Goal: Answer question/provide support: Ask a question

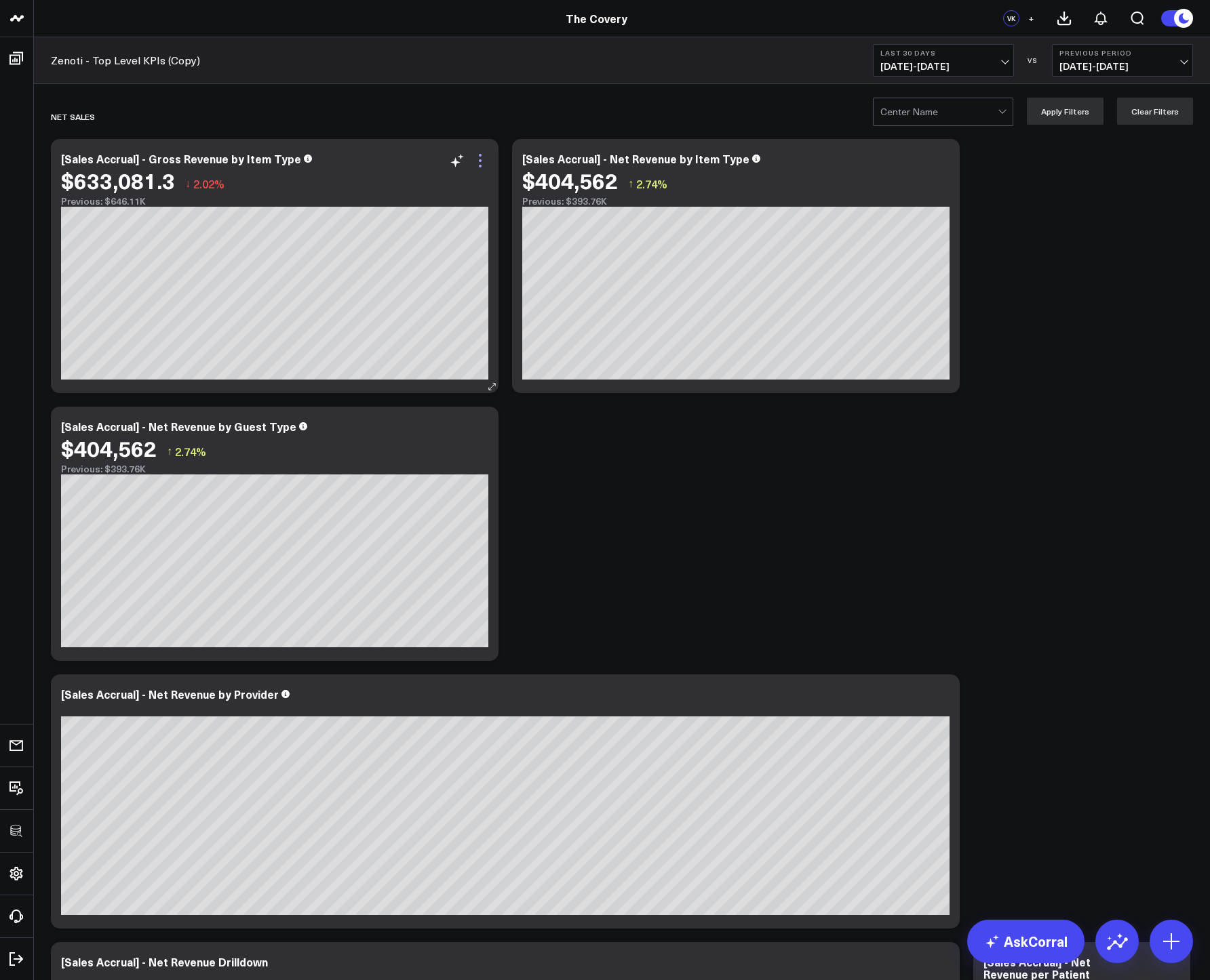
click at [480, 164] on icon at bounding box center [479, 160] width 16 height 16
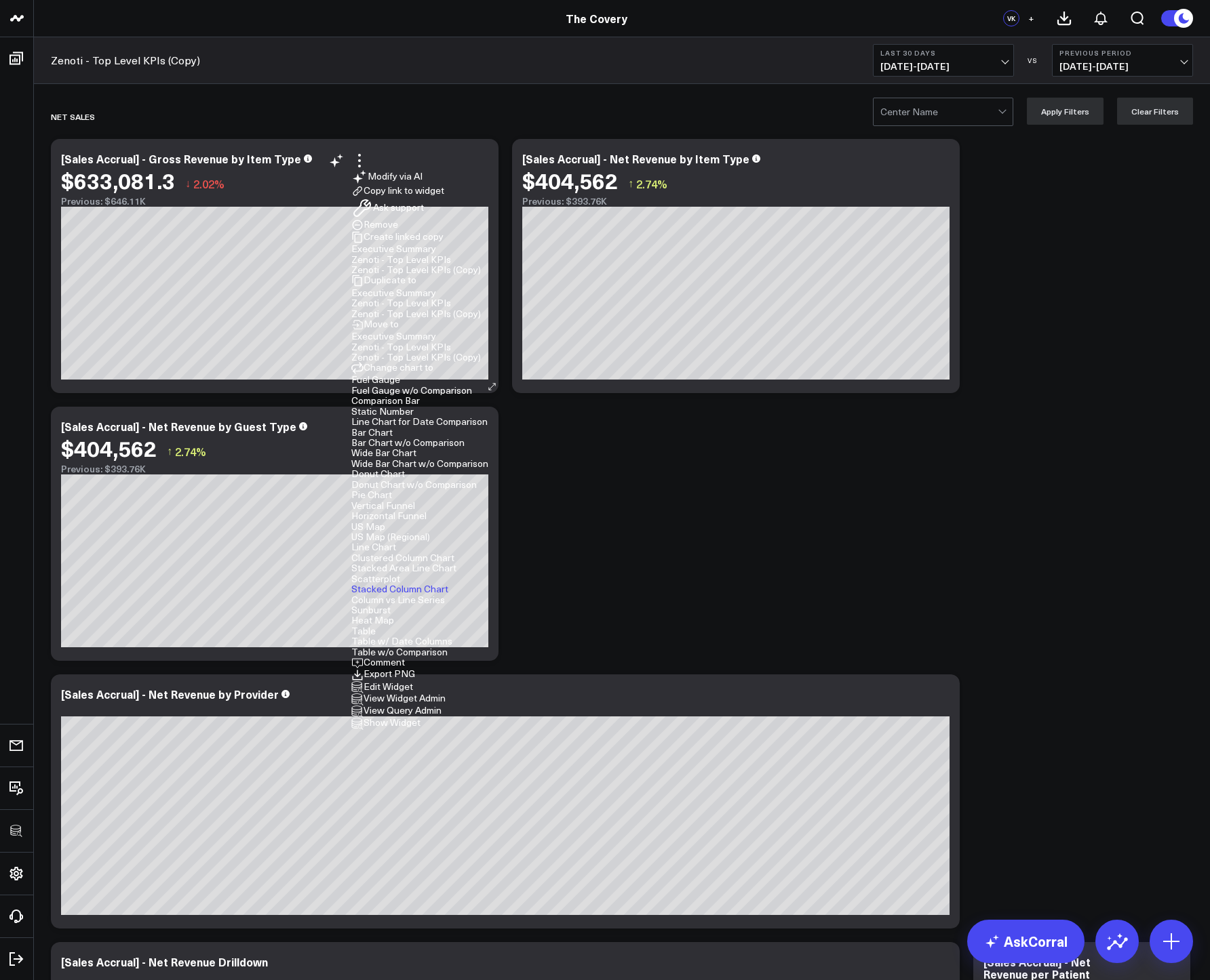
click at [413, 682] on li "Edit Widget" at bounding box center [420, 688] width 137 height 13
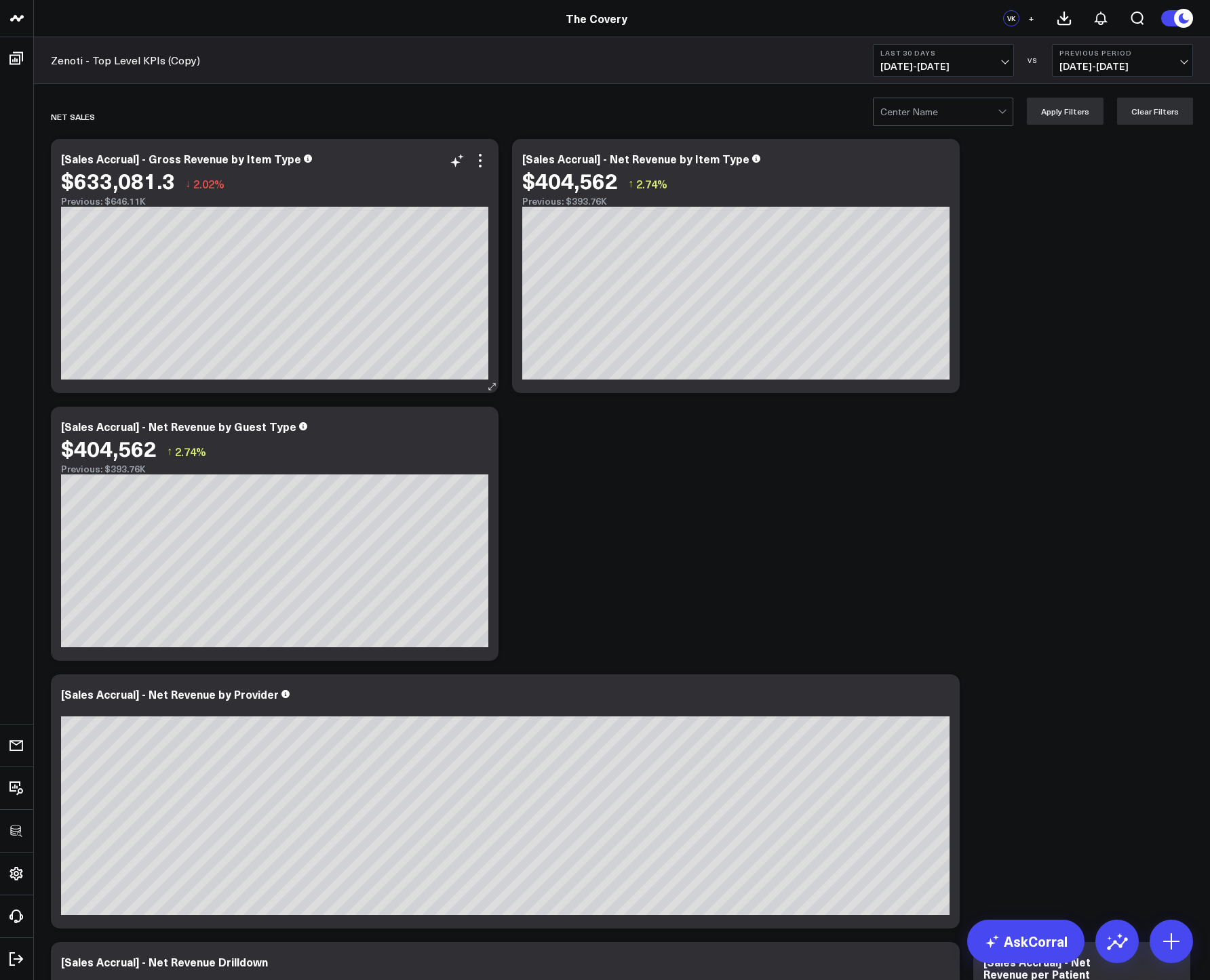
click at [413, 439] on div "$404,562 ↑ 2.74%" at bounding box center [275, 448] width 427 height 24
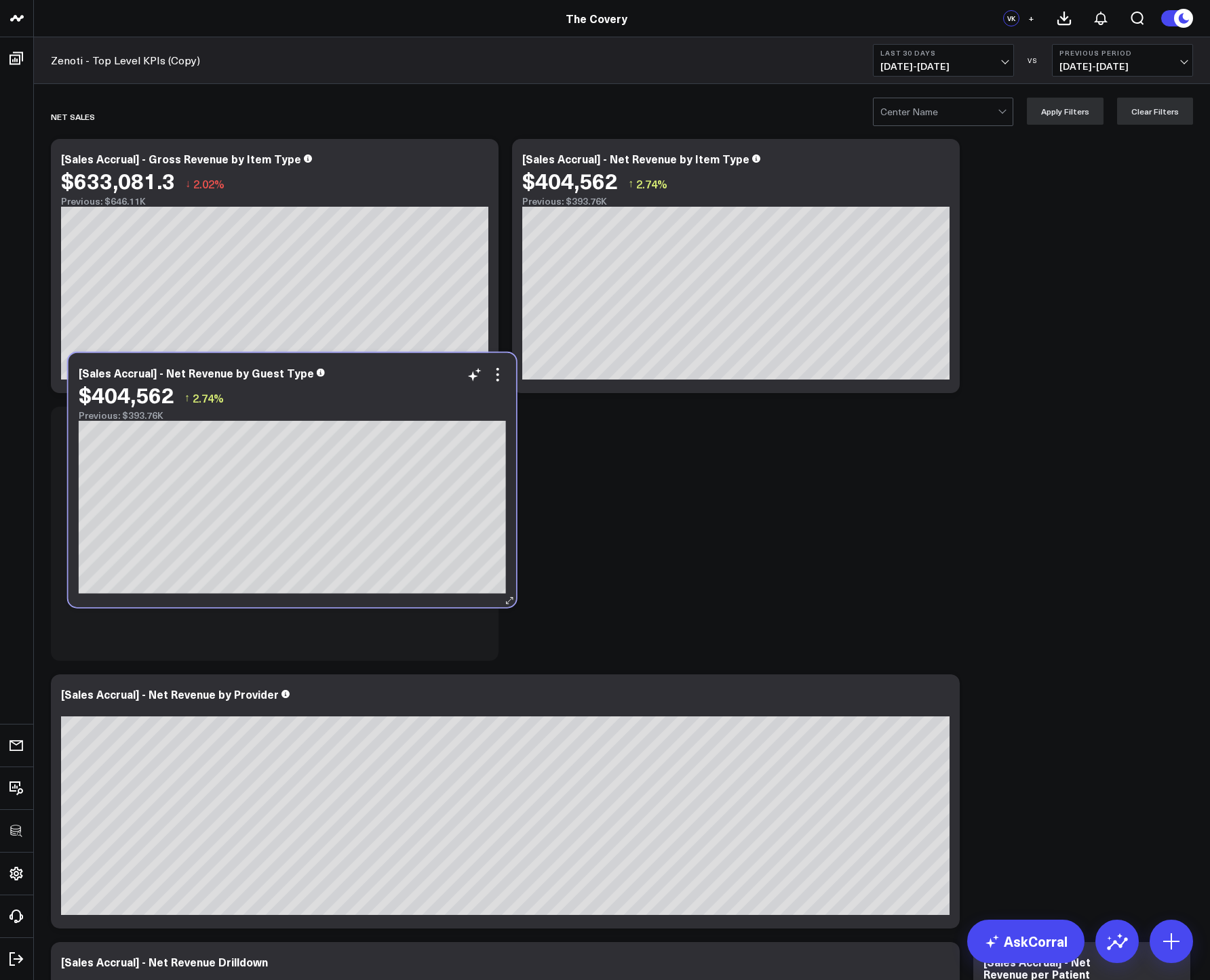
click at [430, 387] on div "$404,562 ↑ 2.74%" at bounding box center [293, 394] width 427 height 24
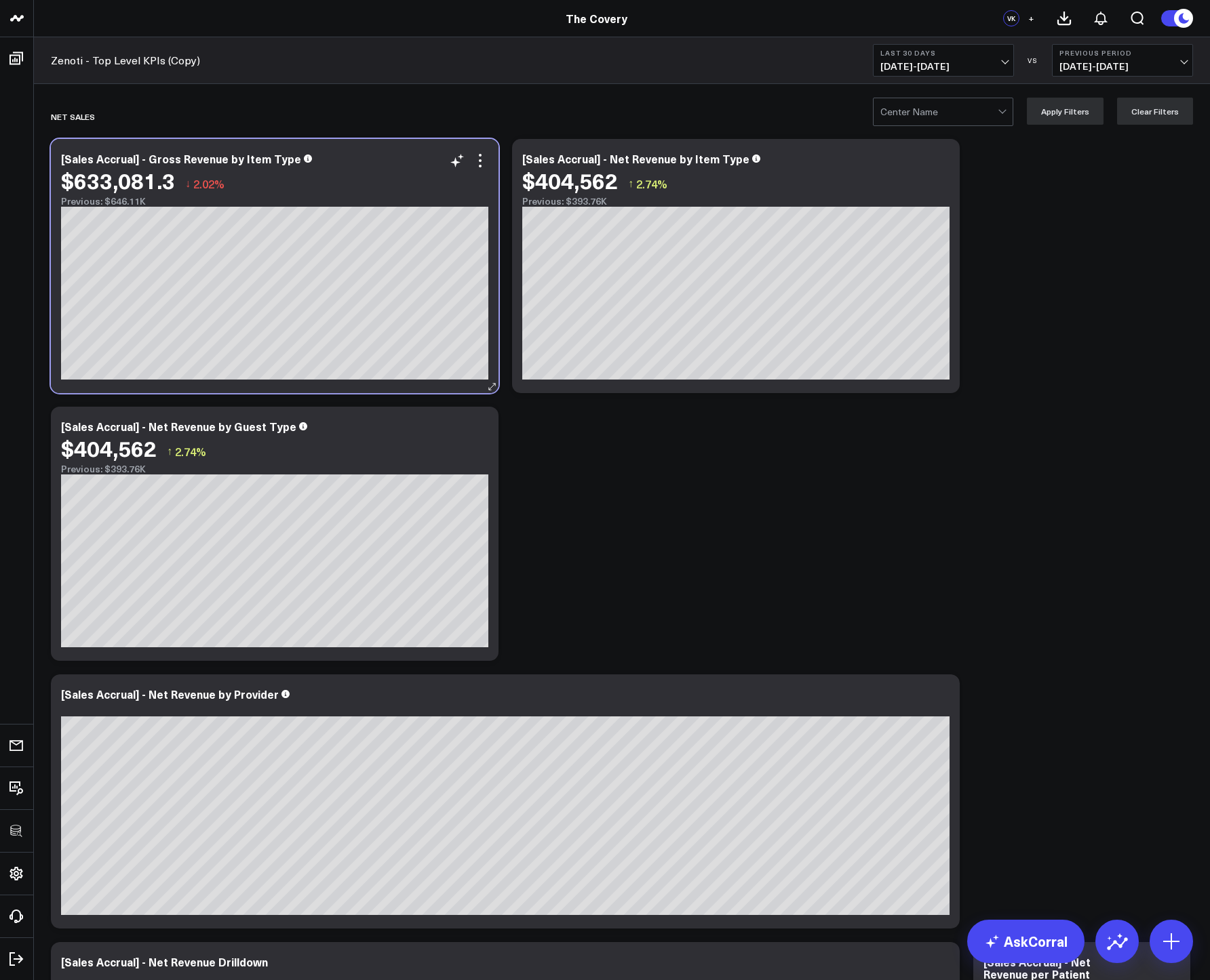
click at [478, 169] on div "$633,081.3 ↓ 2.02%" at bounding box center [275, 180] width 427 height 24
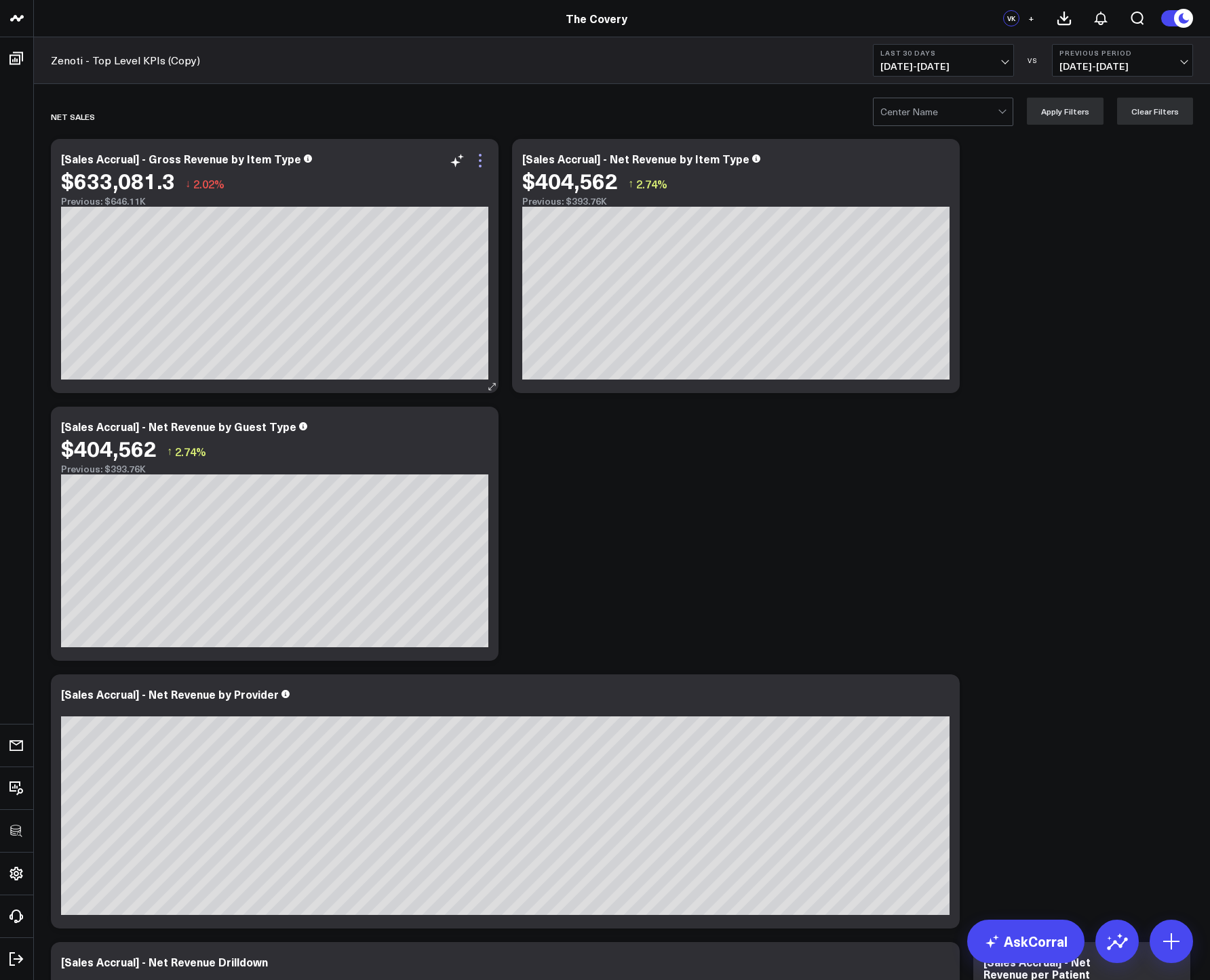
click at [482, 156] on icon at bounding box center [479, 160] width 16 height 16
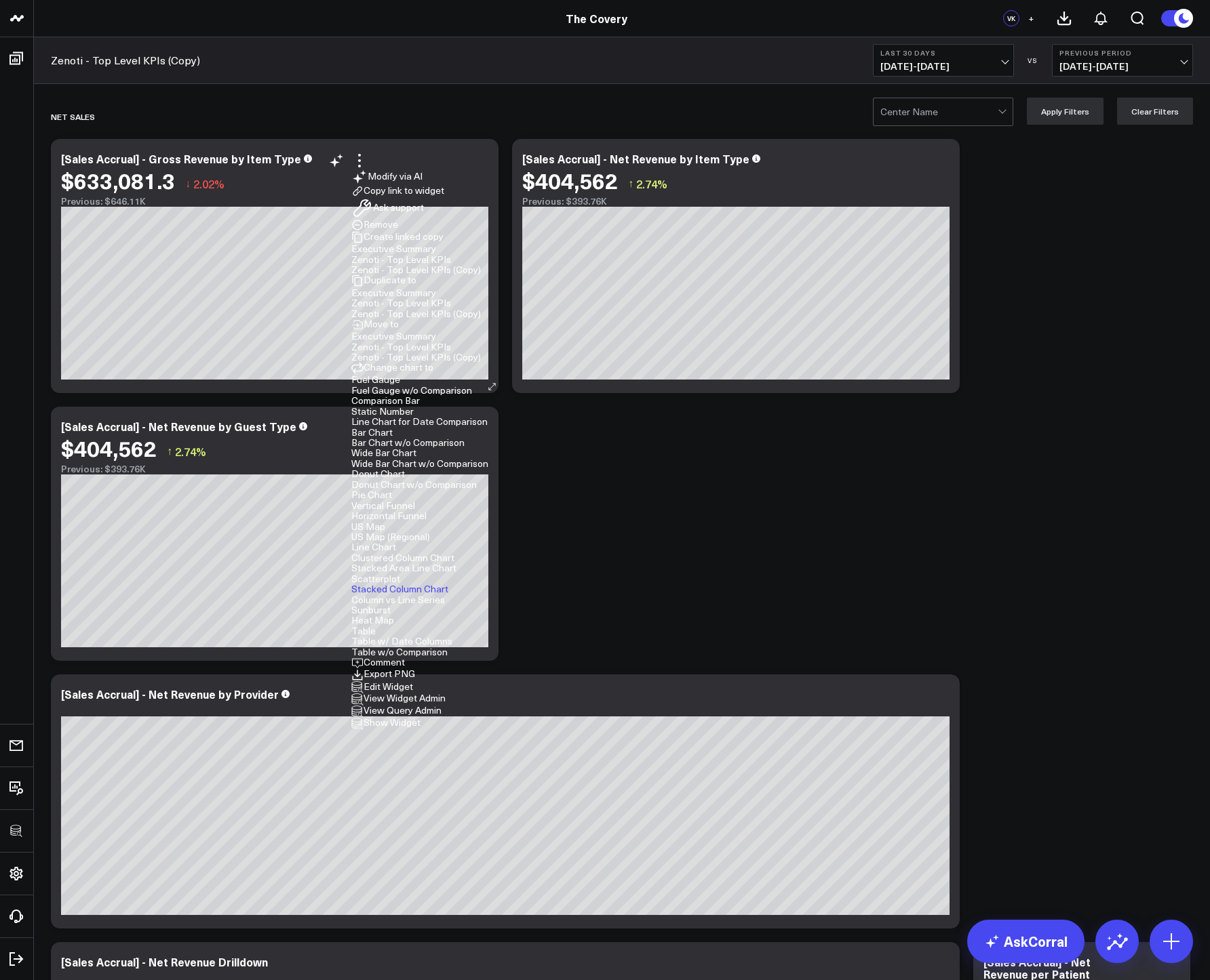
click at [413, 682] on button "Edit Widget" at bounding box center [382, 688] width 61 height 13
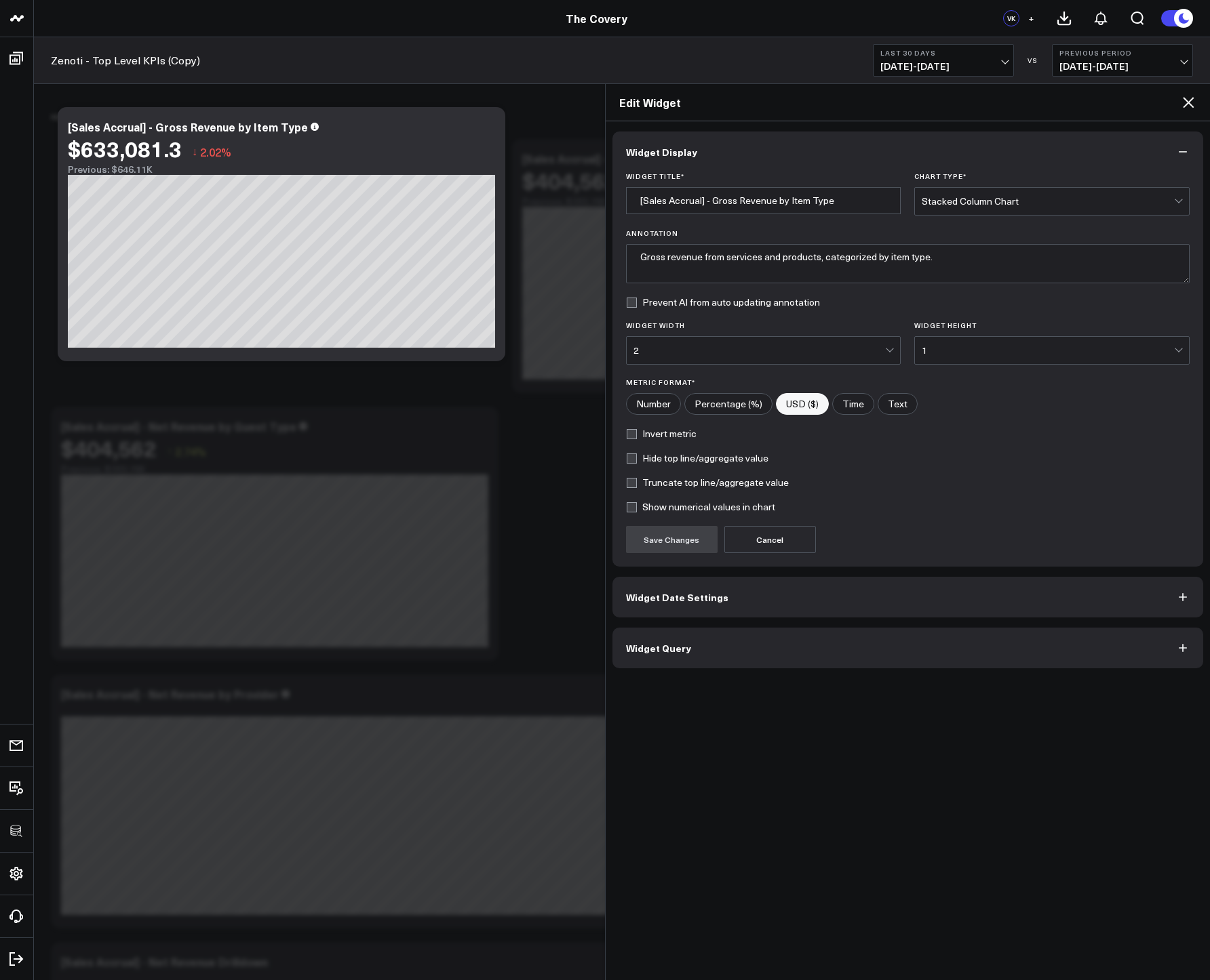
click at [654, 656] on button "Widget Query" at bounding box center [907, 648] width 591 height 40
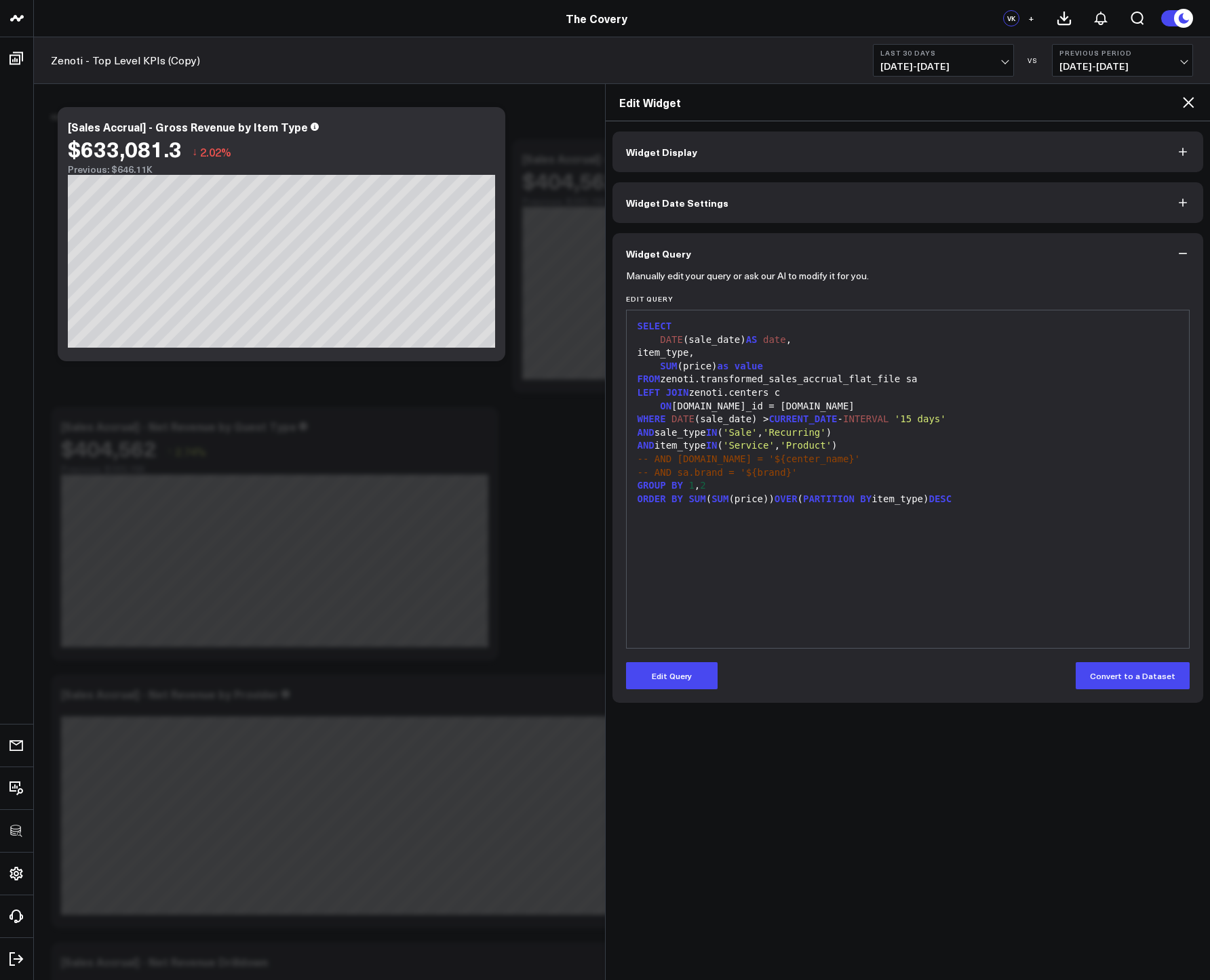
click at [654, 656] on form "Manually edit your query or ask our AI to modify it for you. Edit Query 99 1 2 …" at bounding box center [908, 482] width 564 height 415
click at [742, 459] on div "-- AND c.name = '$ { center_name } '" at bounding box center [907, 460] width 549 height 13
click at [742, 459] on span "-- AND c.name = '${center_name}'" at bounding box center [748, 459] width 223 height 11
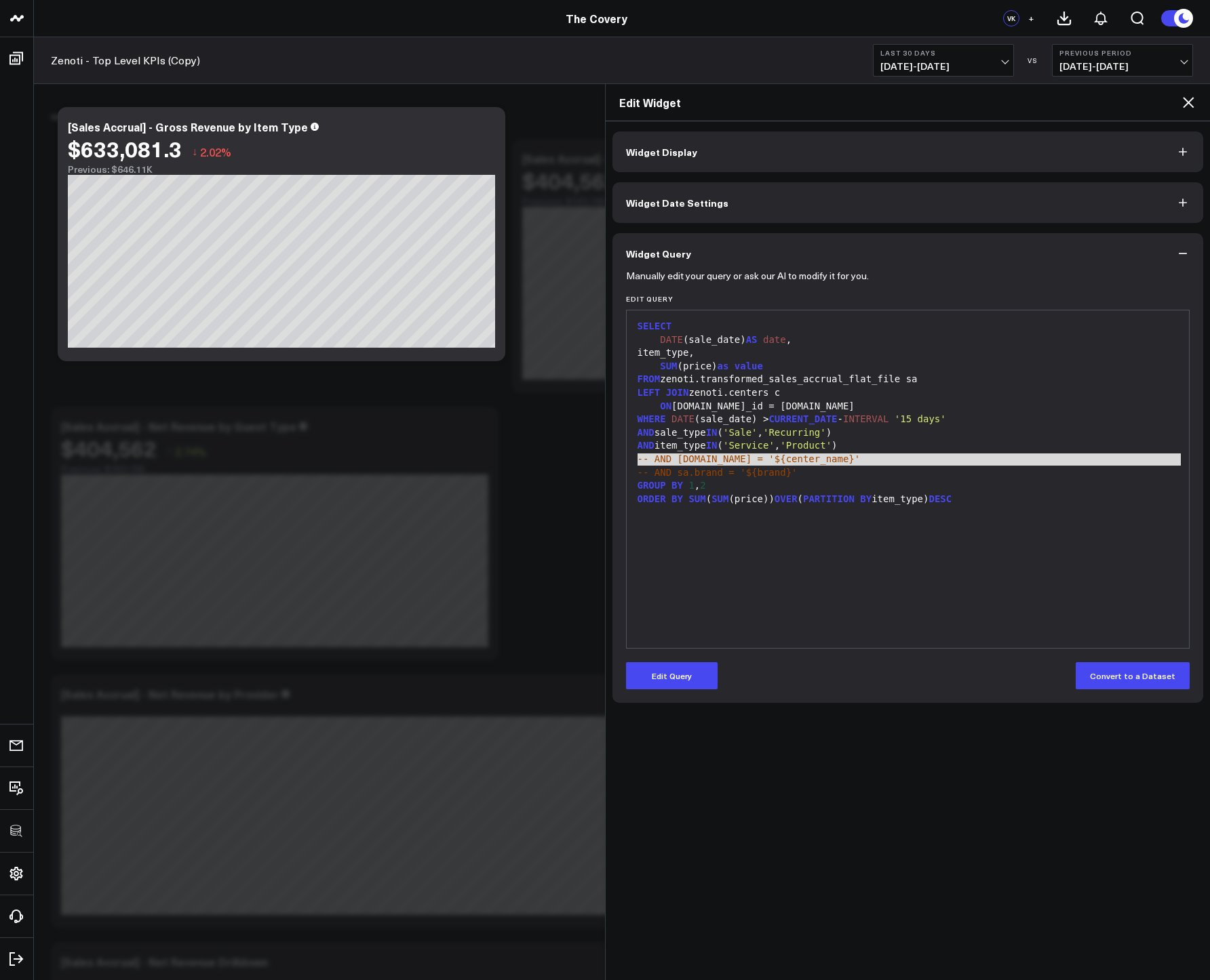
copy span "-- AND c.name = '${center_name}'"
click at [1192, 96] on icon at bounding box center [1188, 102] width 16 height 16
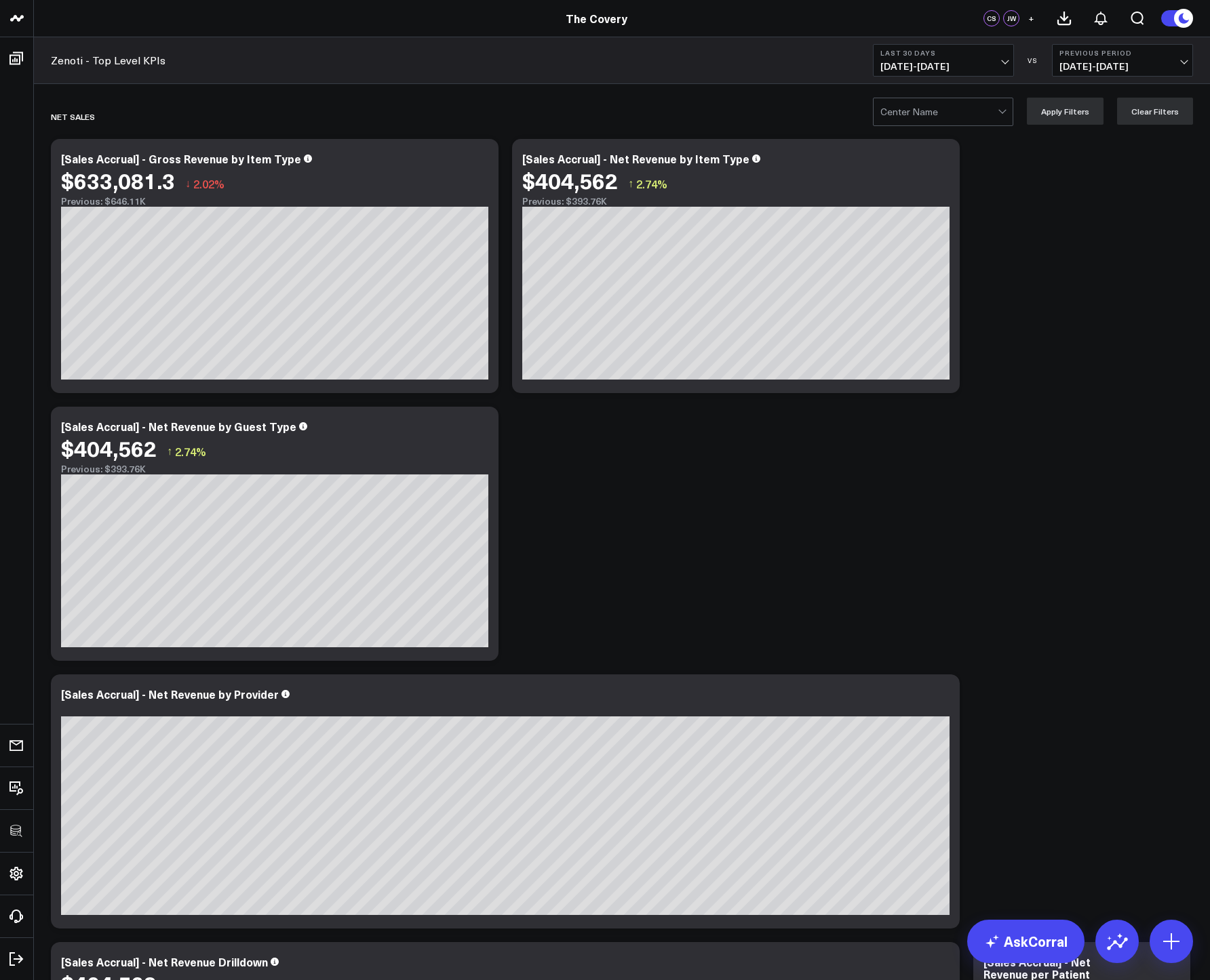
click at [972, 115] on div at bounding box center [939, 112] width 118 height 27
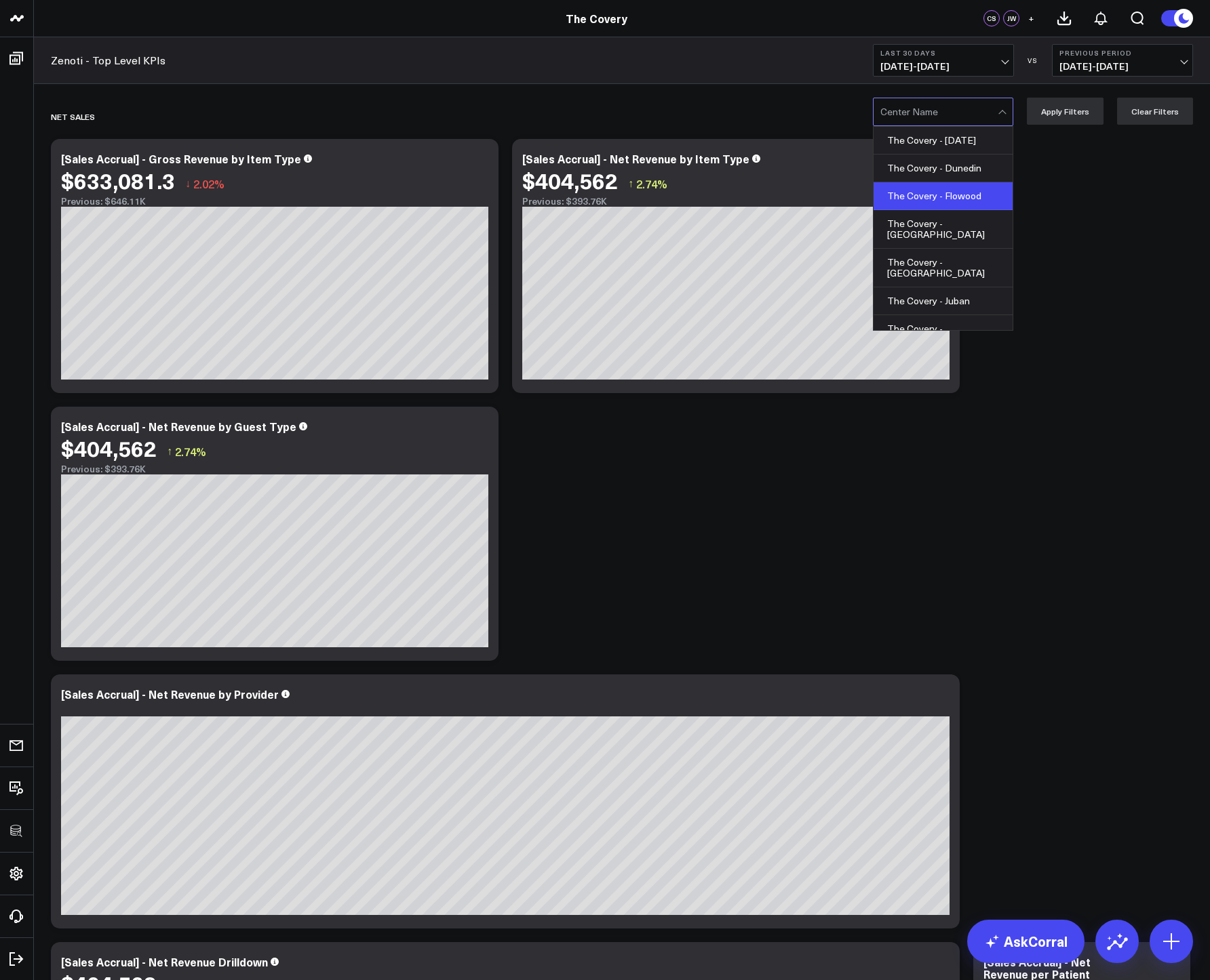
click at [953, 199] on div "The Covery - Flowood" at bounding box center [943, 196] width 139 height 28
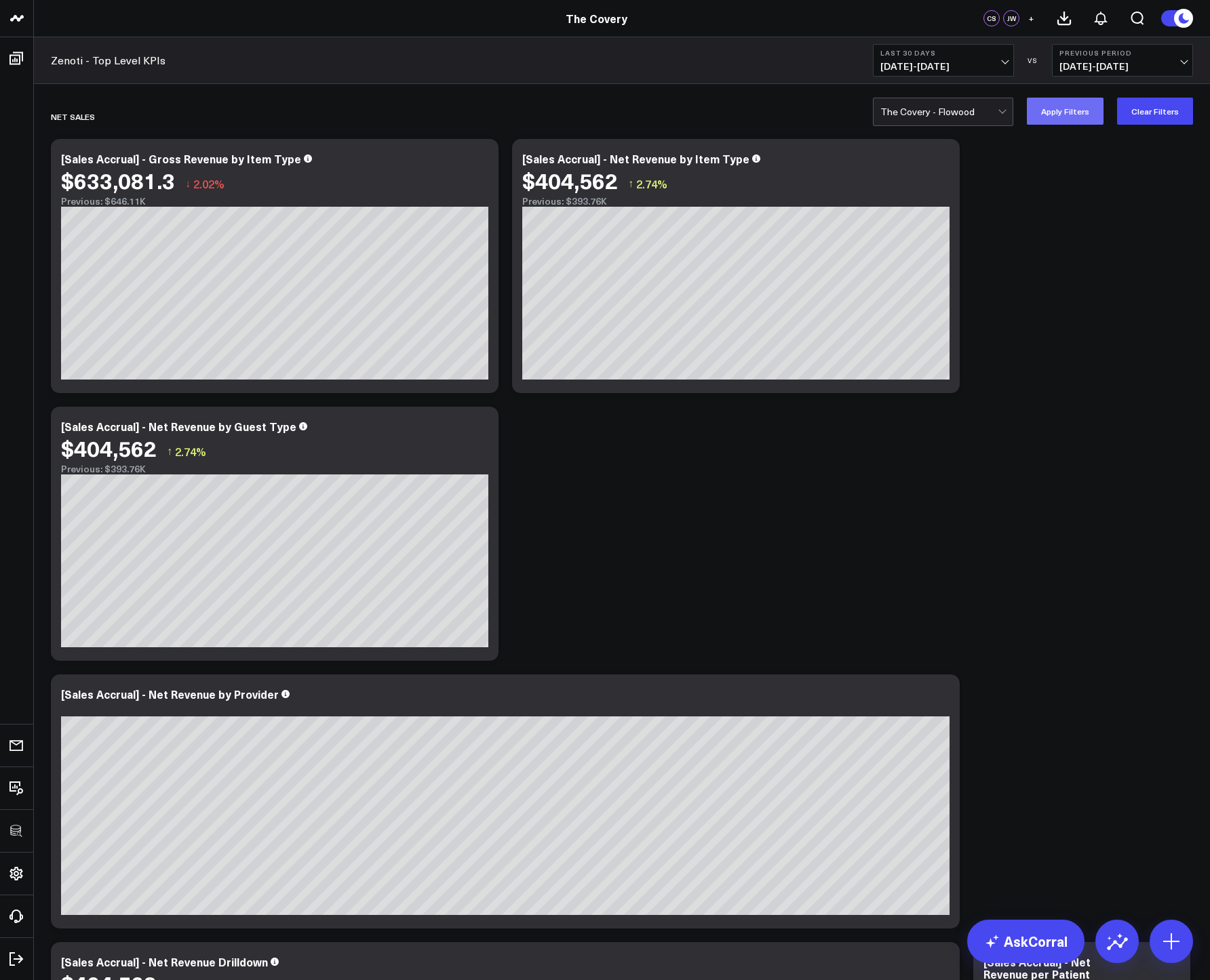
click at [1070, 103] on button "Apply Filters" at bounding box center [1065, 111] width 77 height 27
click at [1135, 113] on button "Clear Filters" at bounding box center [1155, 111] width 76 height 27
click at [980, 110] on div at bounding box center [939, 112] width 118 height 27
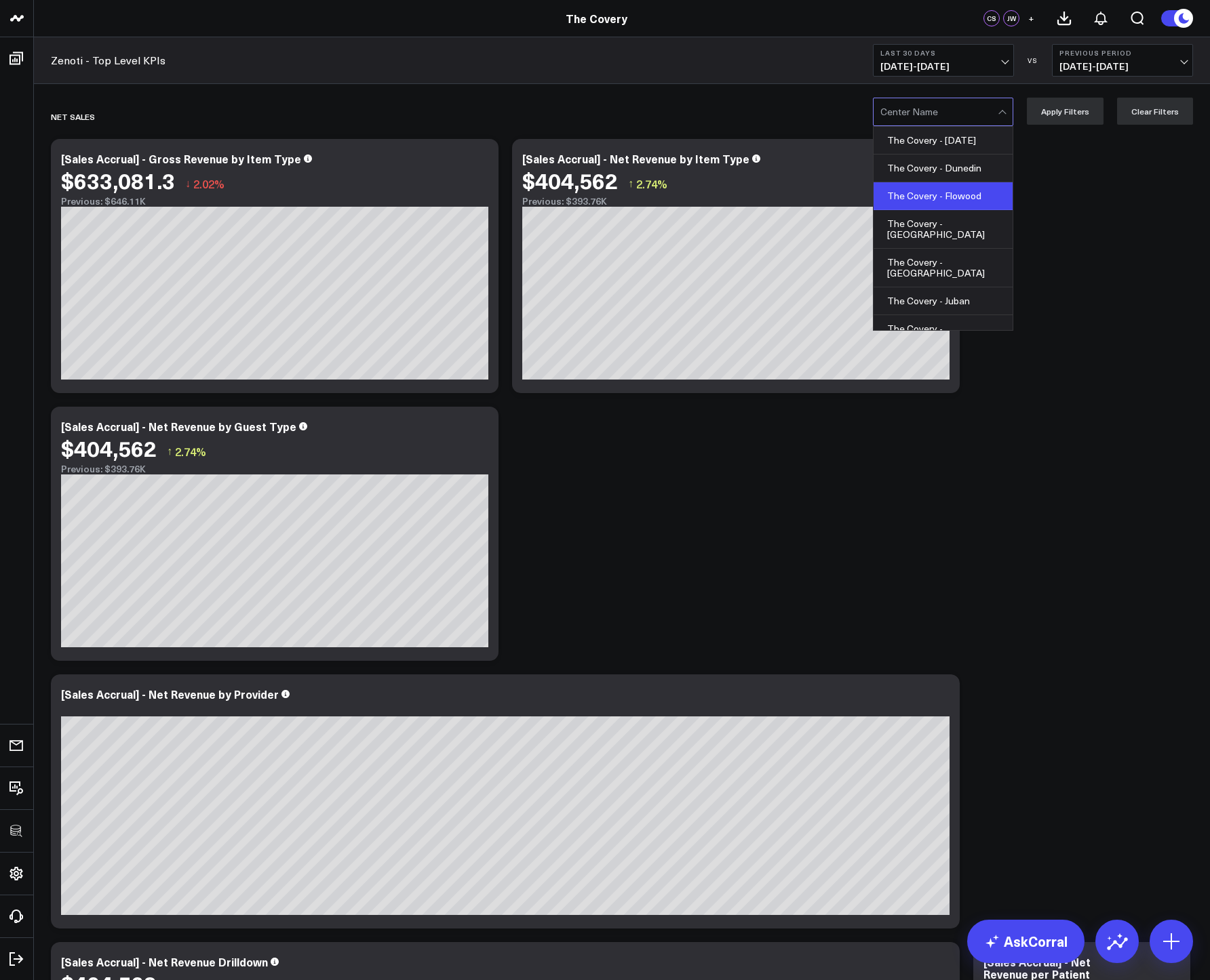
click at [973, 199] on div "The Covery - Flowood" at bounding box center [943, 196] width 139 height 28
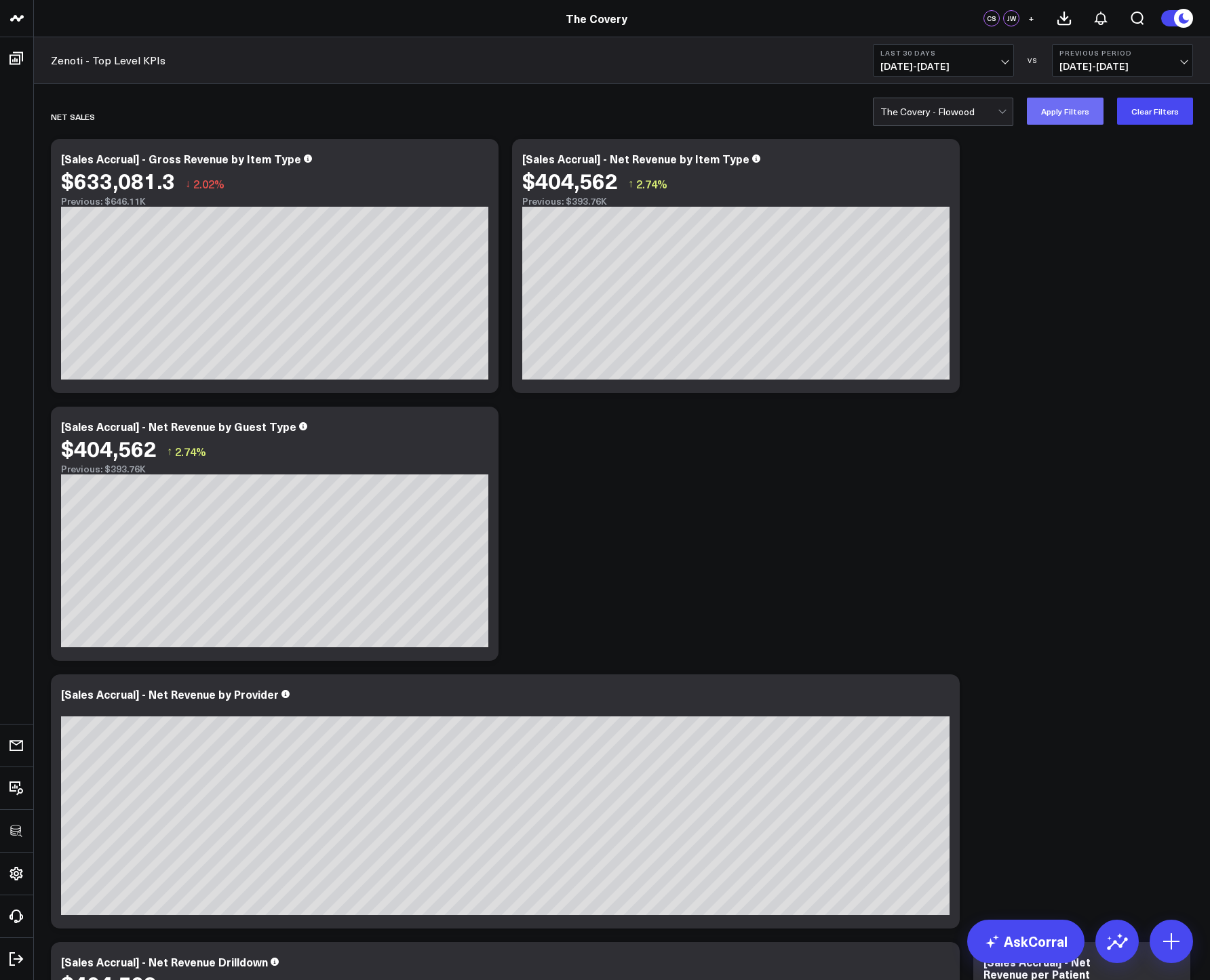
click at [1054, 121] on button "Apply Filters" at bounding box center [1065, 111] width 77 height 27
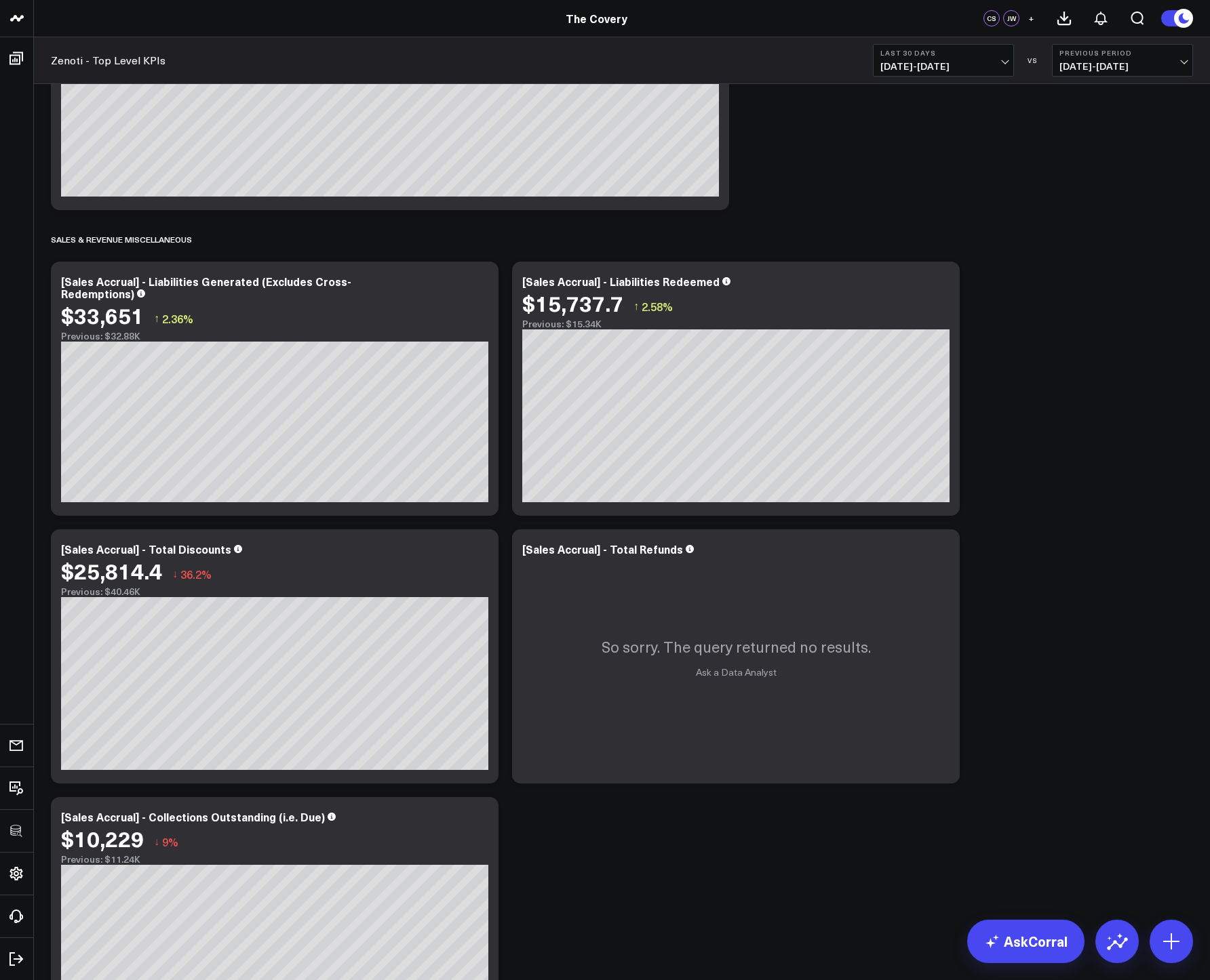
scroll to position [1787, 0]
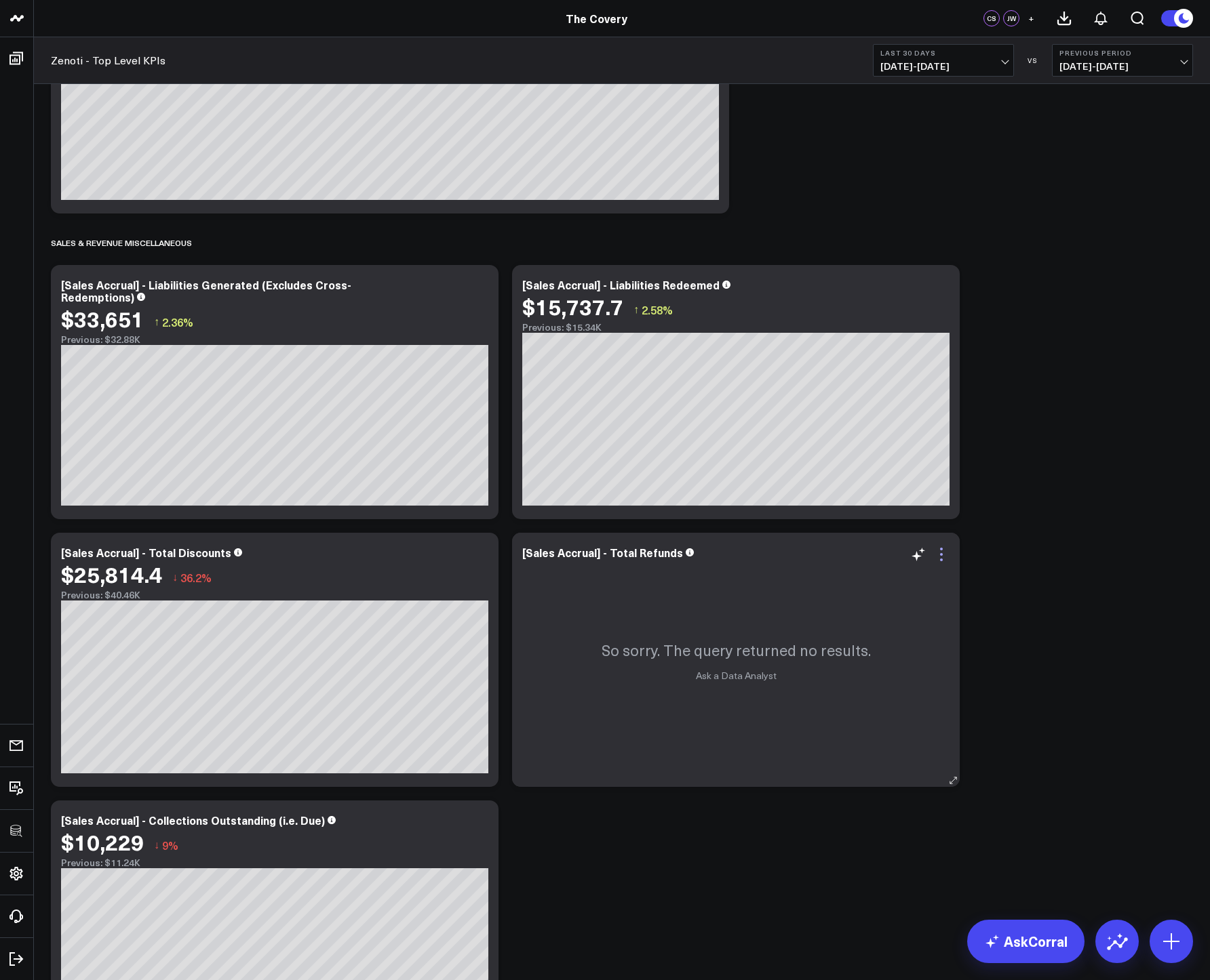
click at [943, 549] on icon at bounding box center [941, 554] width 16 height 16
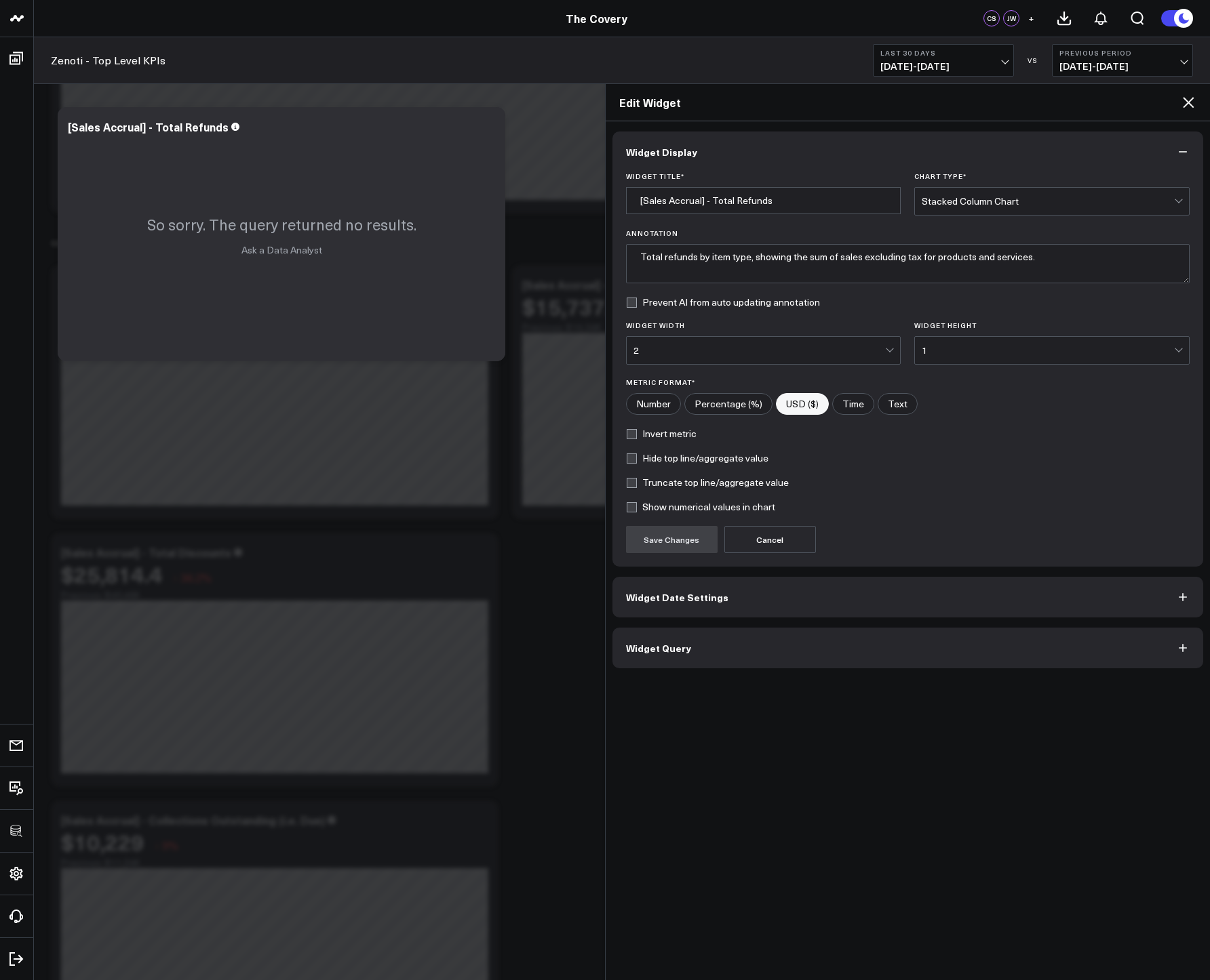
click at [753, 661] on button "Widget Query" at bounding box center [907, 648] width 591 height 40
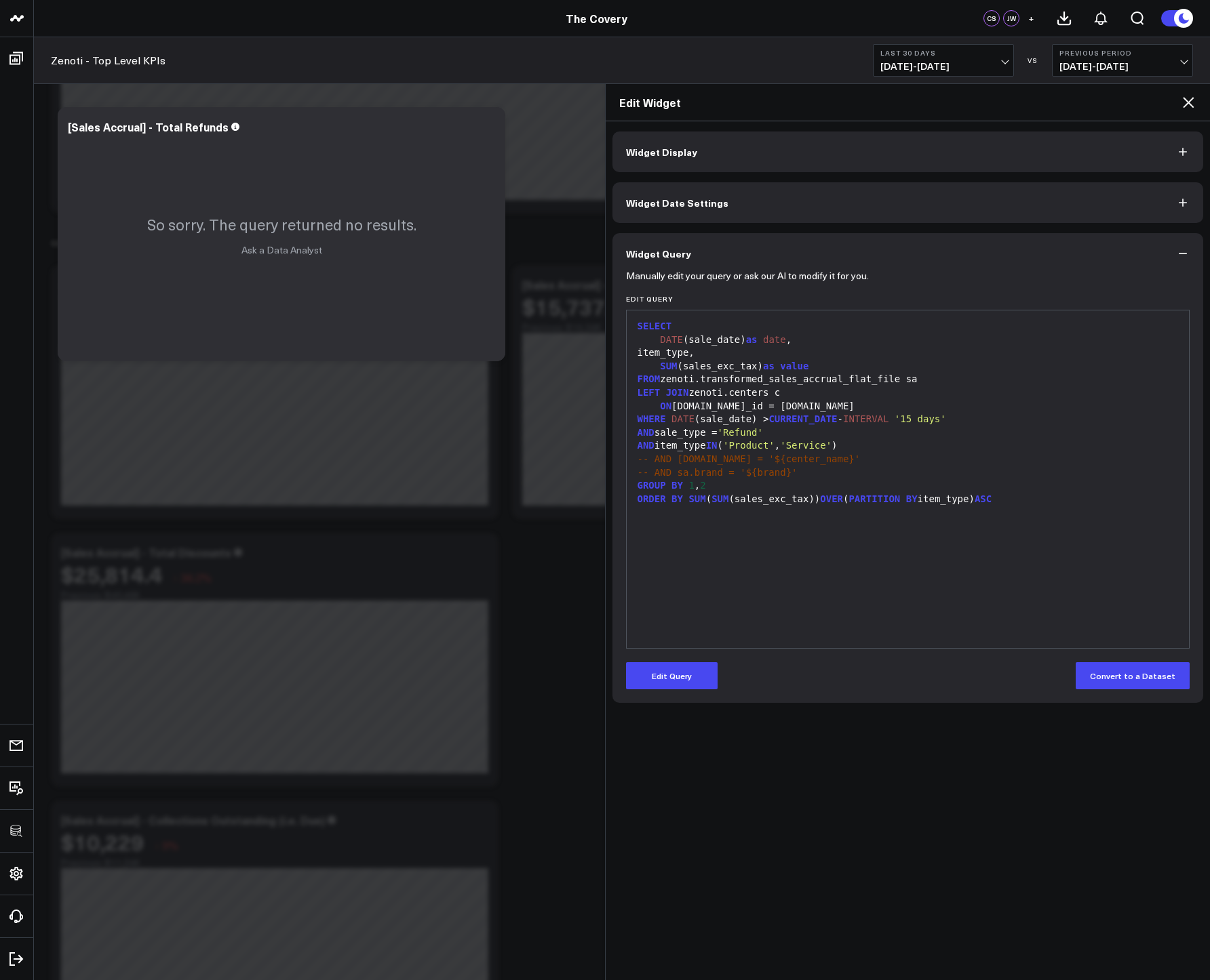
click at [1192, 103] on icon at bounding box center [1188, 102] width 16 height 16
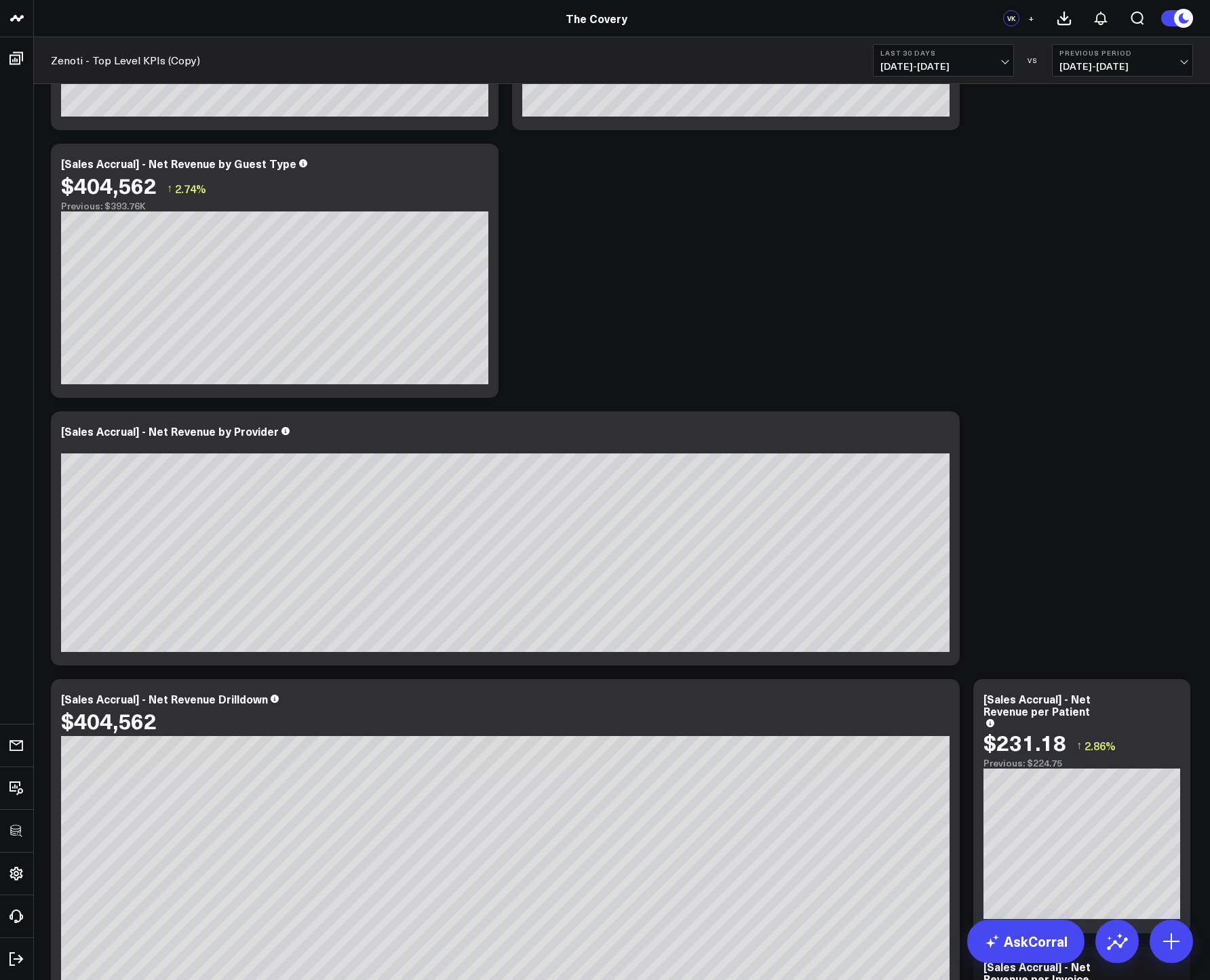
scroll to position [266, 0]
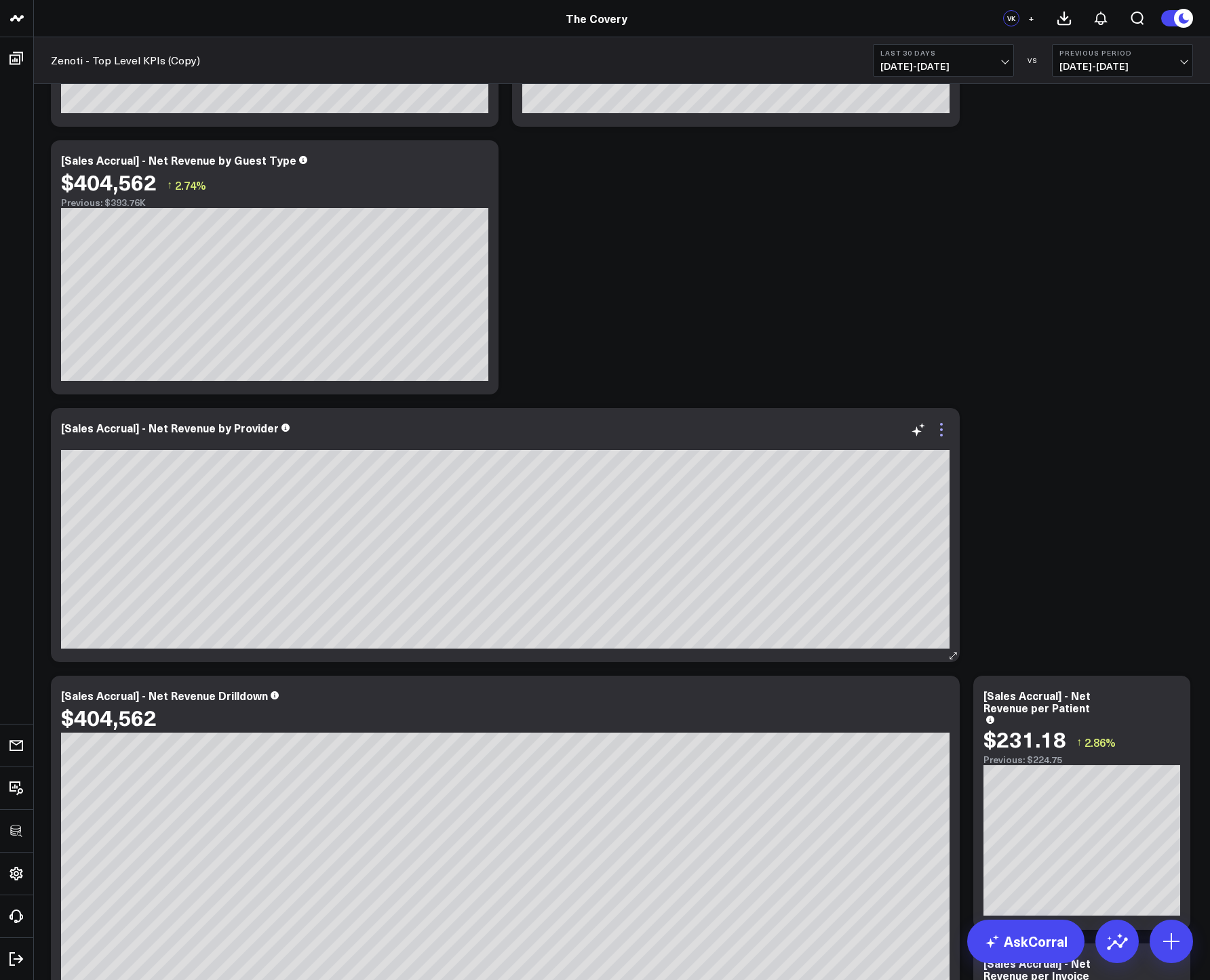
click at [942, 431] on icon at bounding box center [941, 429] width 16 height 16
click at [874, 951] on button "Edit Widget" at bounding box center [843, 956] width 61 height 13
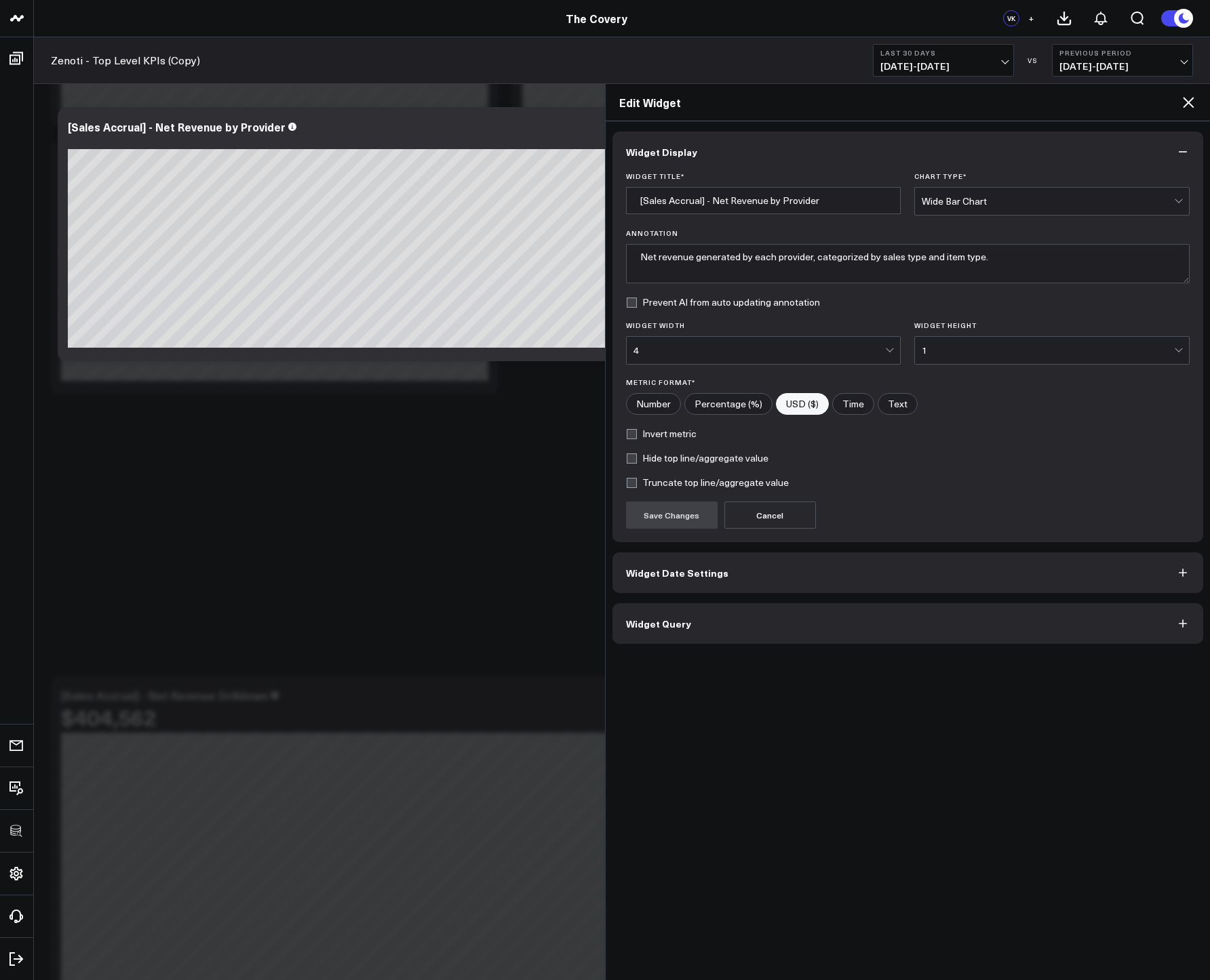
click at [696, 620] on button "Widget Query" at bounding box center [907, 624] width 591 height 40
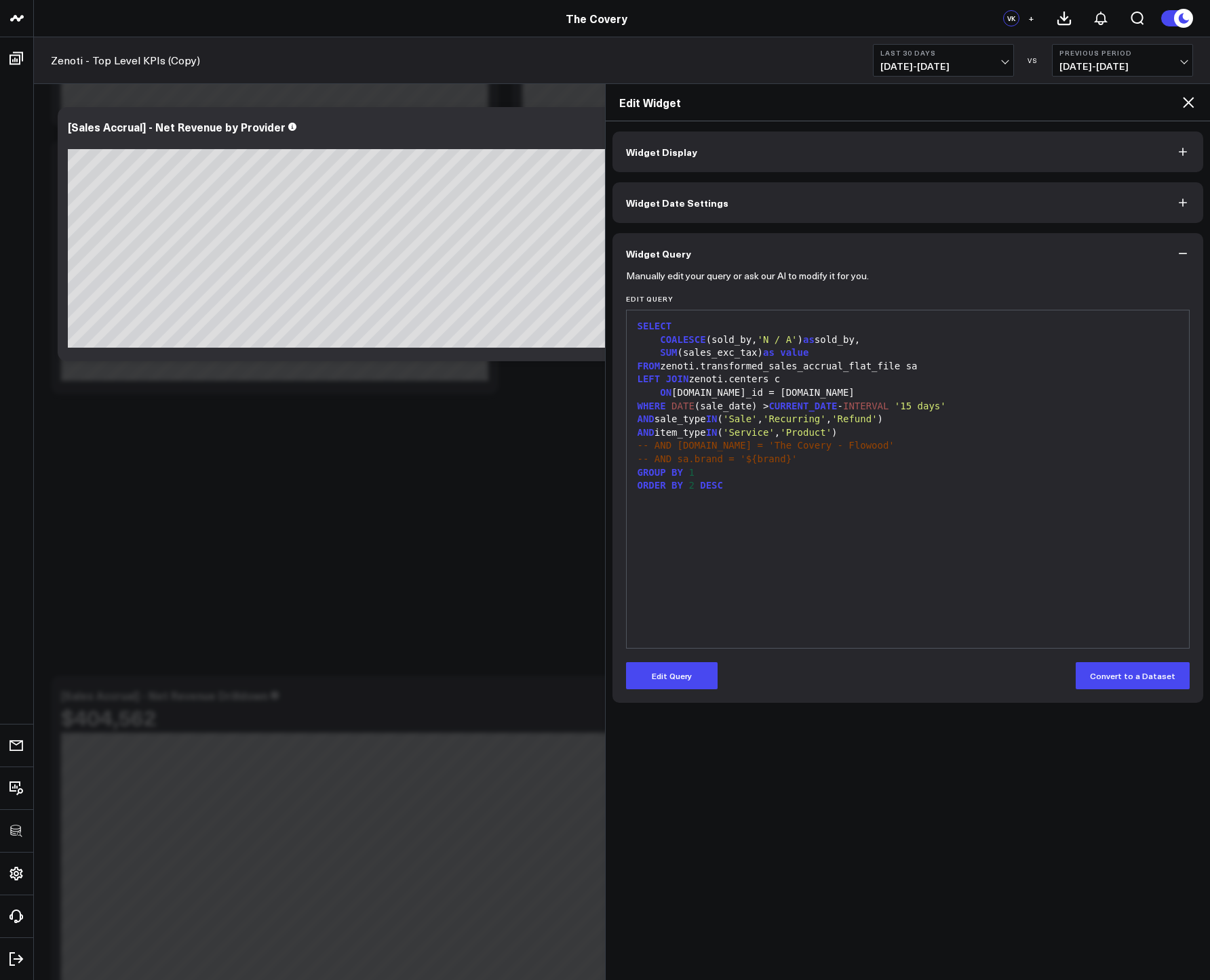
click at [821, 454] on div "-- AND sa.brand = '${brand}'" at bounding box center [907, 460] width 549 height 13
click at [825, 450] on span "-- AND c.name = 'The Covery - Flowood'" at bounding box center [766, 445] width 257 height 11
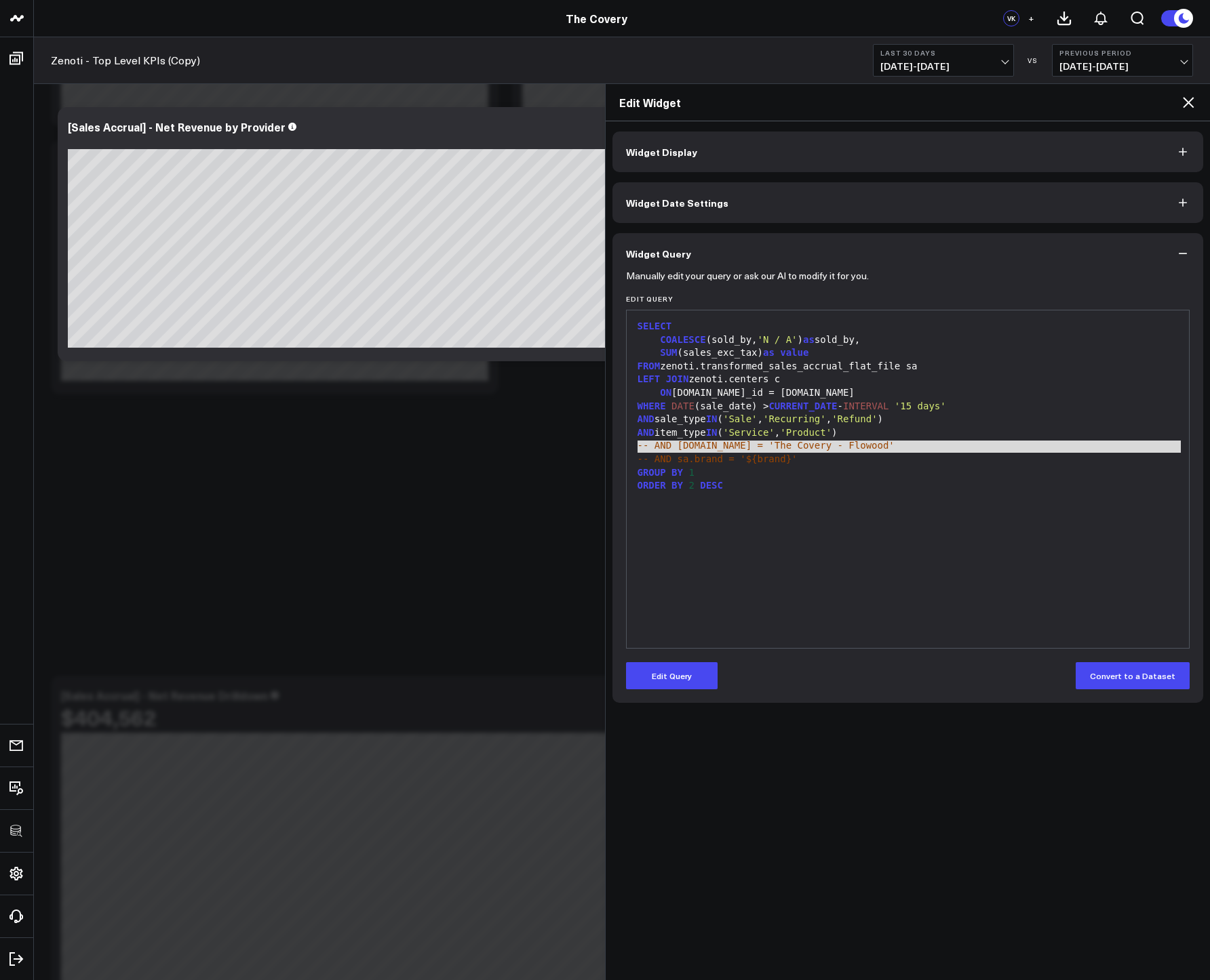
copy span "-- AND c.name = 'The Covery - Flowood'"
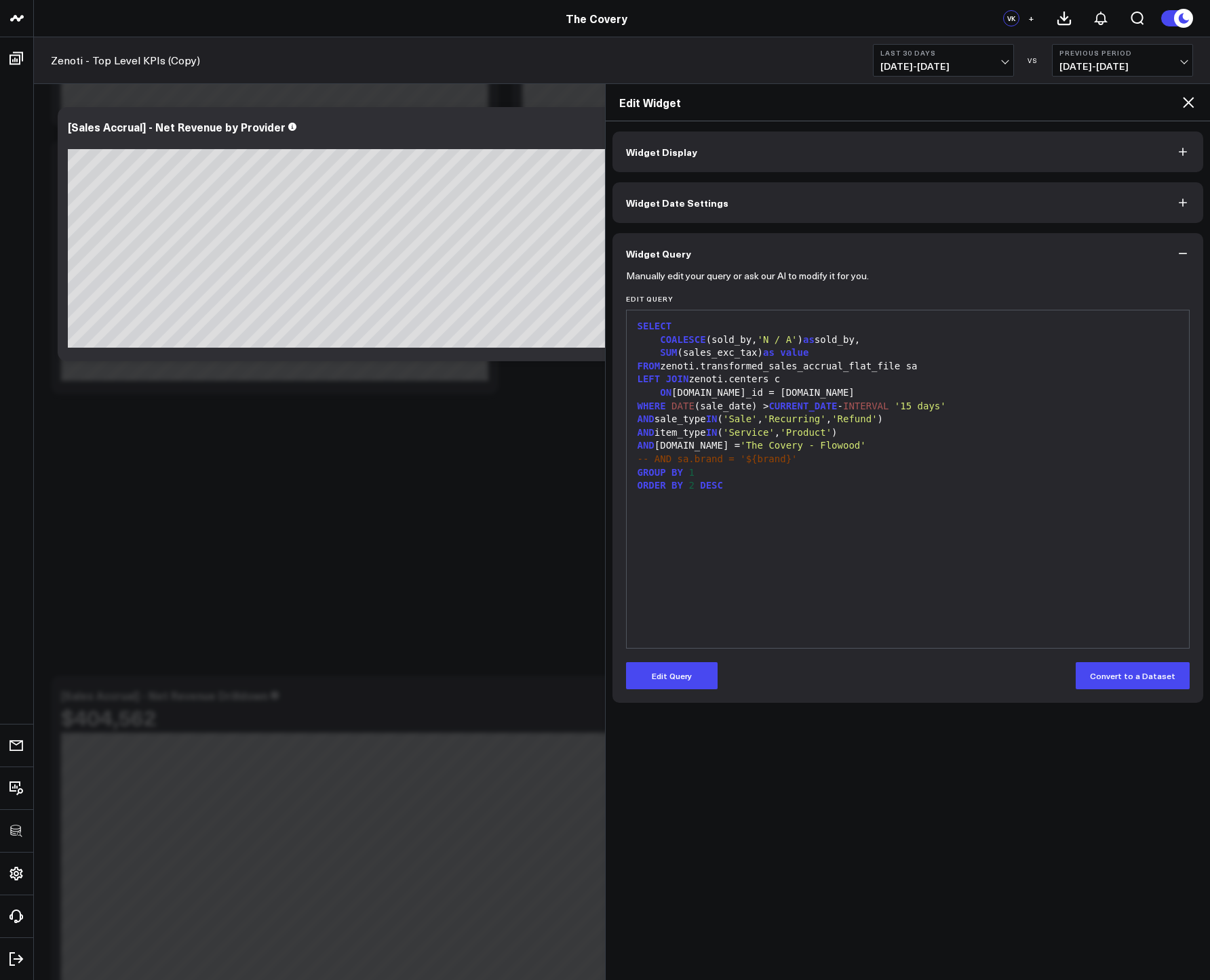
click at [1186, 97] on icon at bounding box center [1188, 102] width 16 height 16
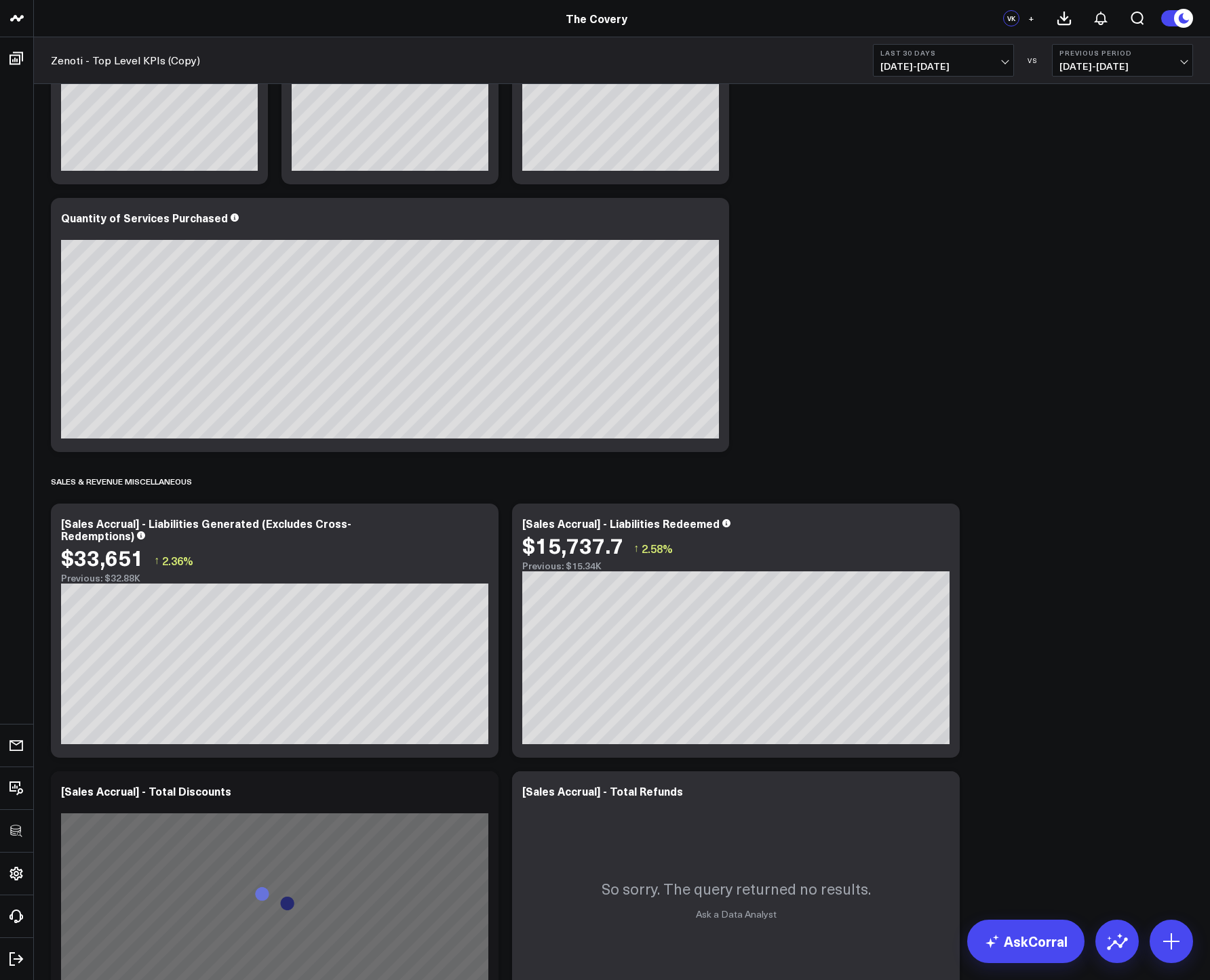
scroll to position [1882, 0]
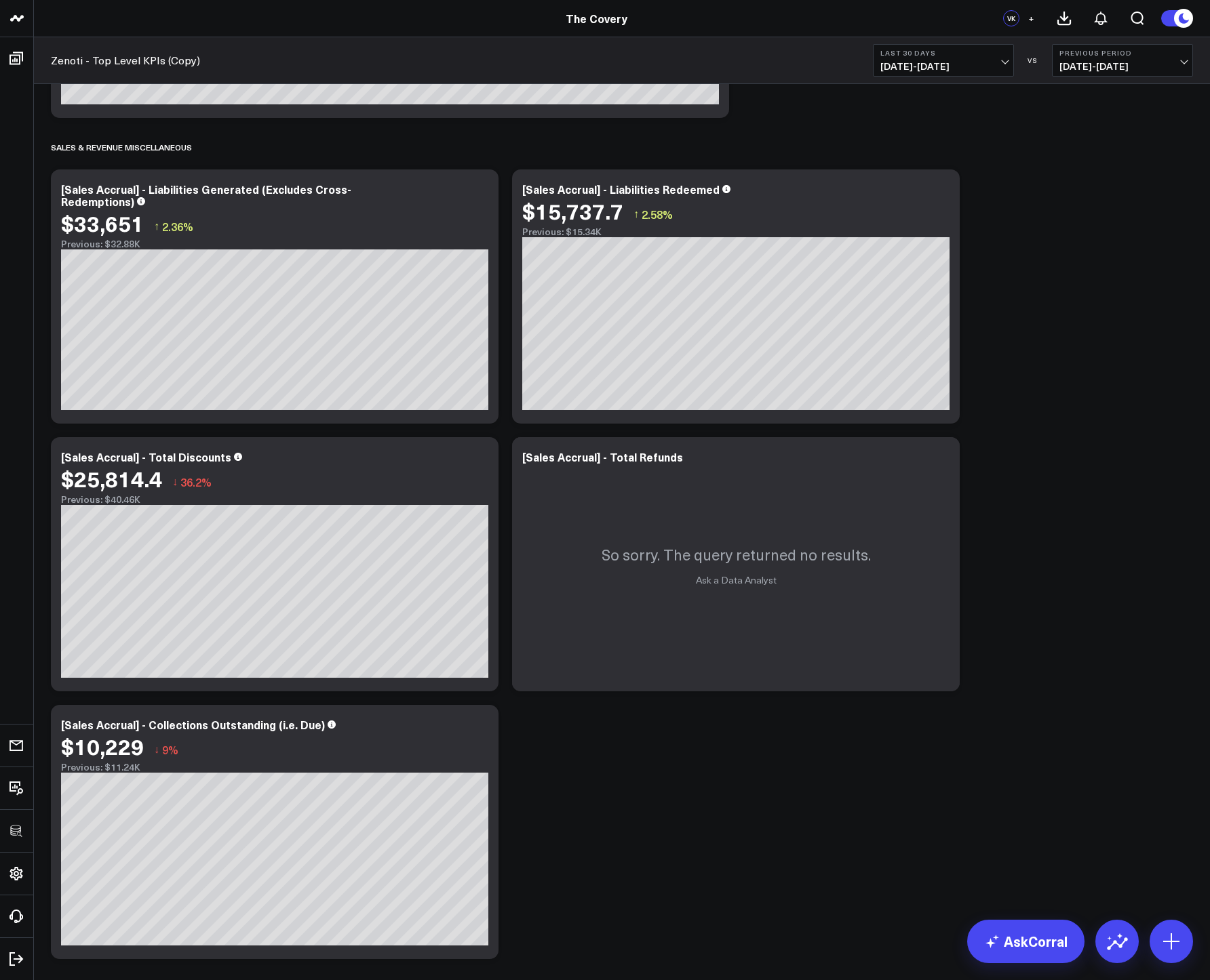
click at [963, 57] on button "Last 30 Days 09/01/25 - 09/30/25" at bounding box center [943, 60] width 141 height 33
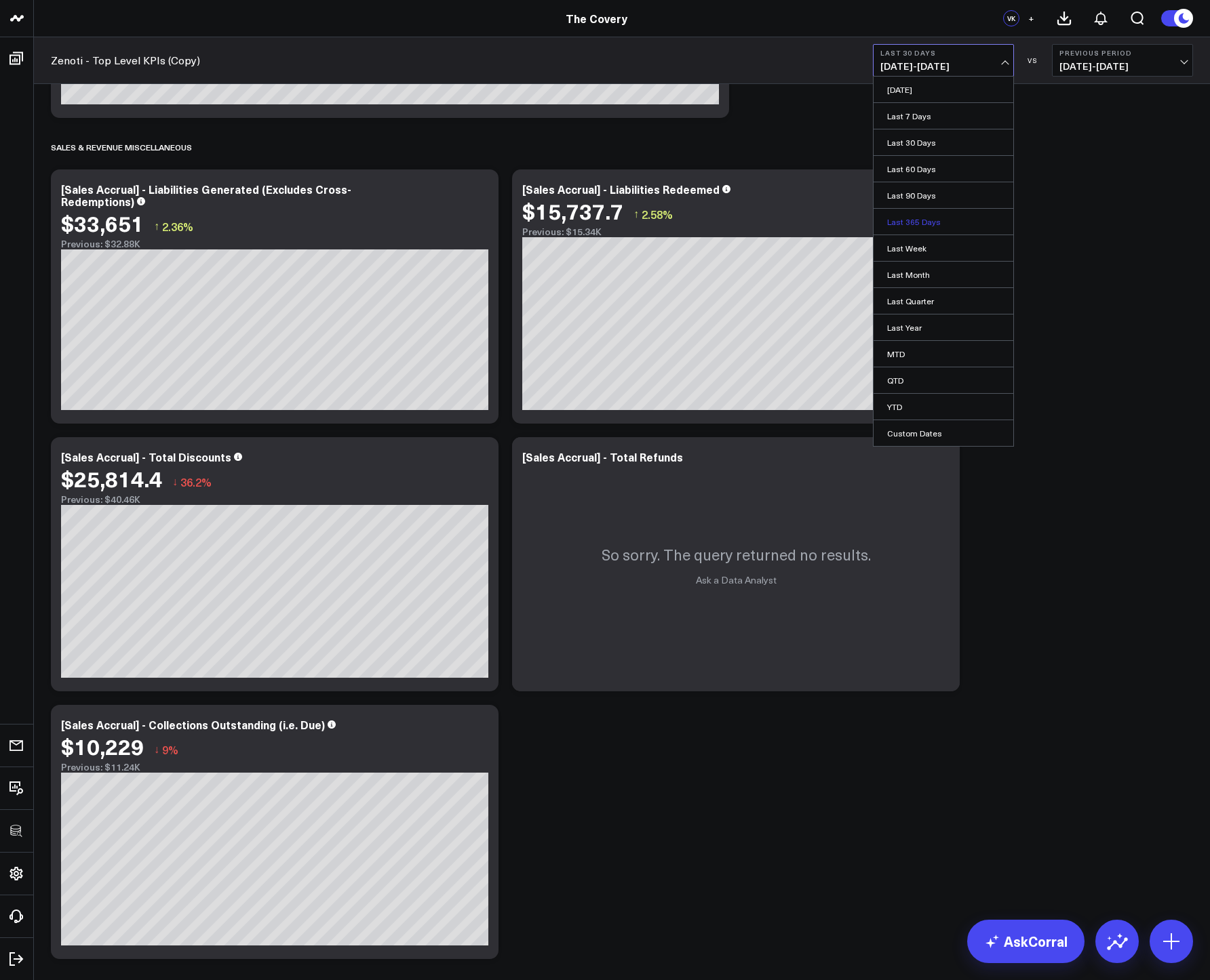
click at [922, 224] on link "Last 365 Days" at bounding box center [943, 221] width 140 height 26
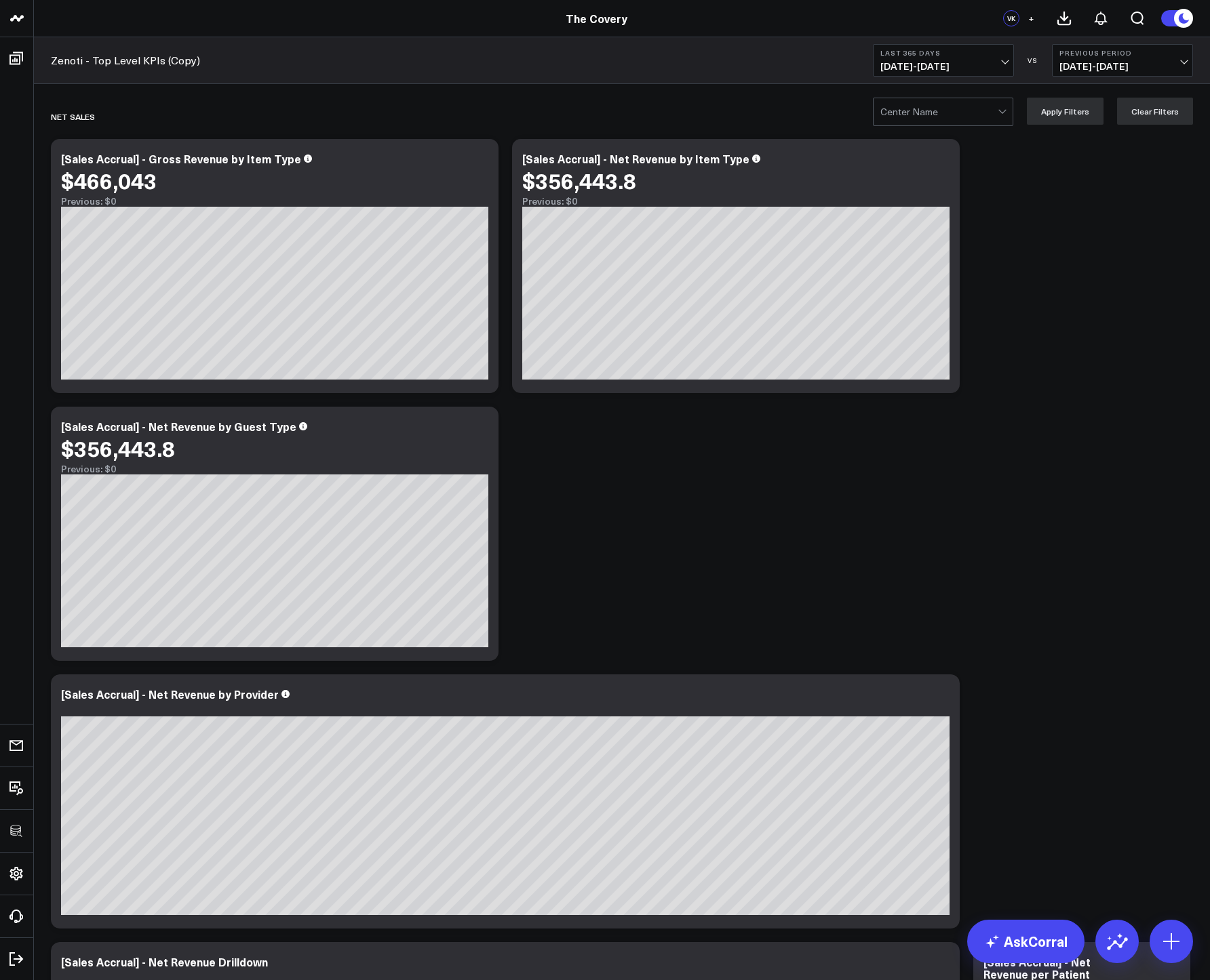
click at [911, 119] on div at bounding box center [939, 112] width 118 height 27
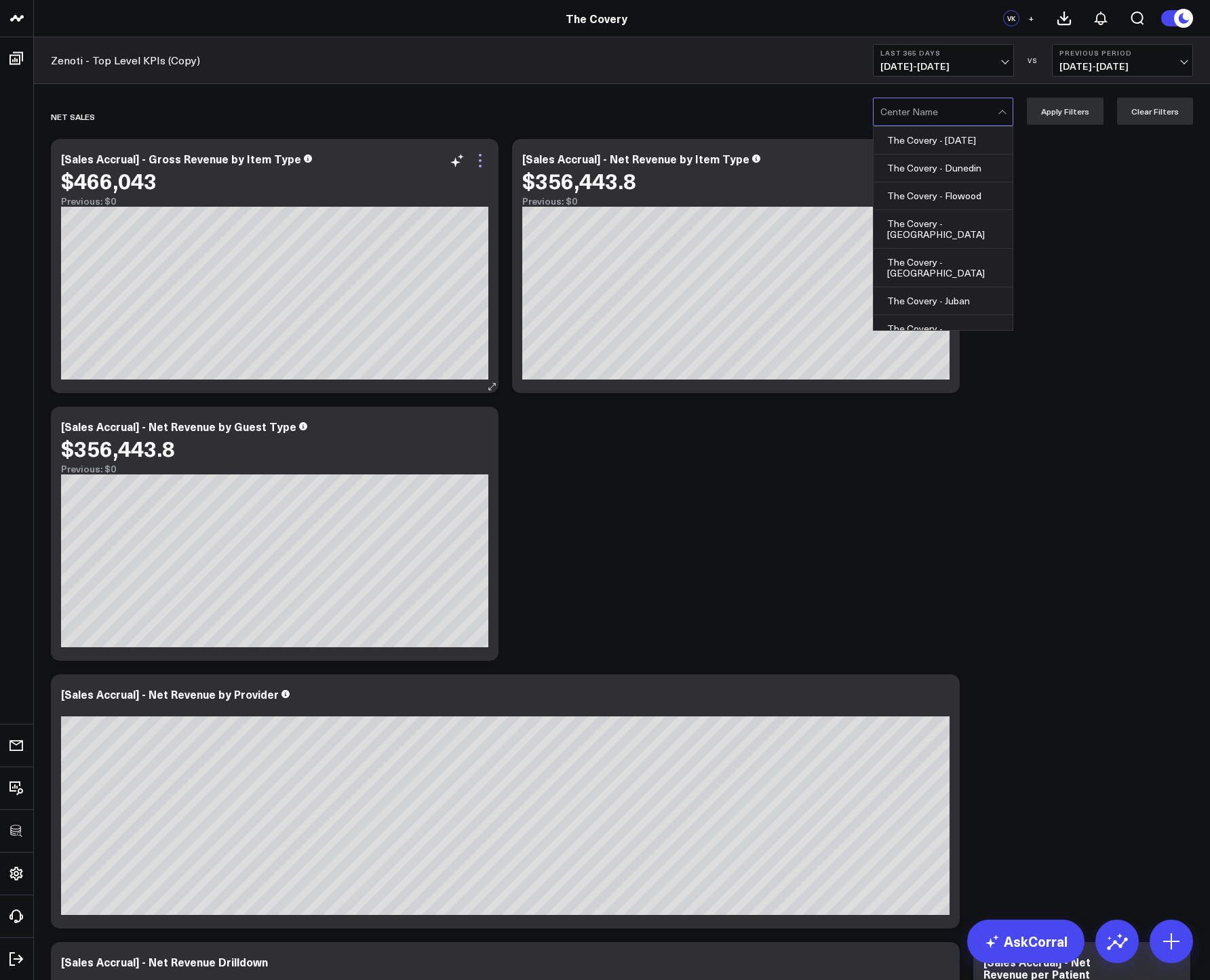
click at [484, 160] on icon at bounding box center [479, 160] width 16 height 16
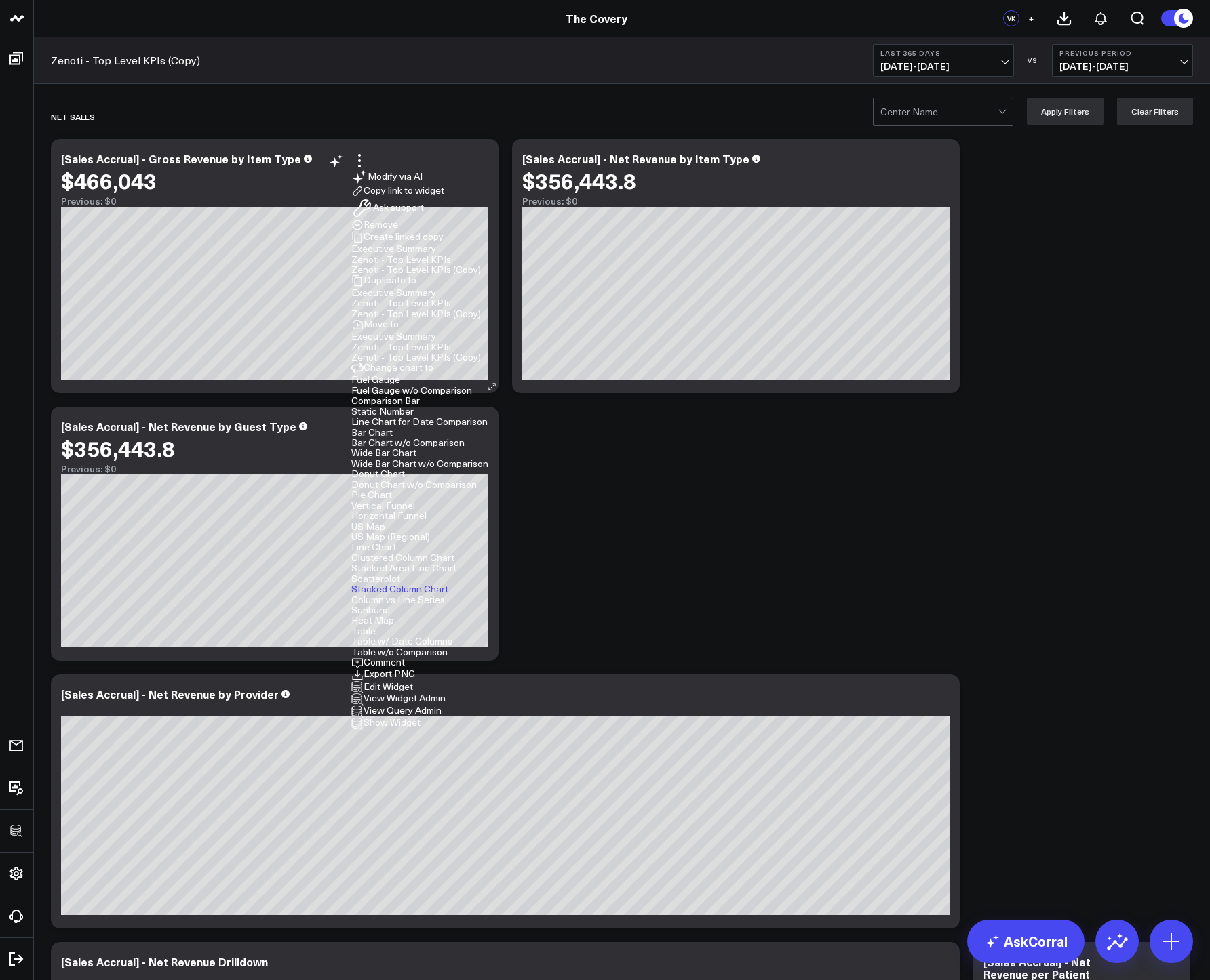
click at [413, 682] on button "Edit Widget" at bounding box center [382, 688] width 61 height 13
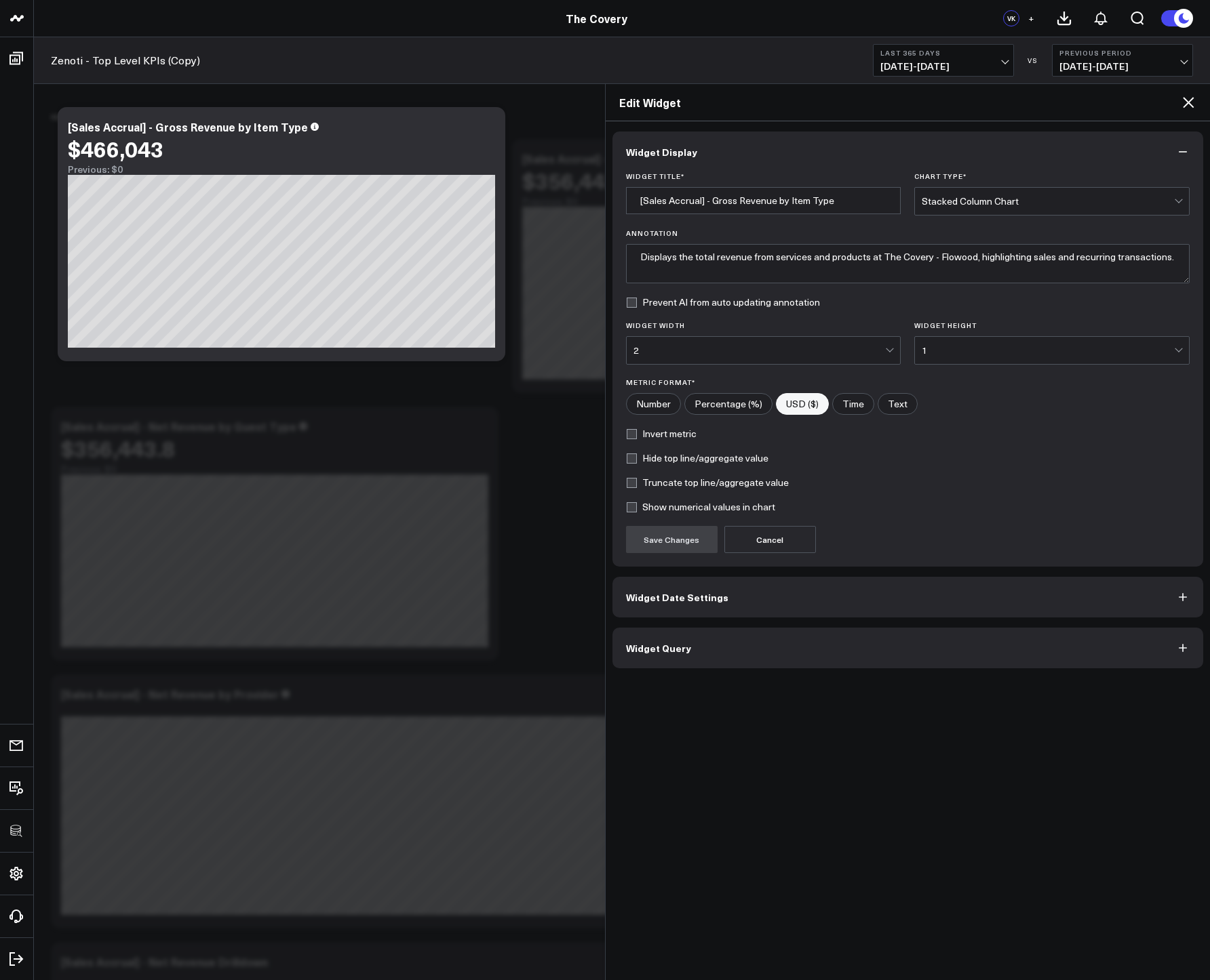
click at [699, 658] on button "Widget Query" at bounding box center [907, 648] width 591 height 40
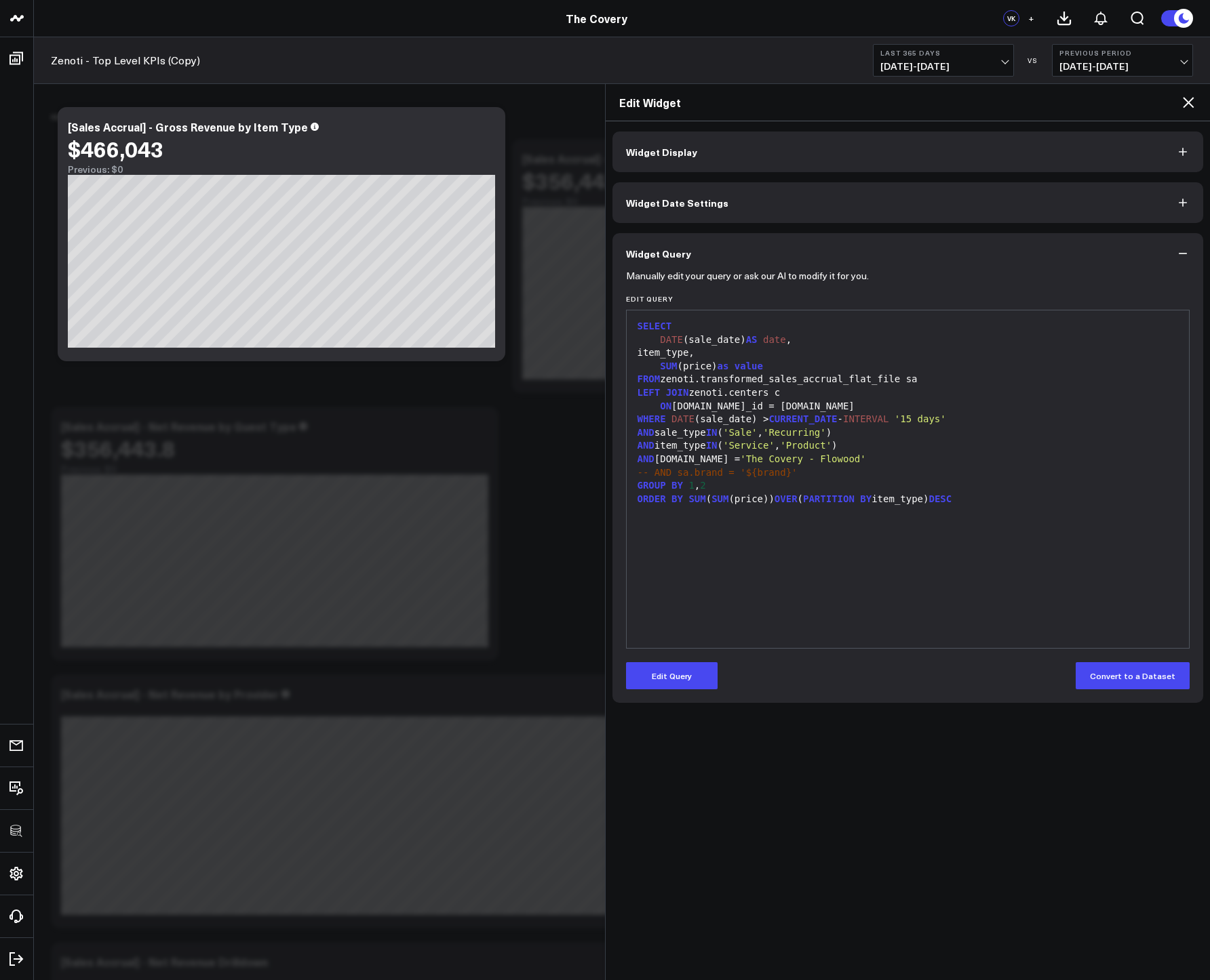
click at [676, 654] on form "Manually edit your query or ask our AI to modify it for you. Edit Query 99 1 2 …" at bounding box center [908, 482] width 564 height 415
click at [714, 573] on div "SELECT DATE (sale_date) AS date , item_type, SUM (price) as value FROM zenoti.t…" at bounding box center [907, 480] width 549 height 324
click at [1191, 101] on icon at bounding box center [1188, 102] width 16 height 16
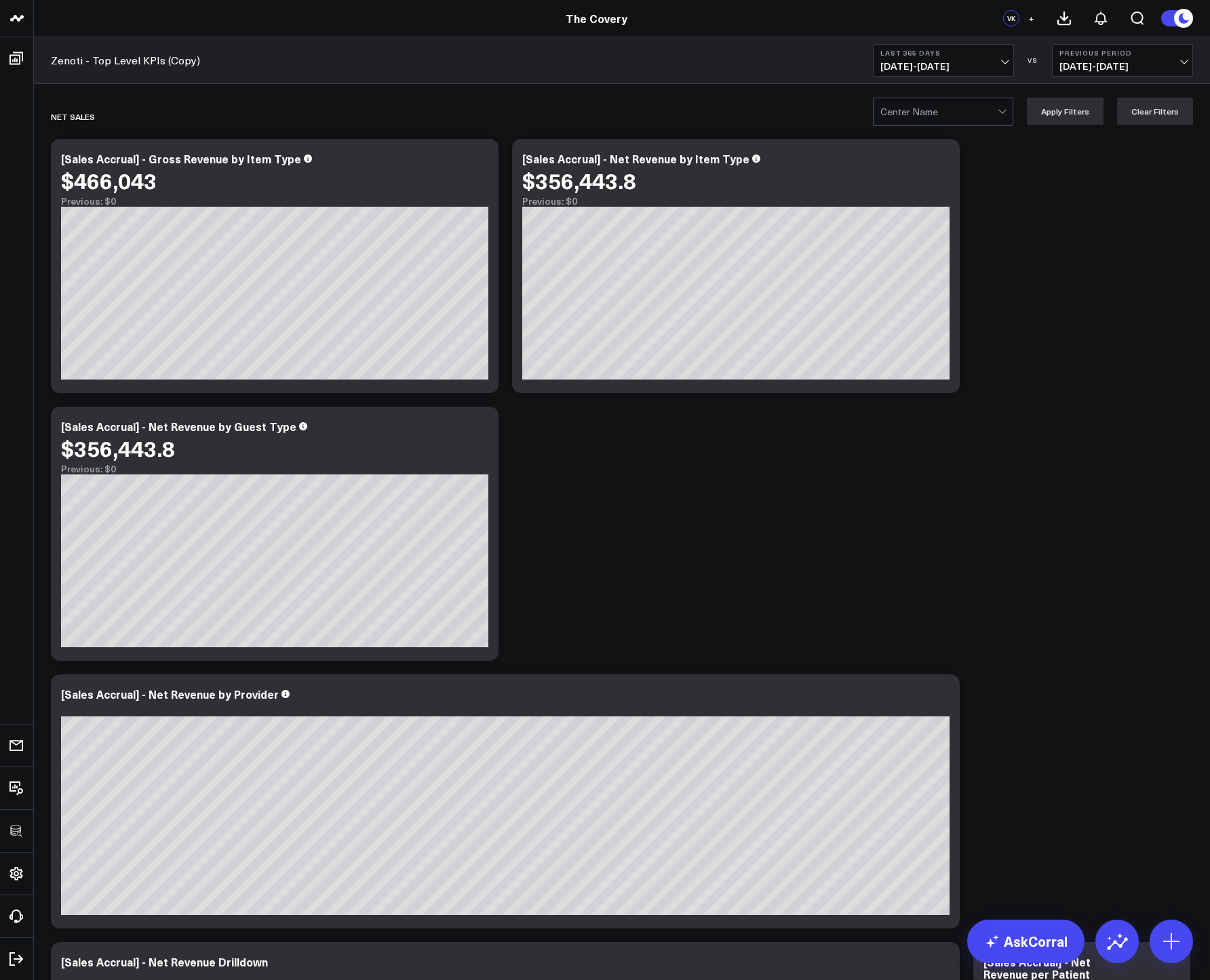
click at [942, 47] on button "Last 365 Days 10/01/24 - 09/30/25" at bounding box center [943, 60] width 141 height 33
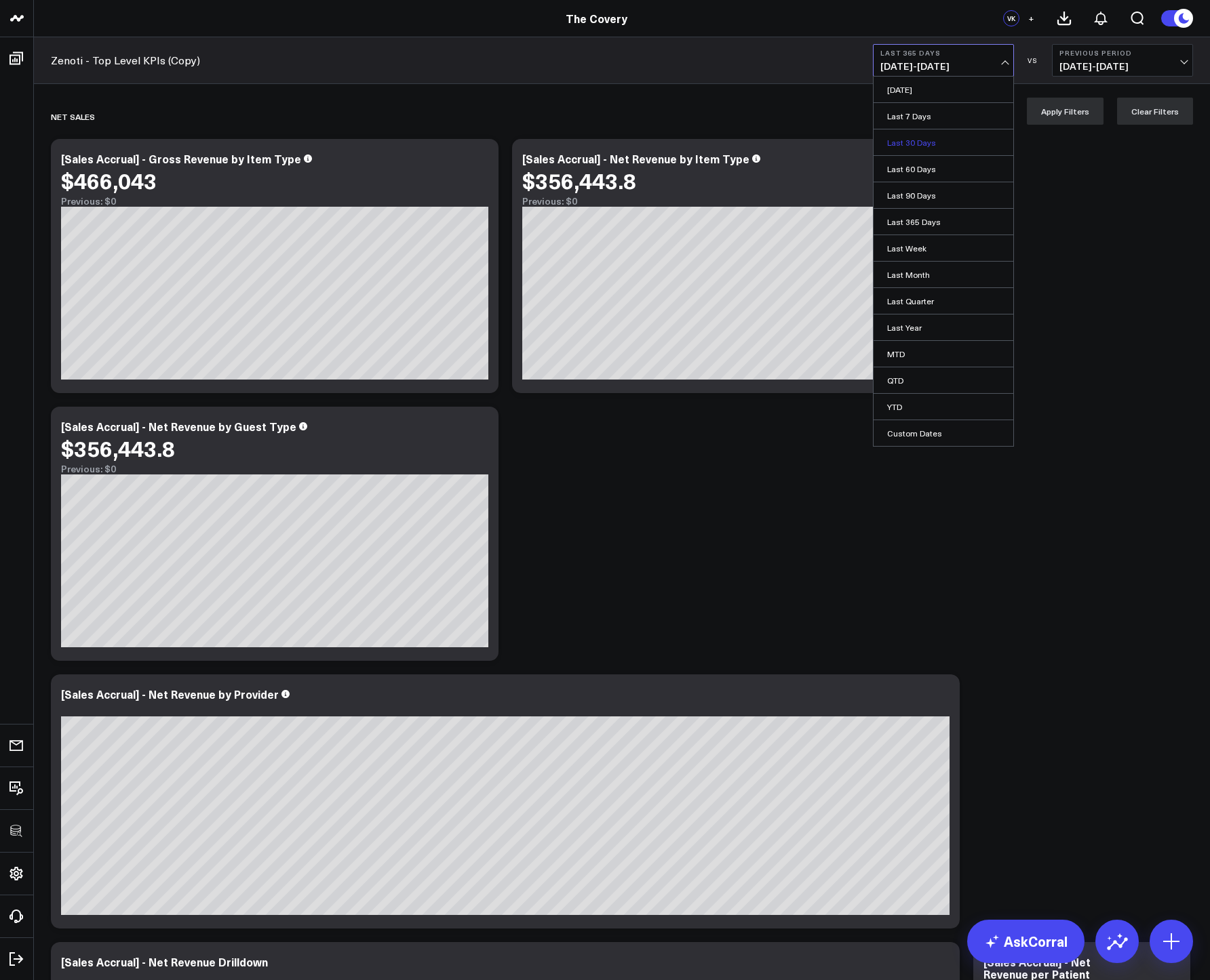
click at [927, 140] on link "Last 30 Days" at bounding box center [943, 142] width 140 height 26
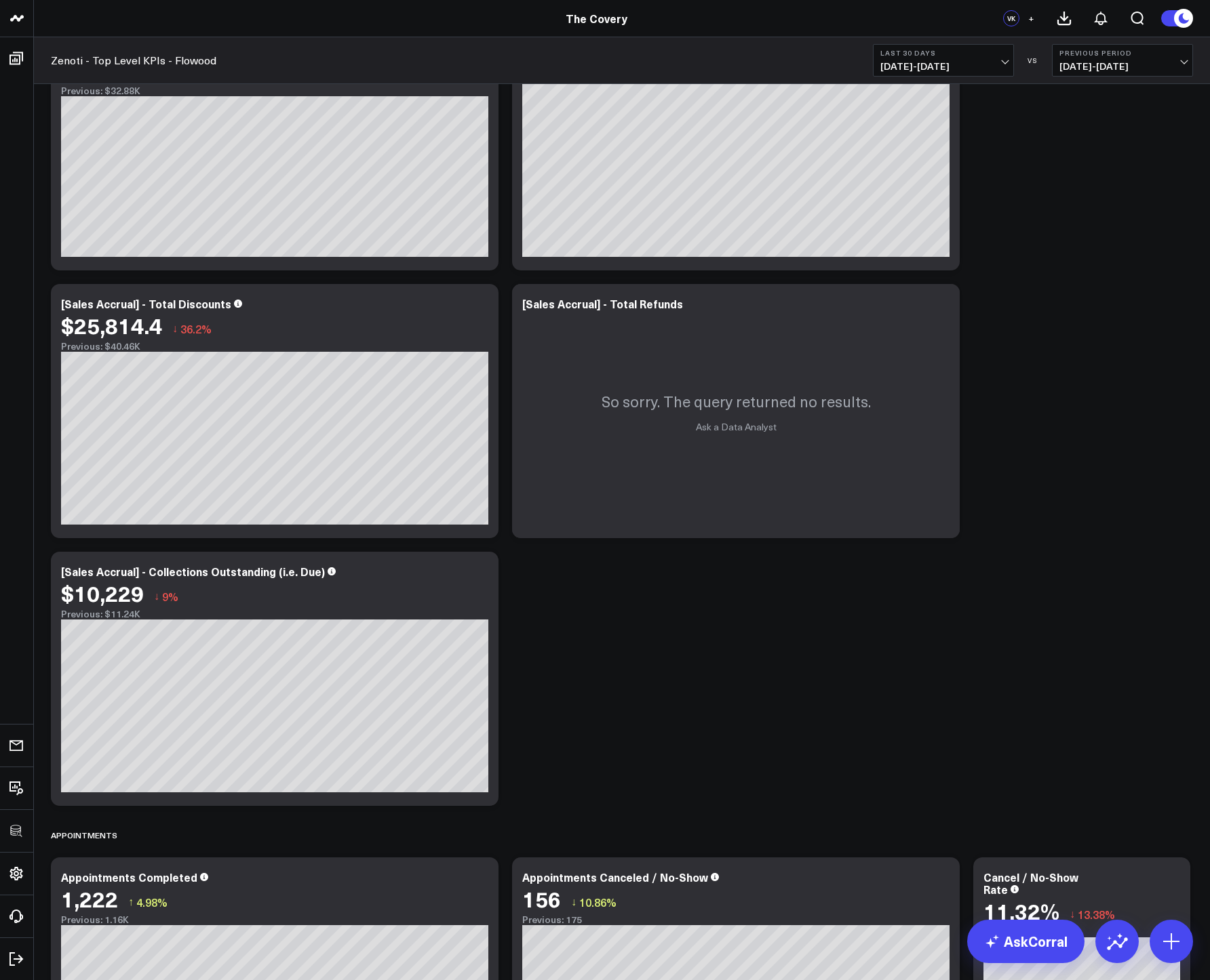
scroll to position [1984, 0]
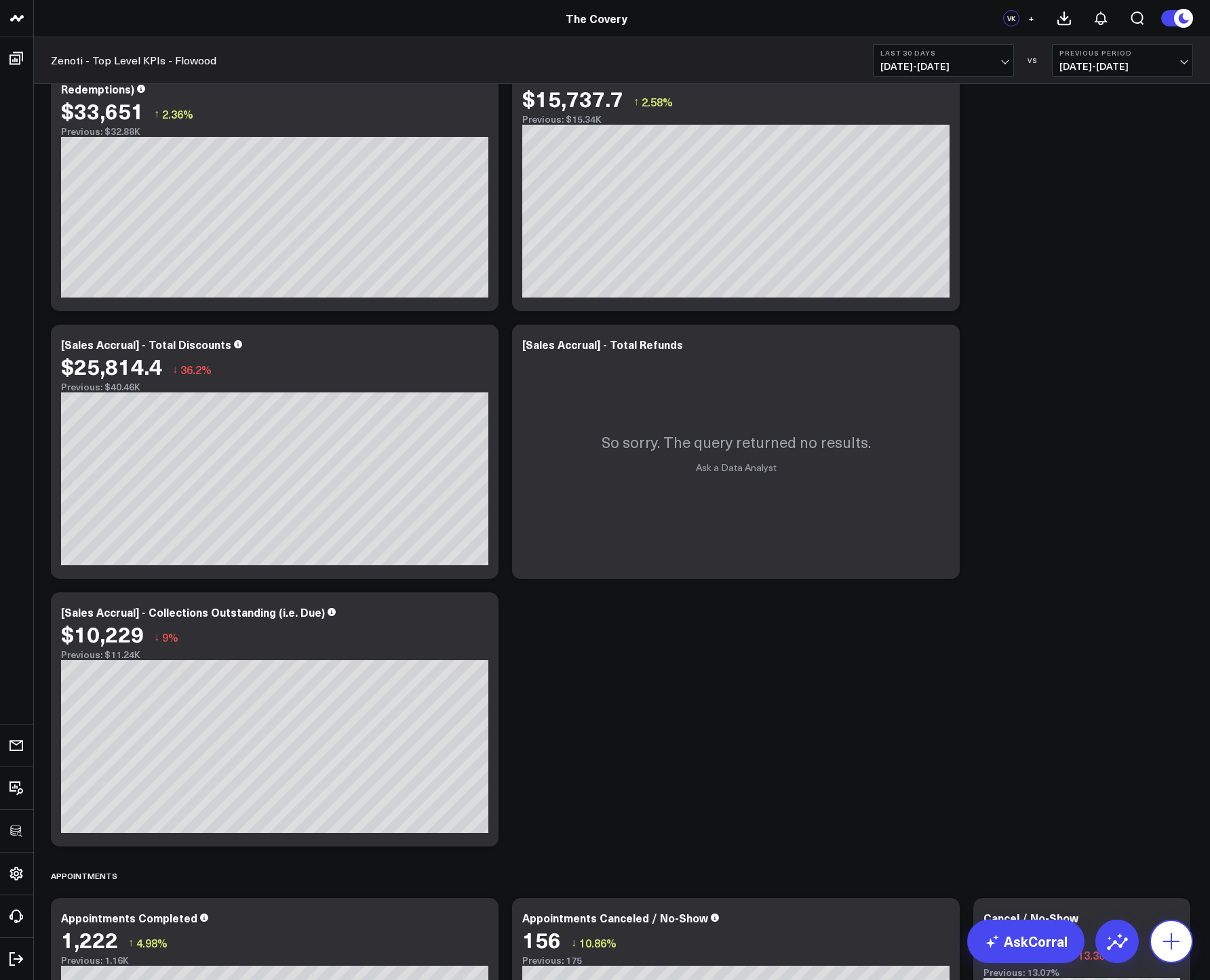
click at [1185, 949] on button at bounding box center [1171, 942] width 44 height 44
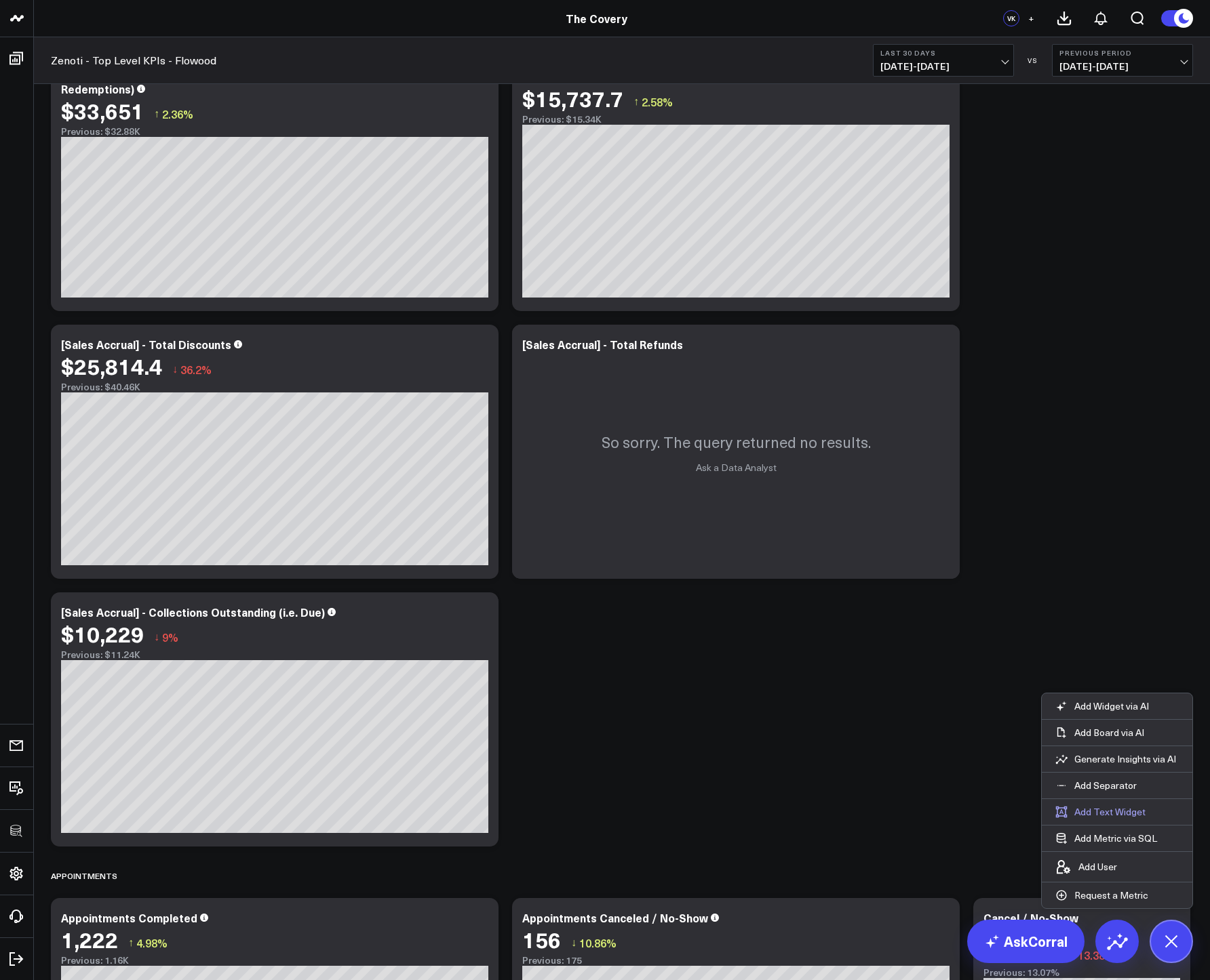
click at [1092, 817] on button "Add Text Widget" at bounding box center [1101, 812] width 118 height 26
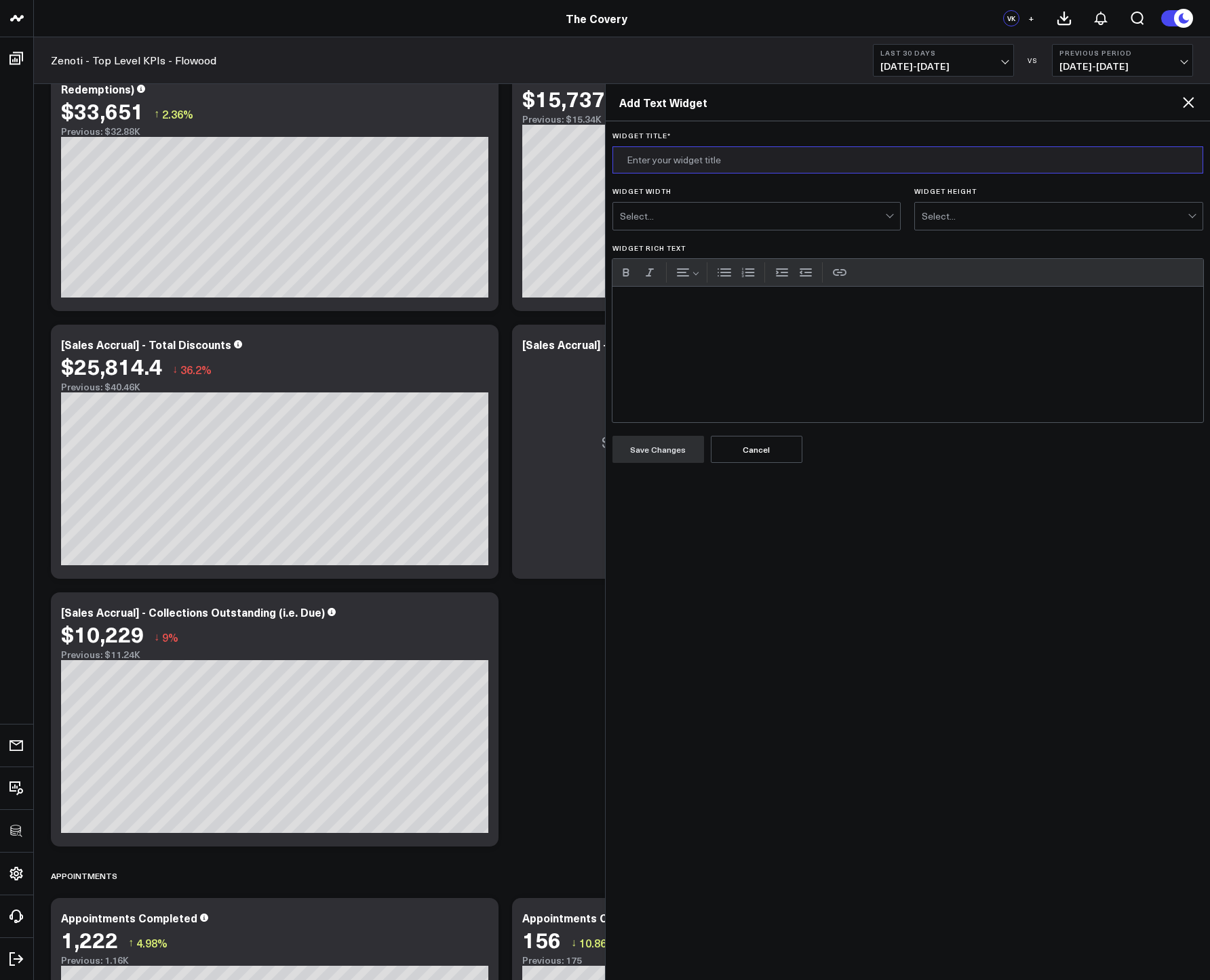
click at [638, 158] on input "Widget Title *" at bounding box center [907, 160] width 591 height 27
type input "Note"
click at [646, 206] on div "Select..." at bounding box center [753, 216] width 266 height 27
click at [976, 215] on div "Select..." at bounding box center [1054, 216] width 266 height 11
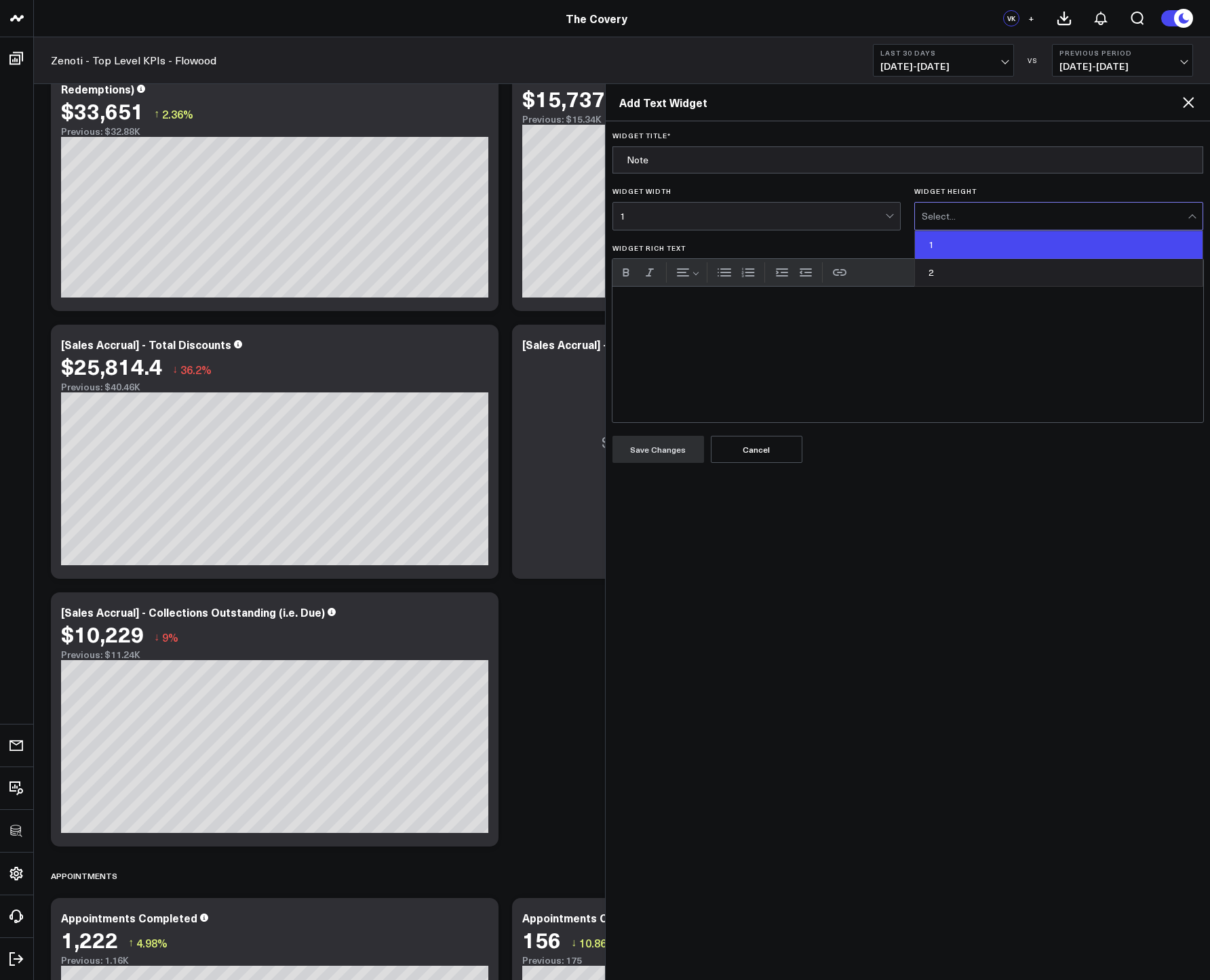
click at [928, 247] on div "1" at bounding box center [1059, 245] width 288 height 28
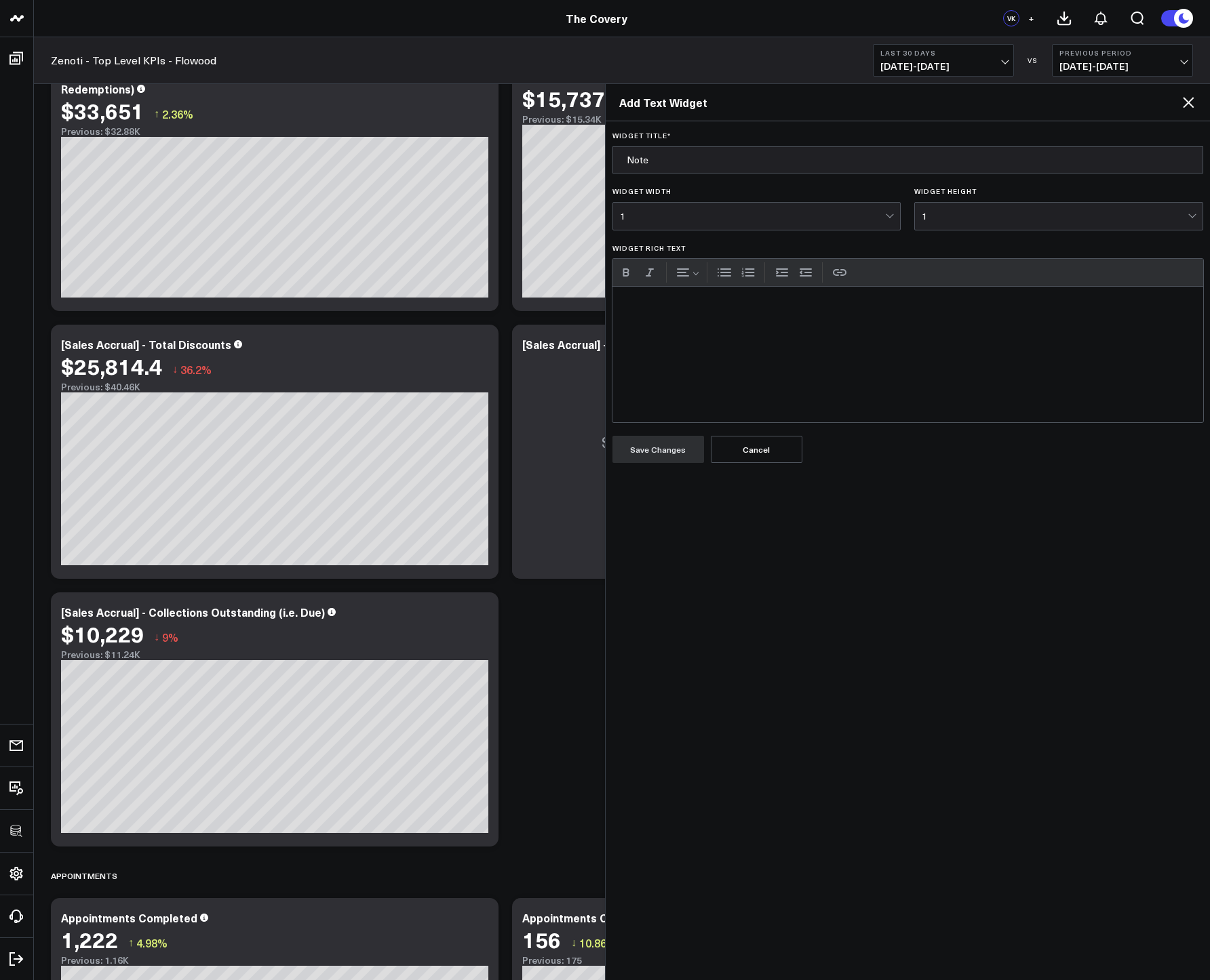
click at [784, 336] on div "Widget Rich Text" at bounding box center [907, 354] width 591 height 135
click at [767, 304] on div "It looks like there aren't any refund in the Flowood" at bounding box center [907, 354] width 591 height 135
click at [869, 308] on div "It looks like there aren't any refunds in the Flowood" at bounding box center [907, 354] width 591 height 135
click at [674, 446] on button "Save Changes" at bounding box center [658, 450] width 92 height 27
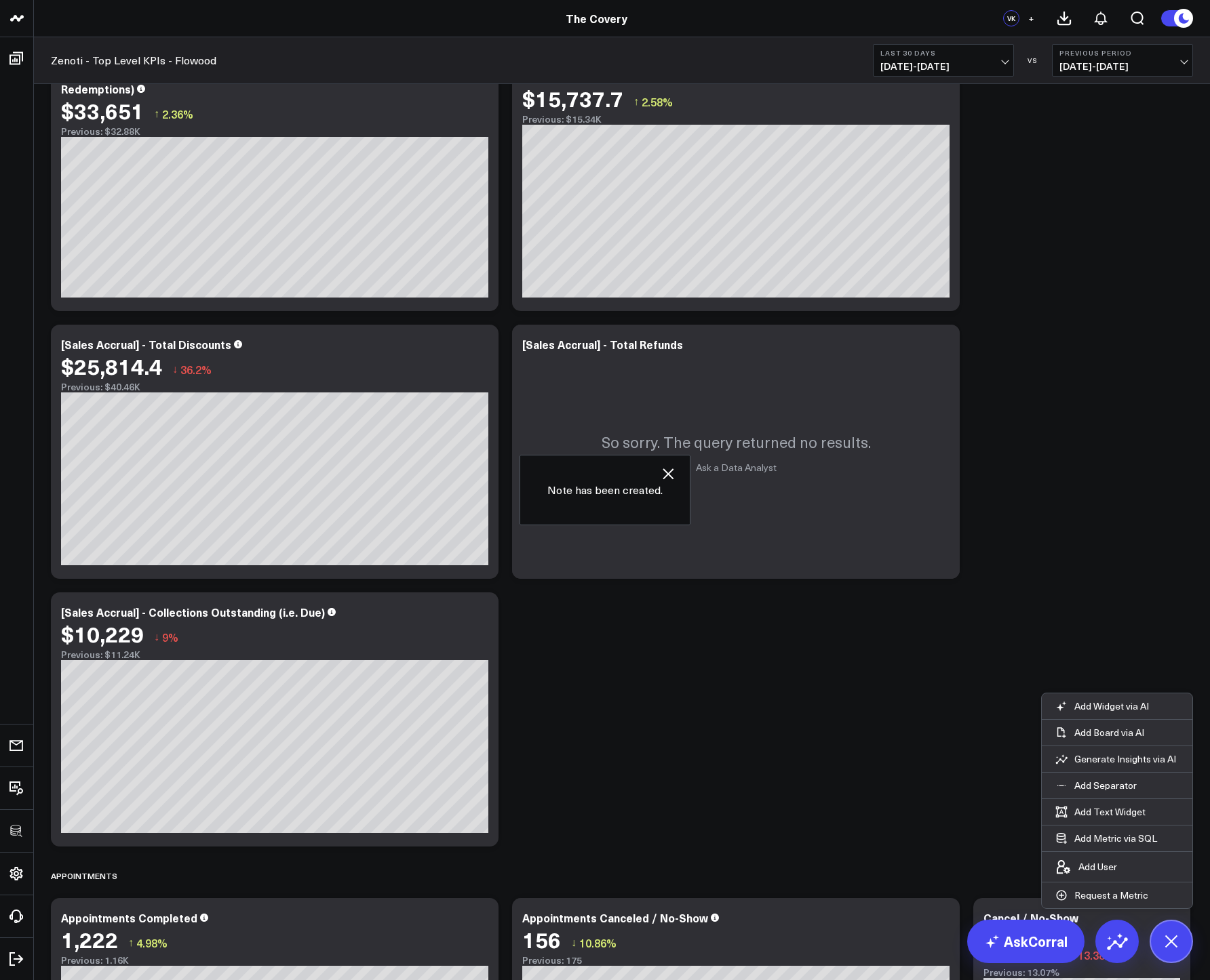
scroll to position [3928, 0]
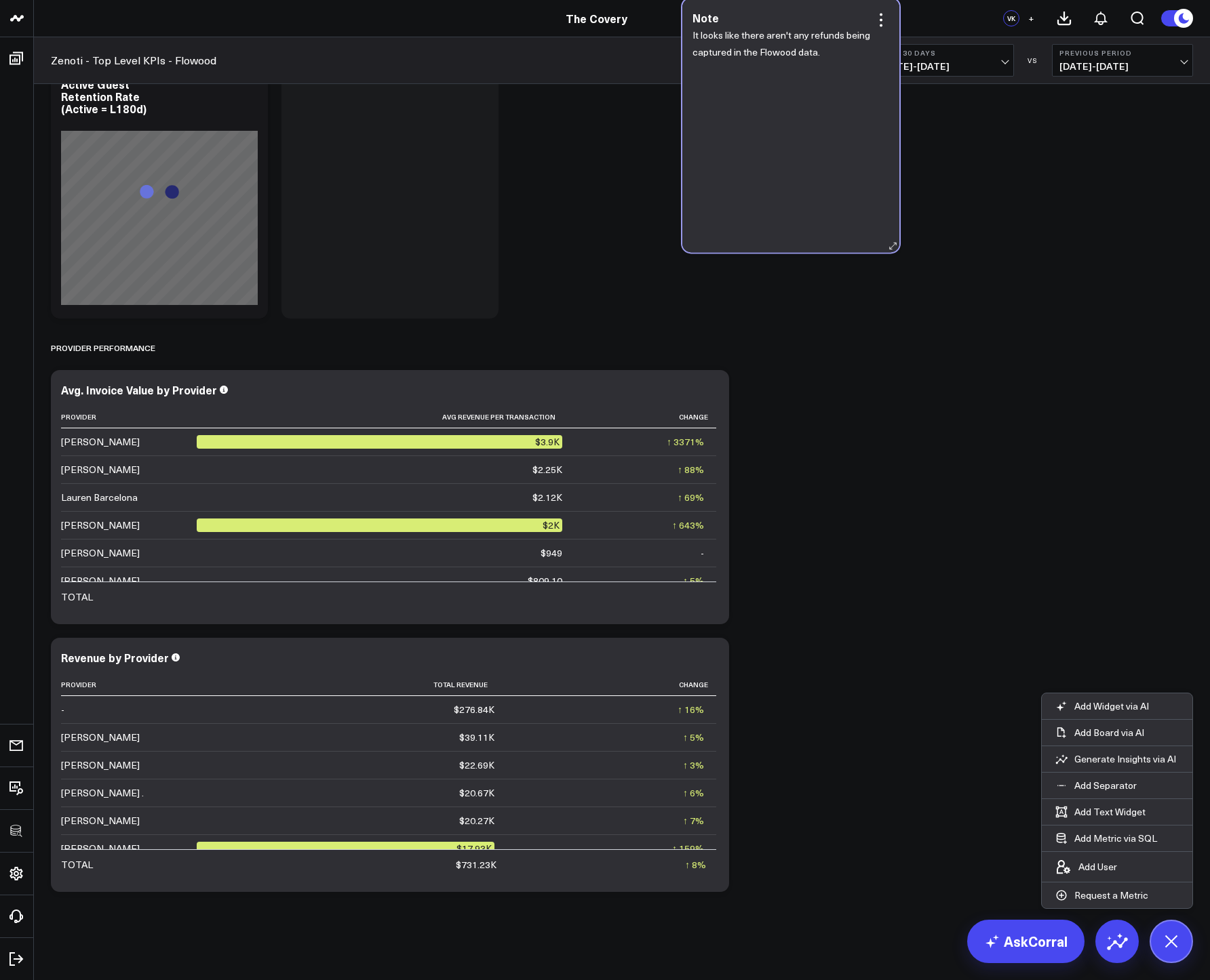
drag, startPoint x: 818, startPoint y: 767, endPoint x: 758, endPoint y: 127, distance: 642.8
click at [758, 127] on div "It looks like there aren't any refunds being captured in the Flowood data." at bounding box center [791, 133] width 197 height 212
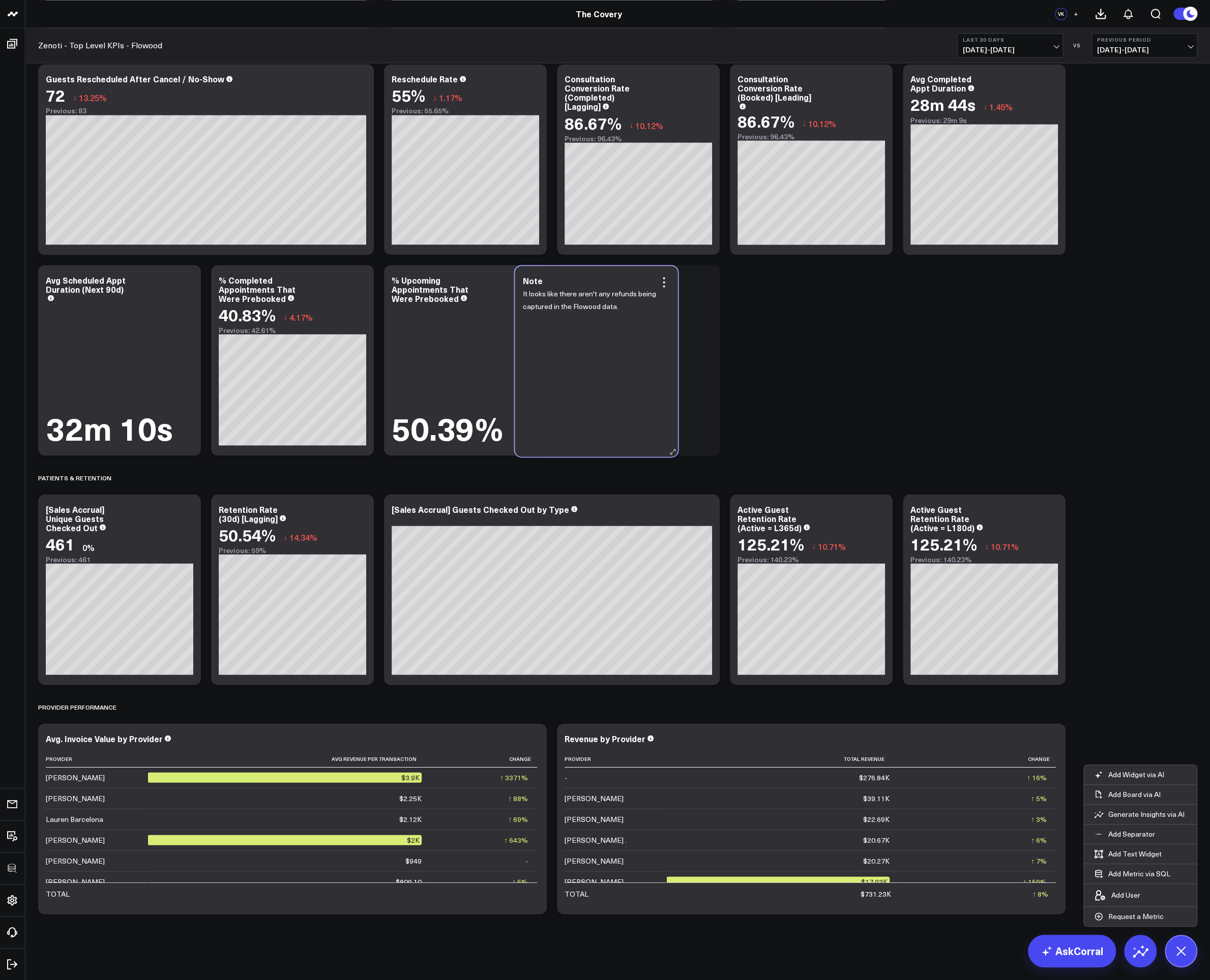
scroll to position [1696, 0]
drag, startPoint x: 141, startPoint y: 785, endPoint x: 620, endPoint y: 356, distance: 643.0
click at [620, 356] on div "It looks like there aren't any refunds being captured in the Flowood data." at bounding box center [596, 367] width 148 height 159
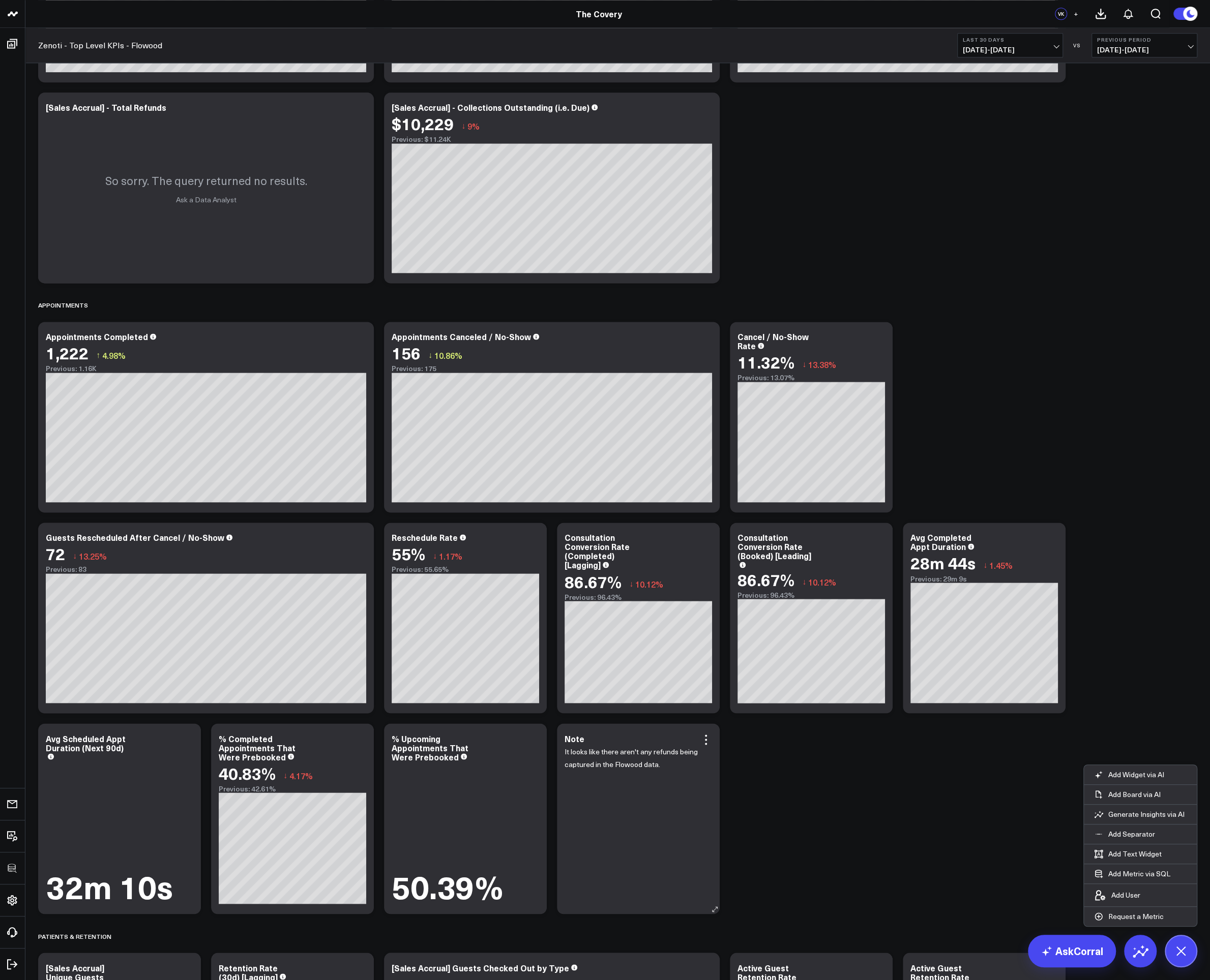
scroll to position [1226, 0]
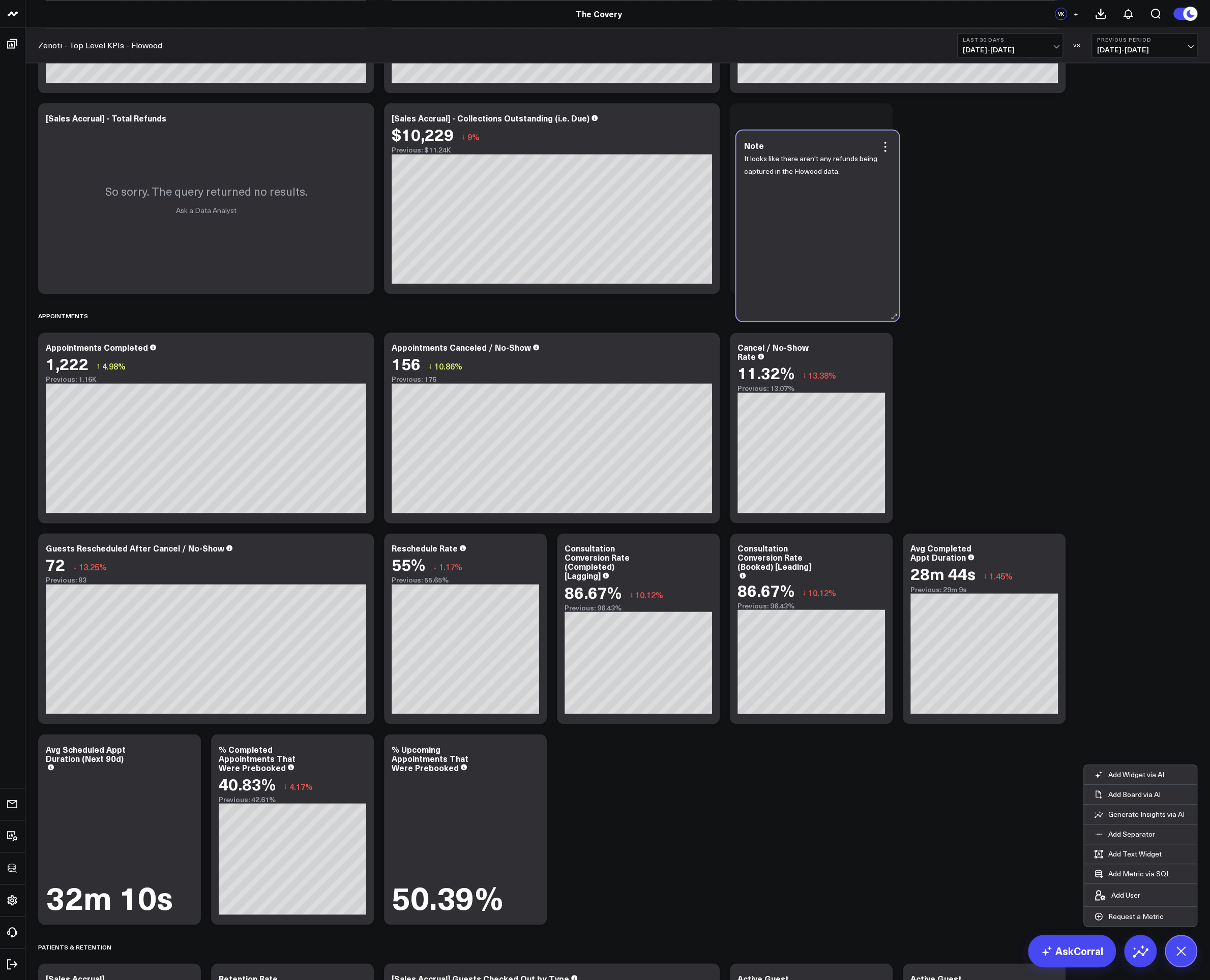
drag, startPoint x: 647, startPoint y: 847, endPoint x: 826, endPoint y: 243, distance: 630.0
click at [826, 243] on div "It looks like there aren't any refunds being captured in the Flowood data." at bounding box center [817, 231] width 148 height 159
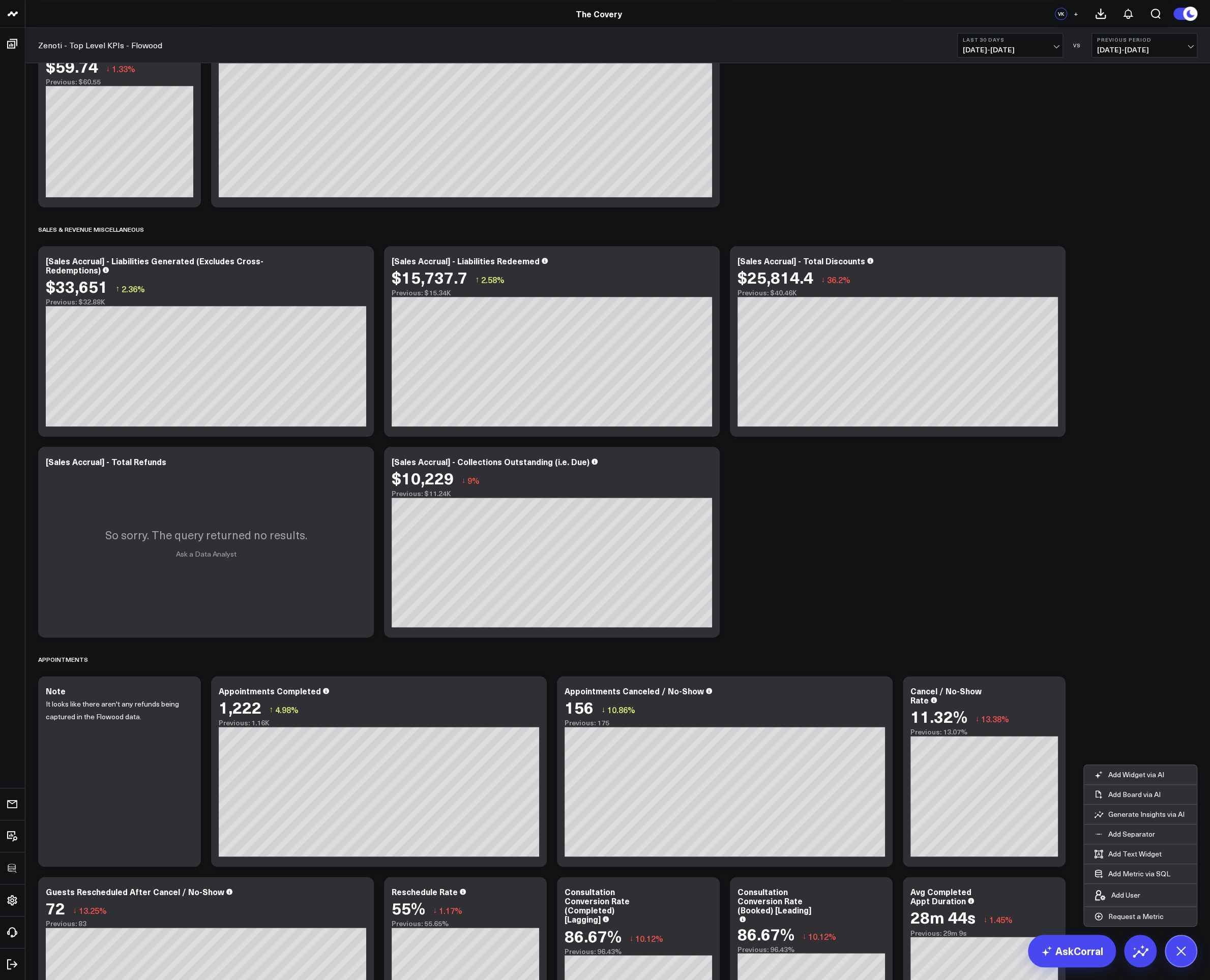
scroll to position [892, 0]
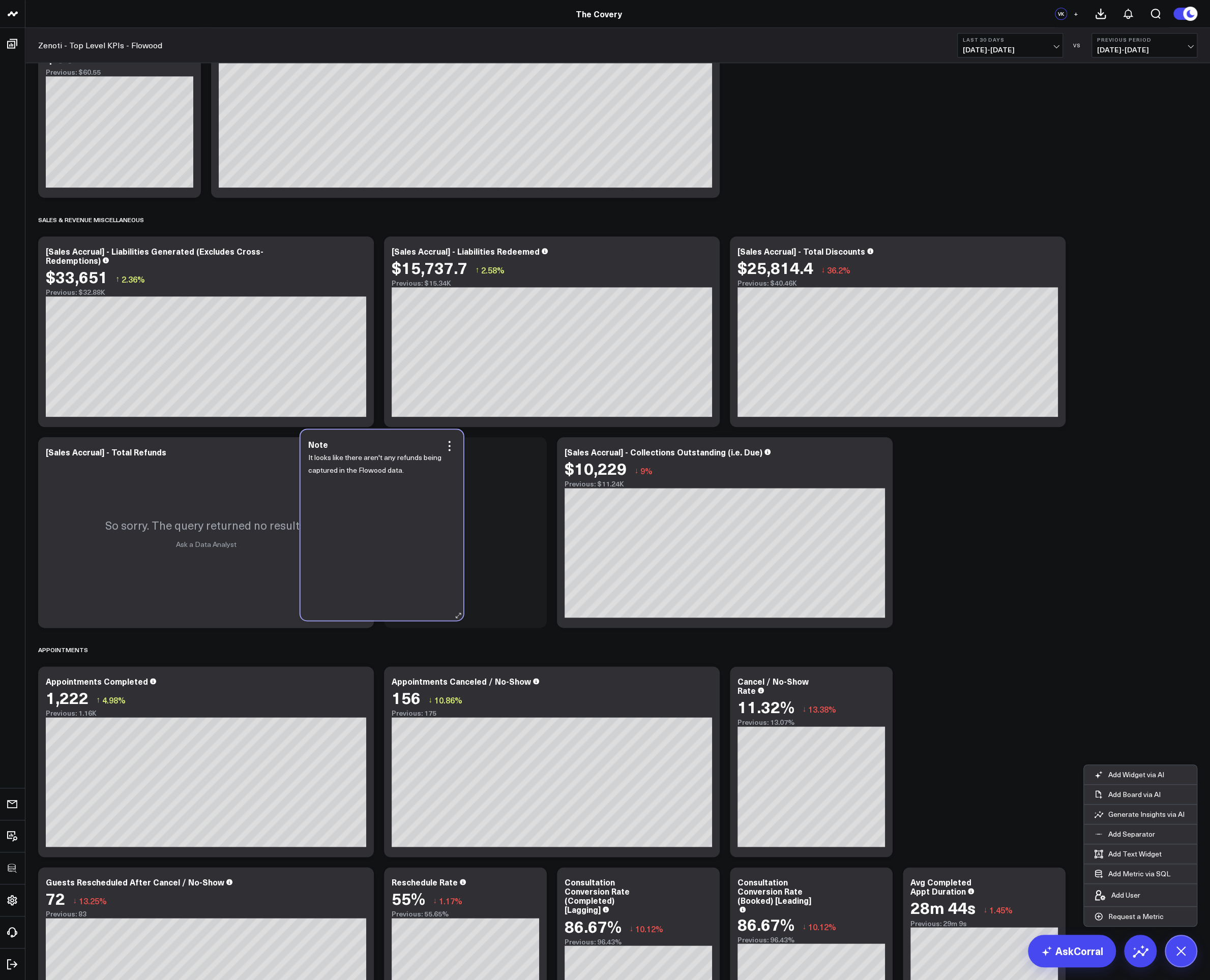
drag, startPoint x: 104, startPoint y: 783, endPoint x: 366, endPoint y: 546, distance: 353.3
click at [366, 546] on div "It looks like there aren't any refunds being captured in the Flowood data." at bounding box center [382, 531] width 148 height 159
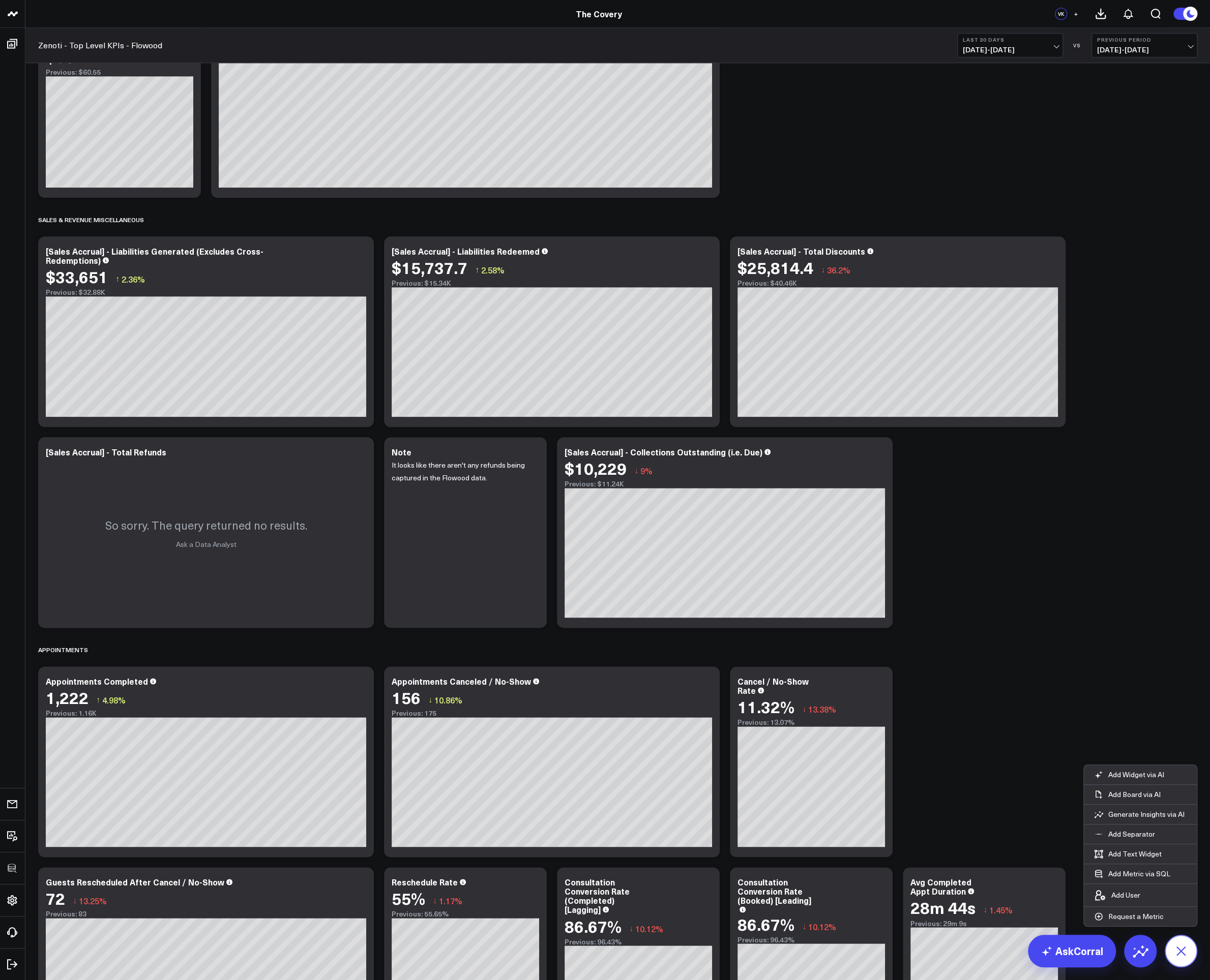
scroll to position [917, 0]
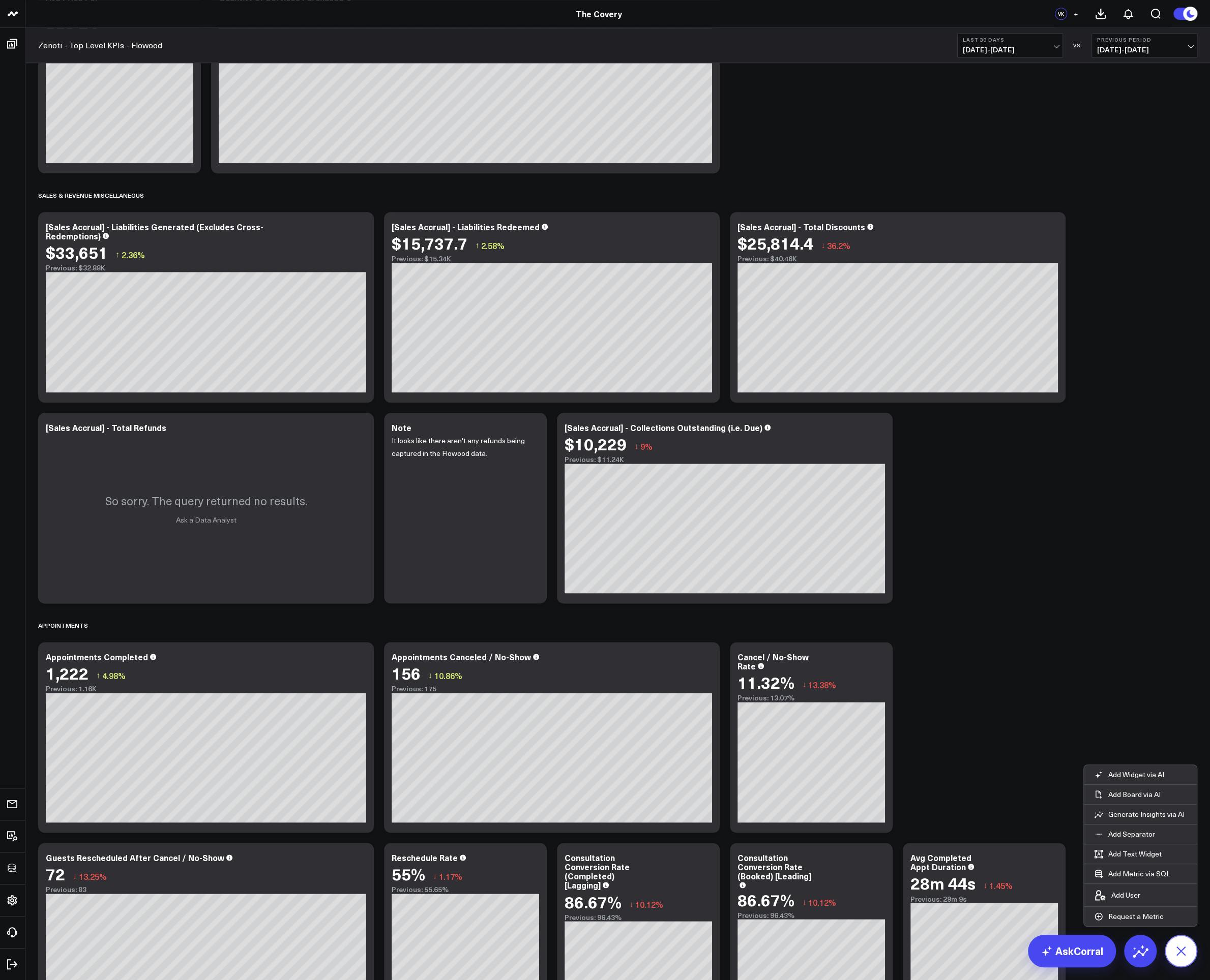
click at [907, 735] on icon at bounding box center [1180, 951] width 17 height 17
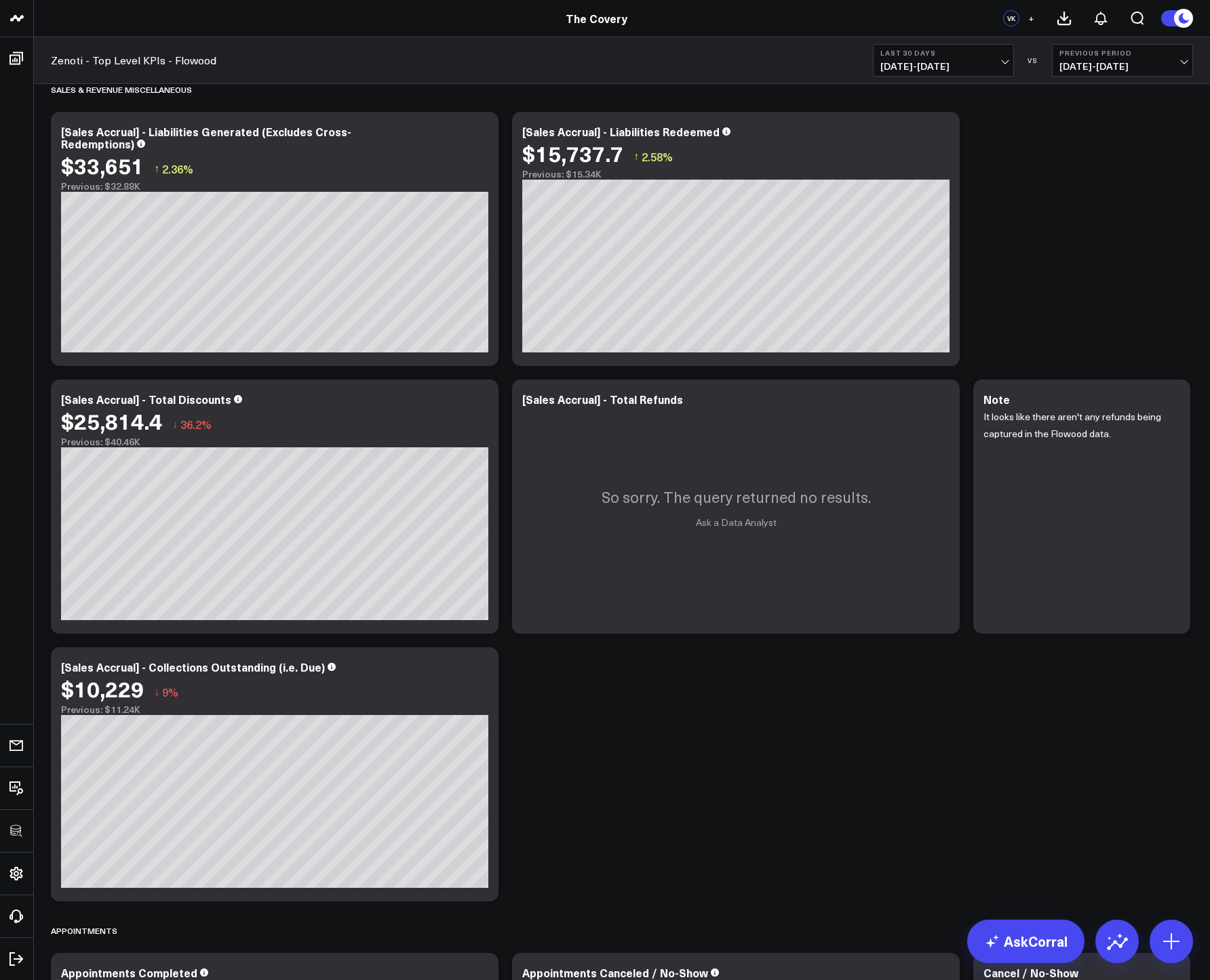
scroll to position [1958, 0]
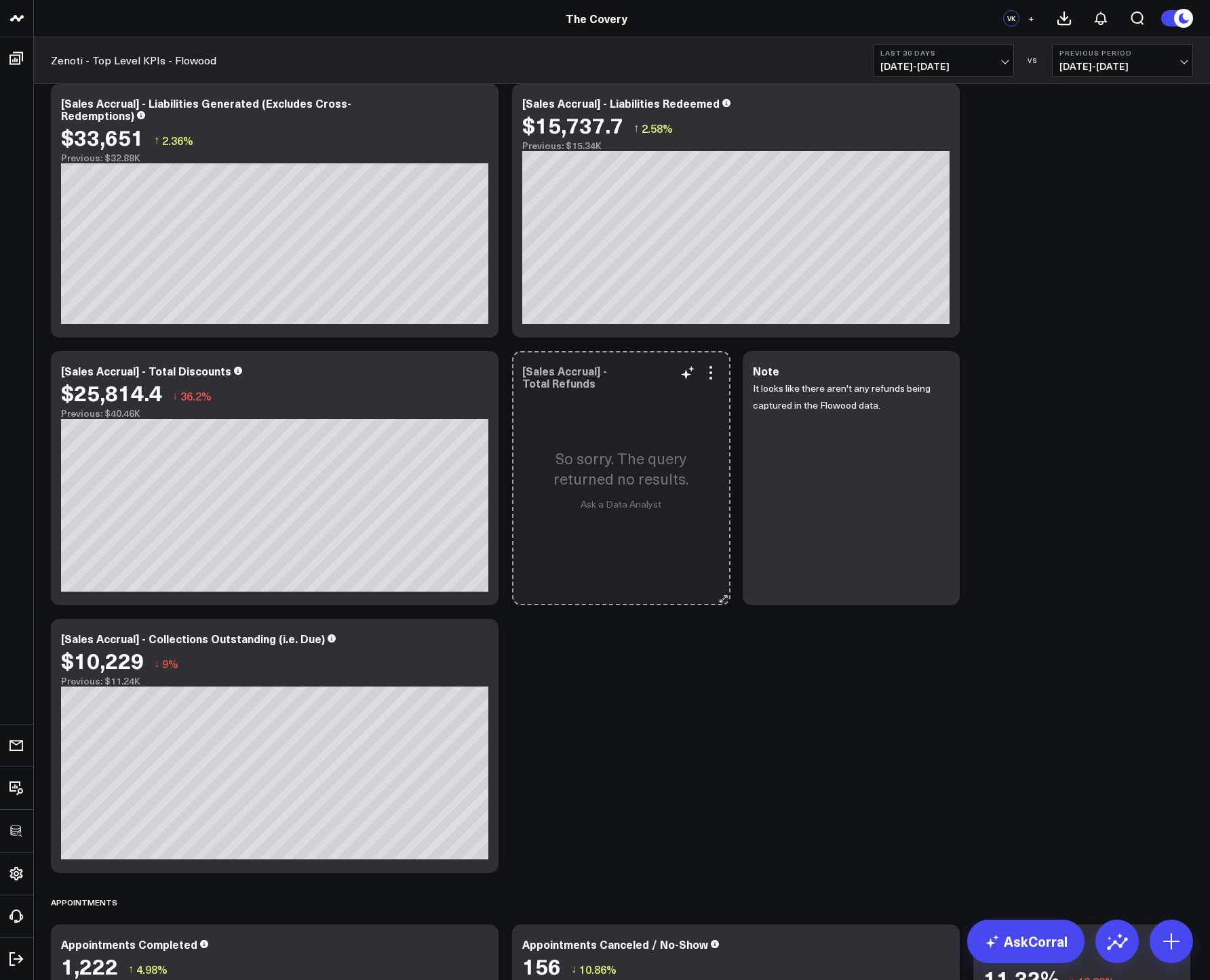
drag, startPoint x: 953, startPoint y: 601, endPoint x: 721, endPoint y: 593, distance: 232.1
click at [721, 593] on button at bounding box center [722, 598] width 13 height 13
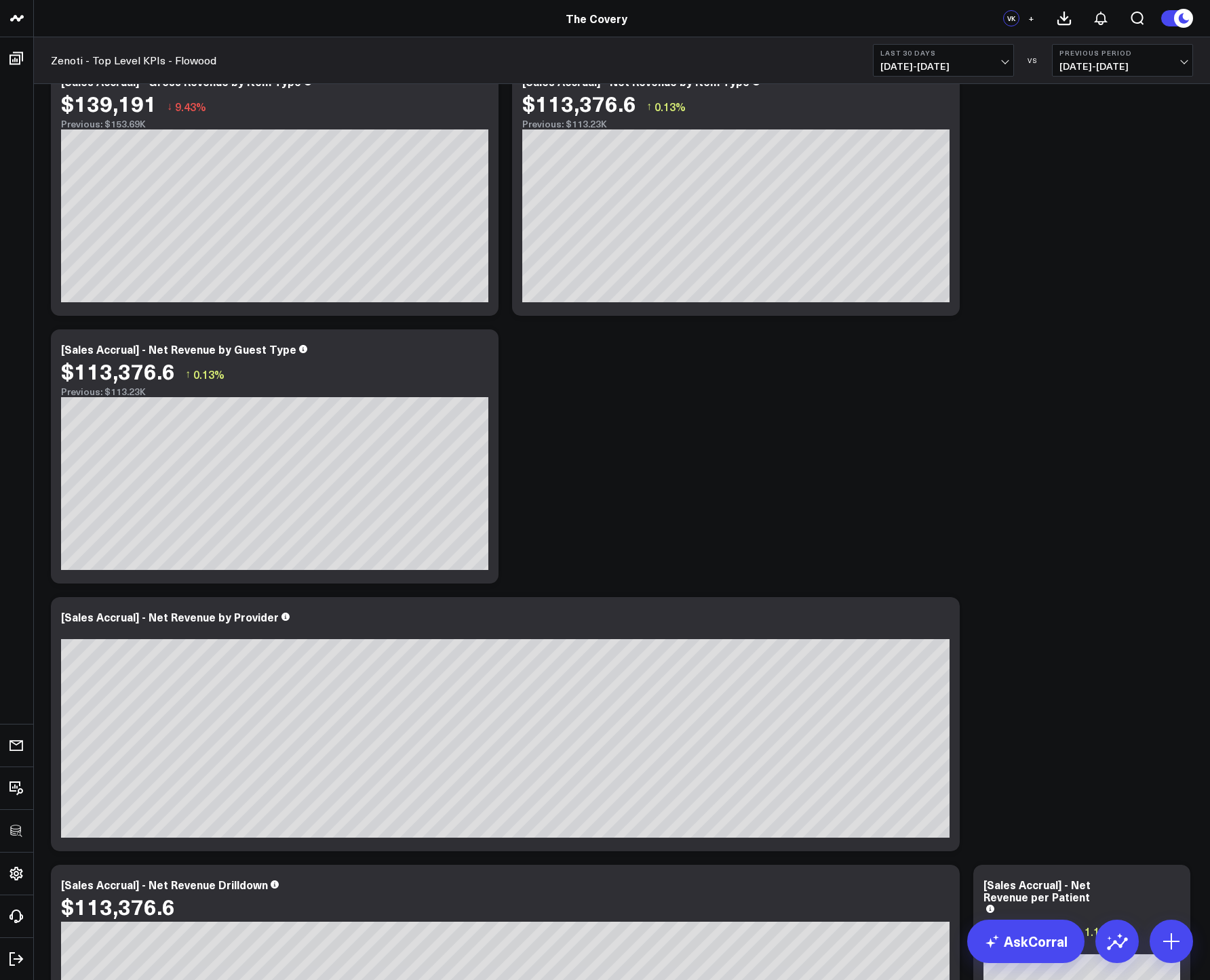
scroll to position [0, 0]
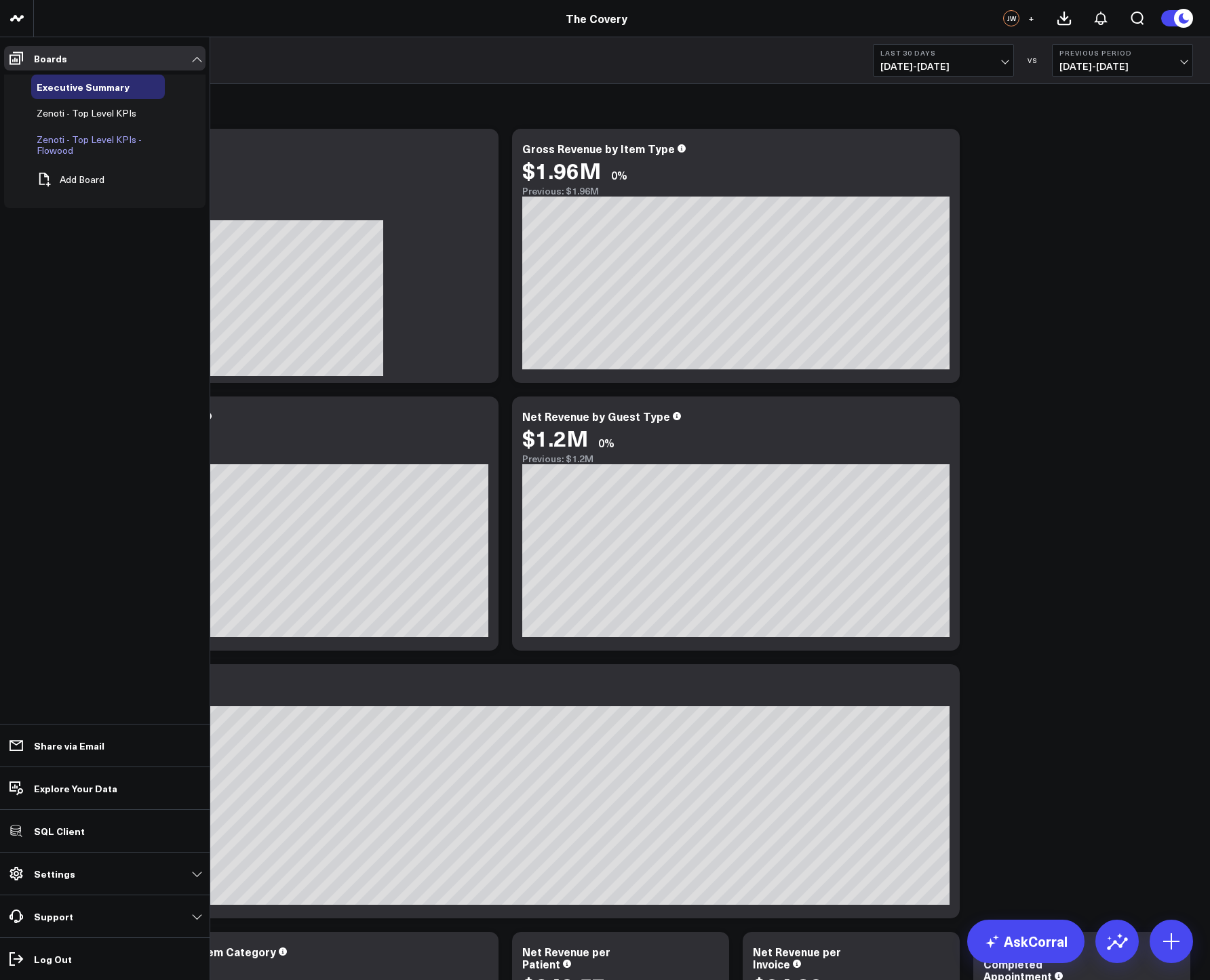
click at [50, 142] on span "Zenoti - Top Level KPIs - Flowood" at bounding box center [89, 145] width 105 height 24
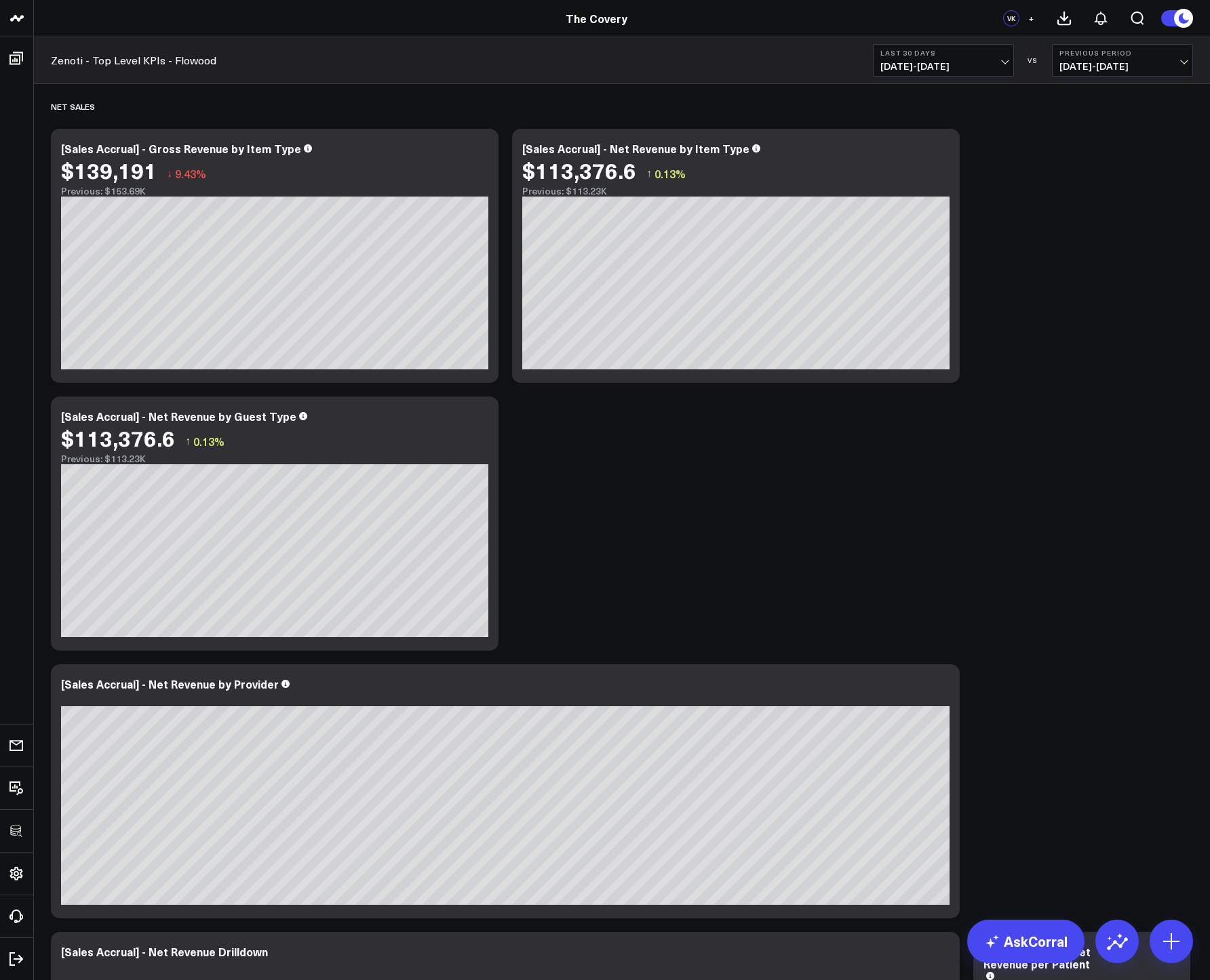
click at [1033, 19] on span "+" at bounding box center [1031, 18] width 6 height 9
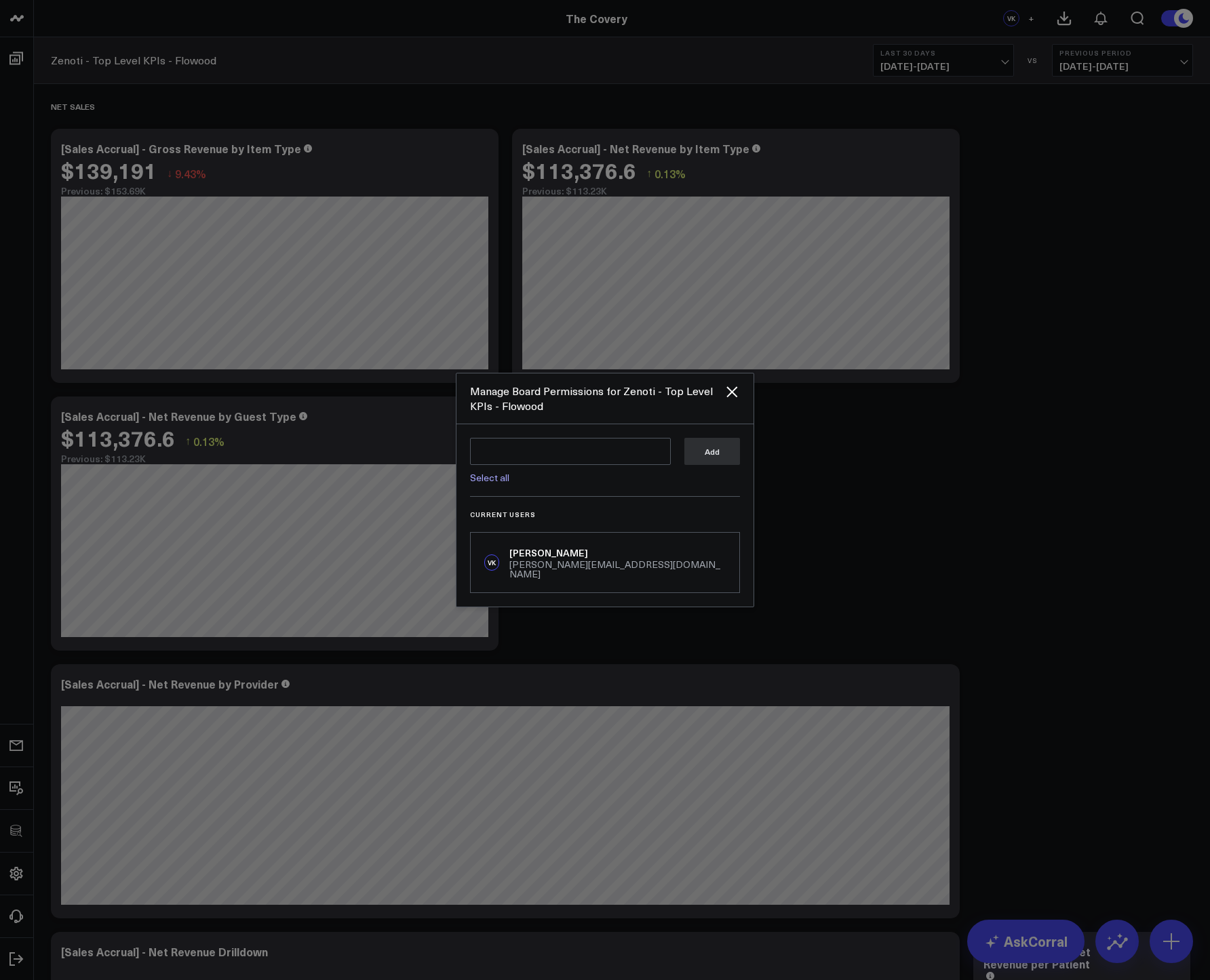
click at [489, 484] on link "Select all" at bounding box center [489, 477] width 40 height 13
type textarea "@Corral Support @[PERSON_NAME]"
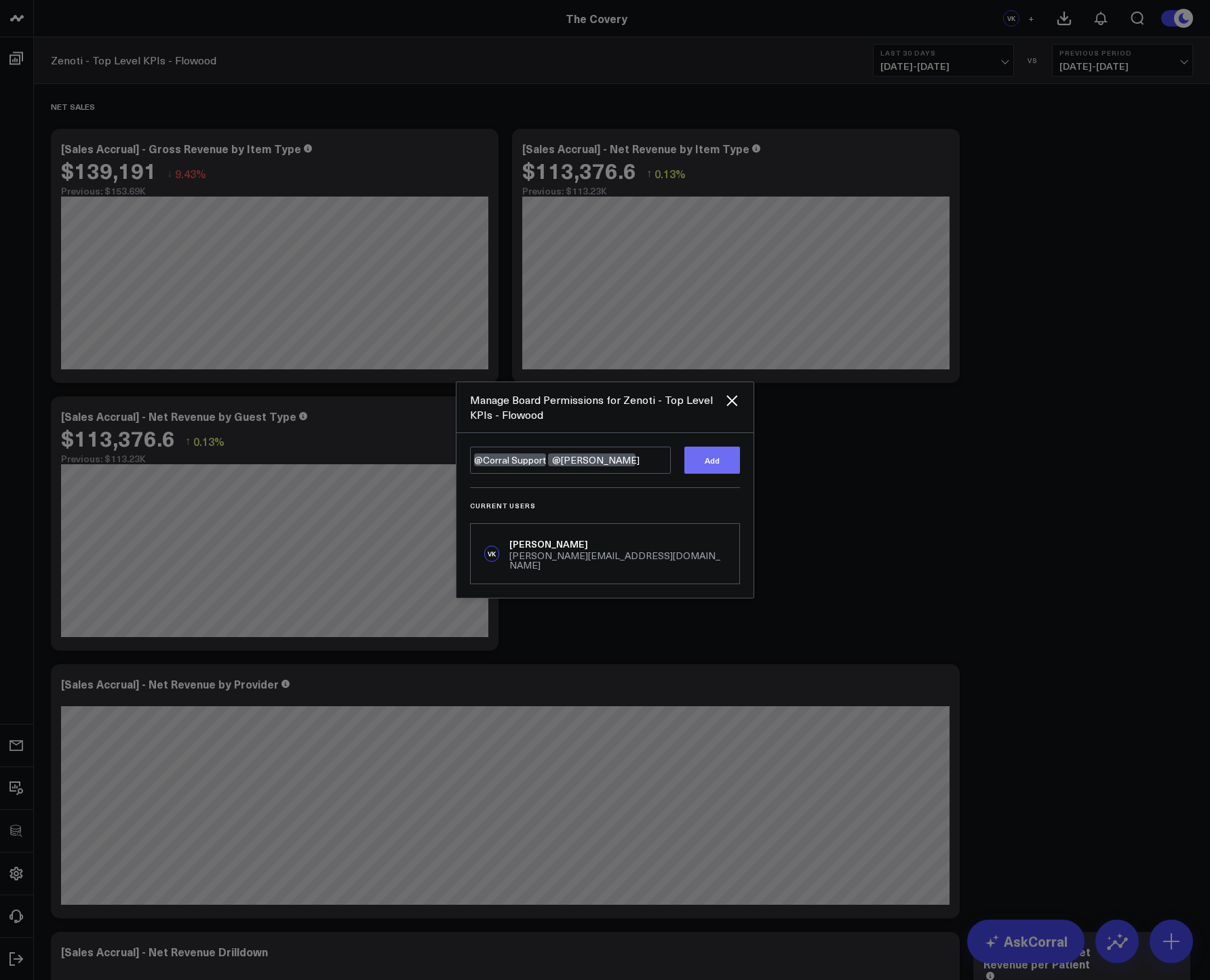
click at [722, 463] on button "Add" at bounding box center [712, 461] width 55 height 27
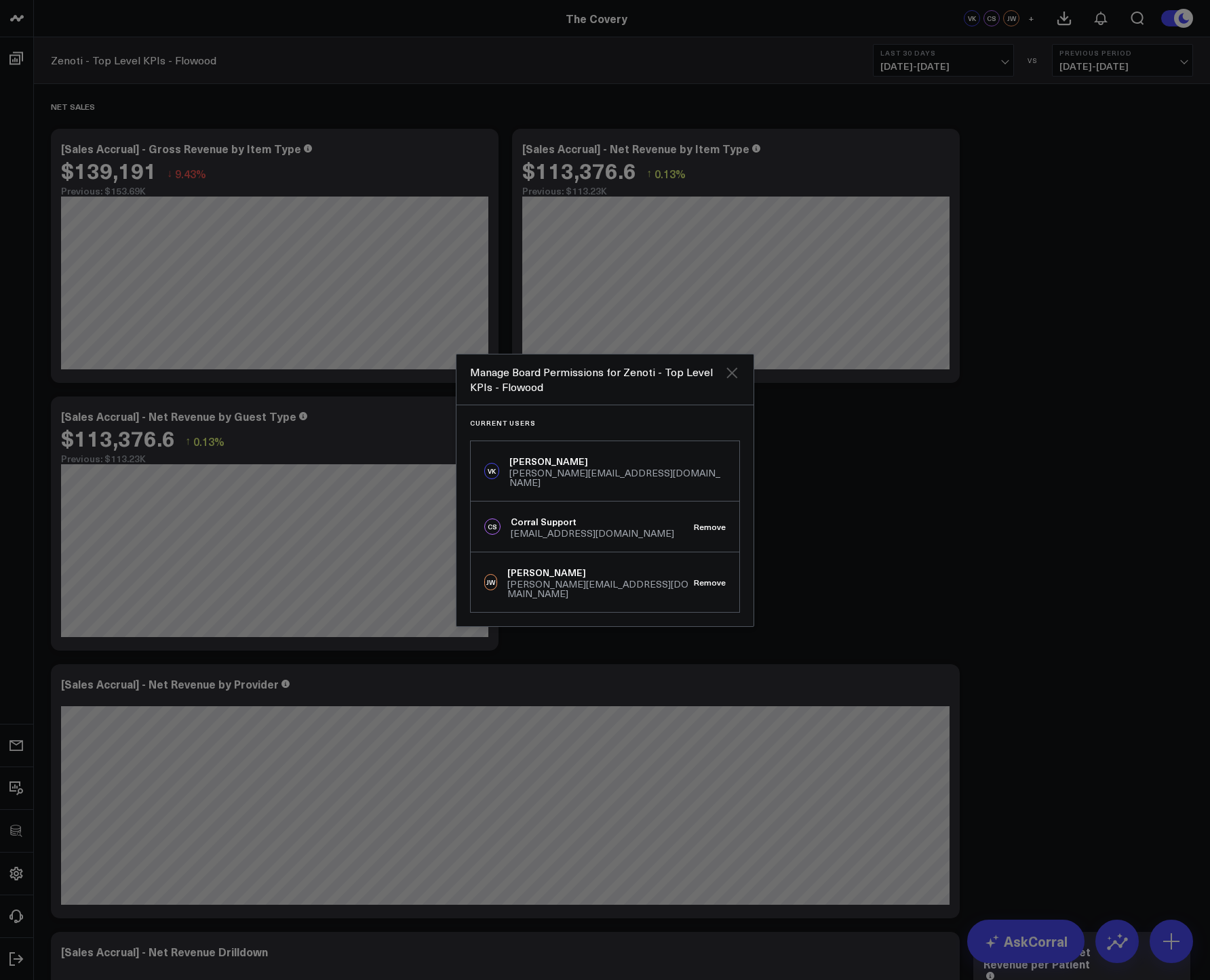
click at [732, 378] on icon "Close" at bounding box center [732, 372] width 11 height 11
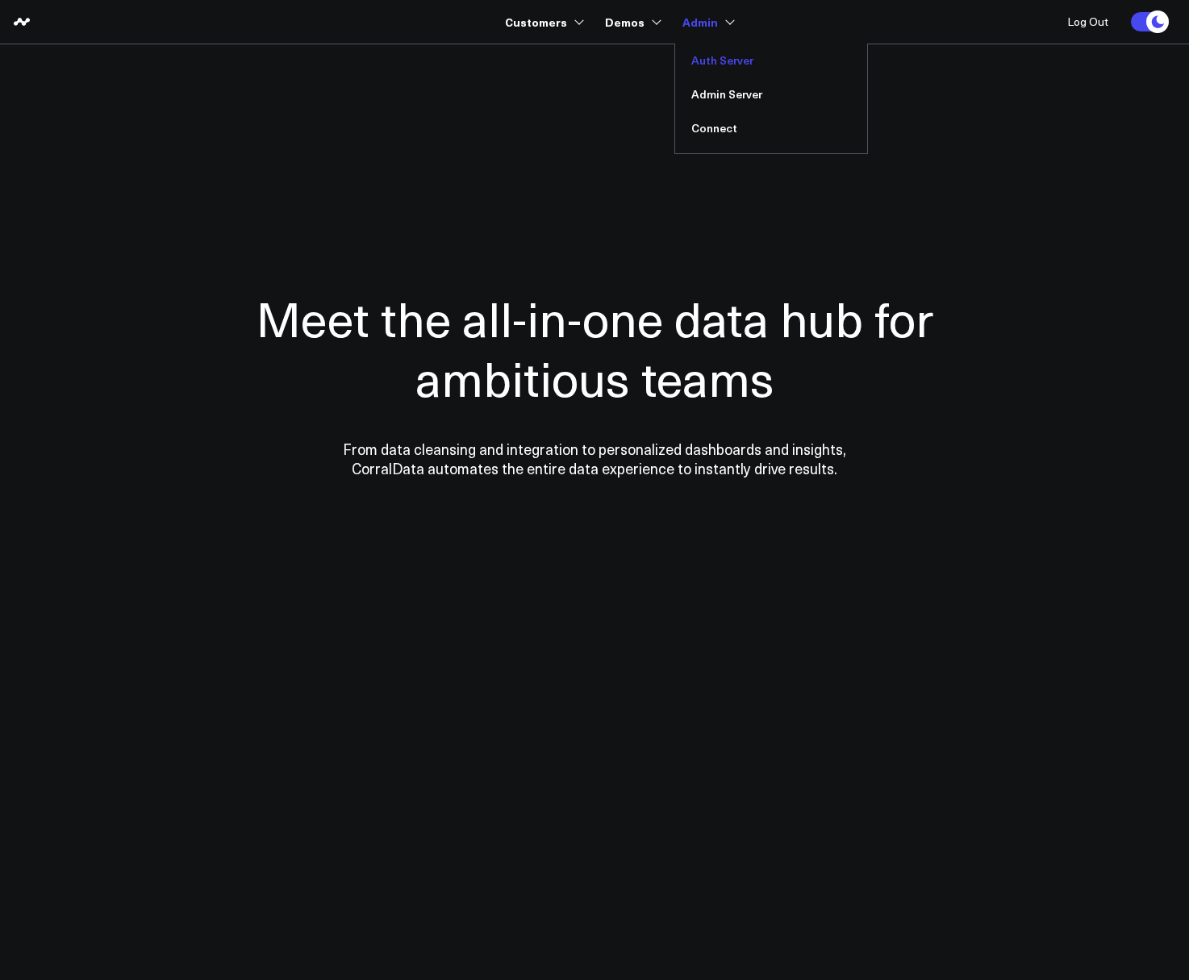
click at [697, 60] on link "Auth Server" at bounding box center [771, 61] width 192 height 34
